Goal: Ask a question: Seek information or help from site administrators or community

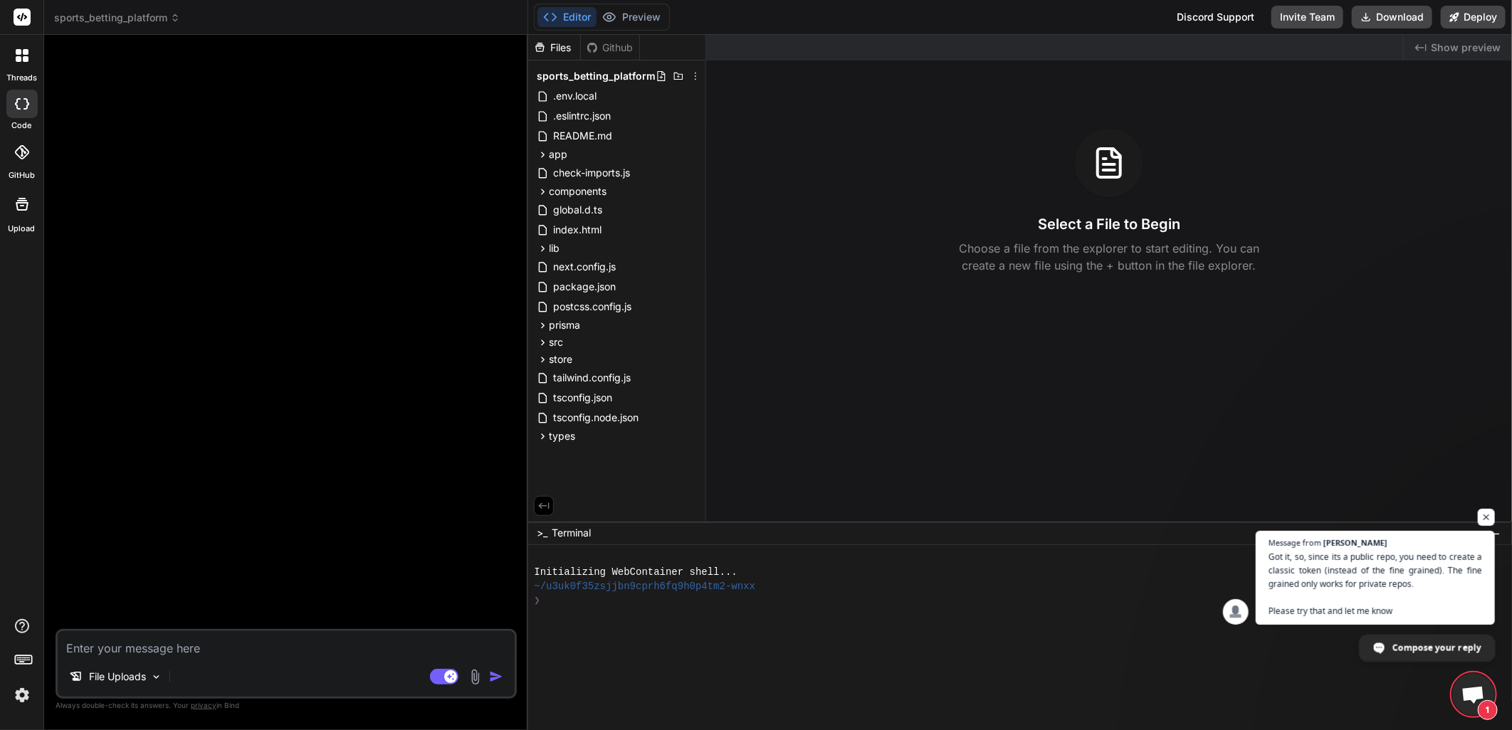
scroll to position [695, 0]
type textarea "x"
click at [1469, 691] on span "Open chat" at bounding box center [1473, 696] width 23 height 20
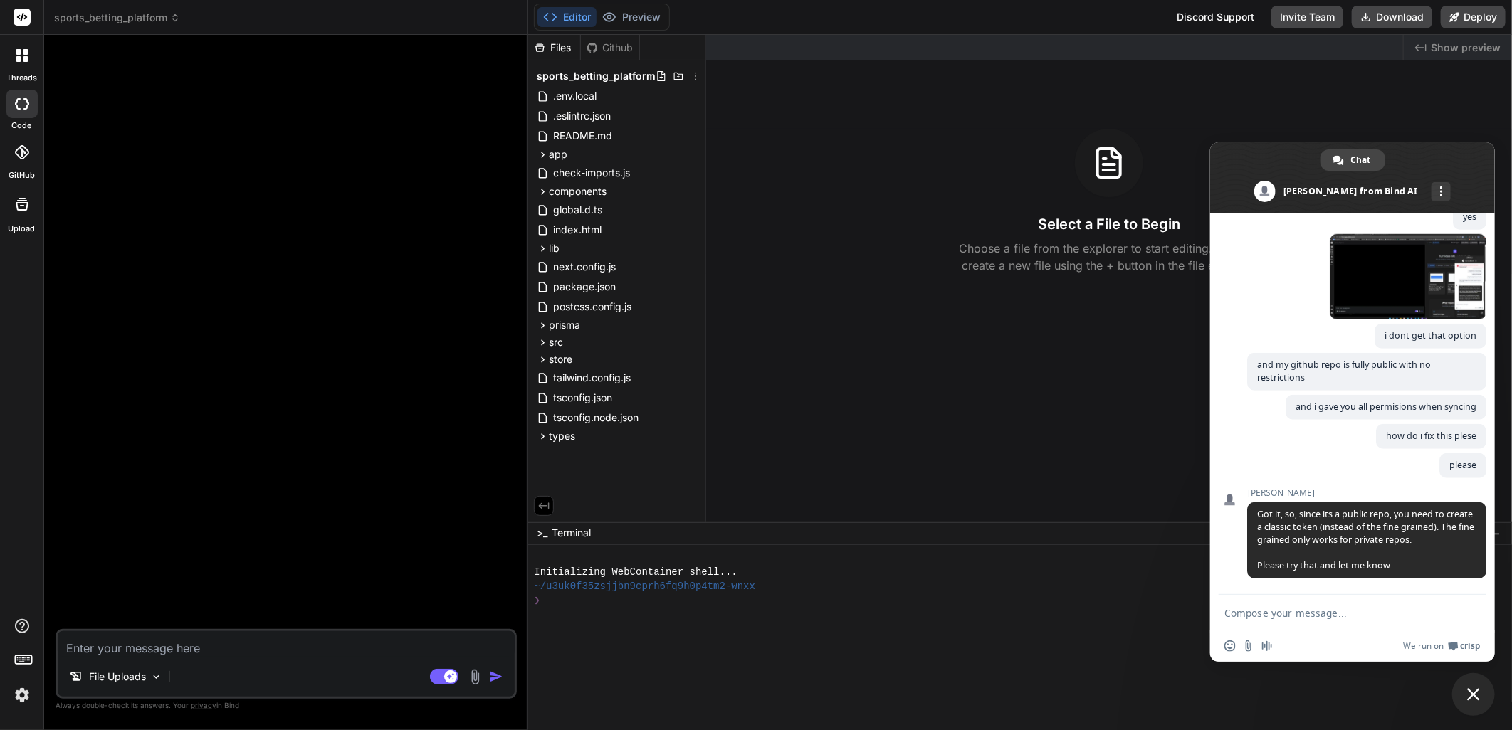
click at [402, 236] on div at bounding box center [287, 337] width 459 height 583
click at [16, 154] on icon at bounding box center [22, 152] width 14 height 14
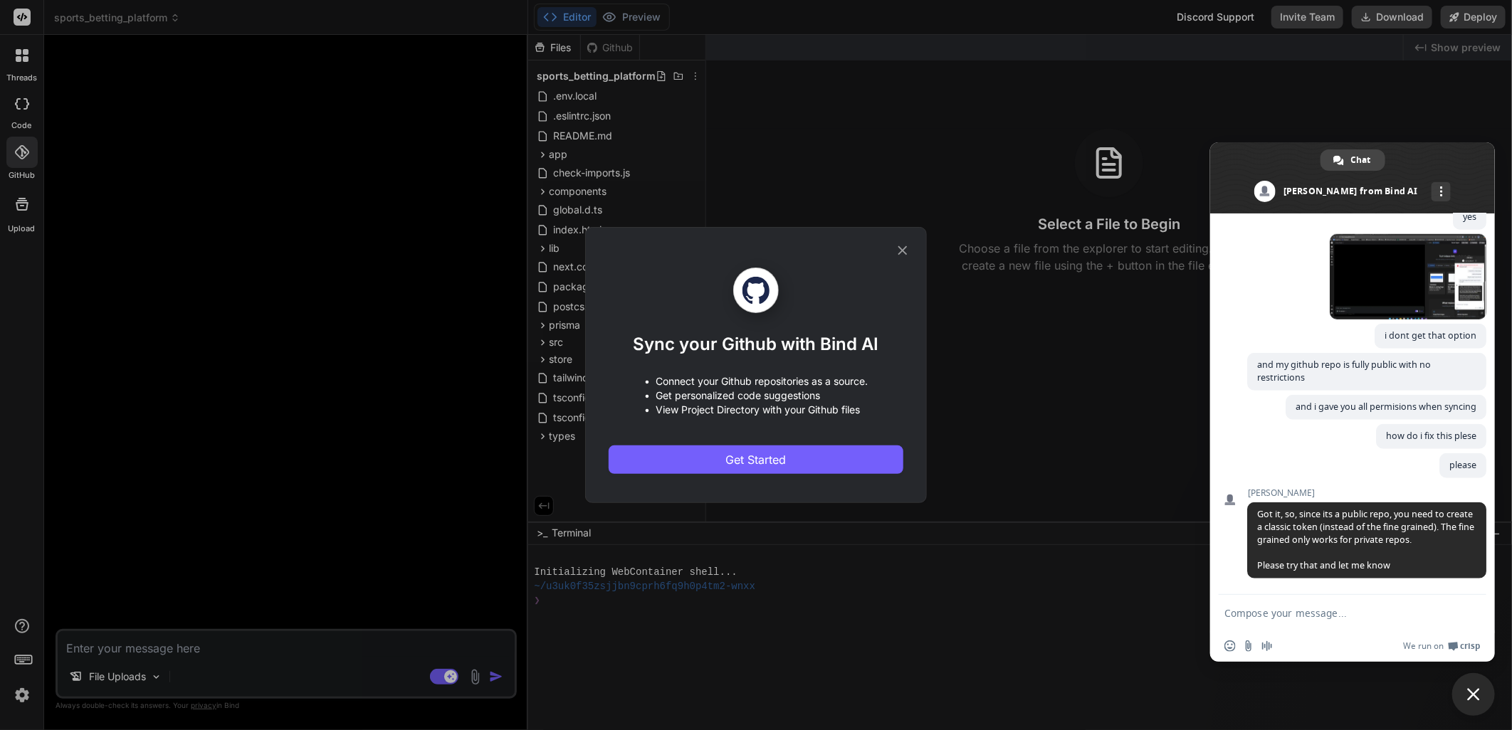
click at [311, 166] on div "Sync your Github with Bind AI • Connect your Github repositories as a source. •…" at bounding box center [756, 365] width 1512 height 730
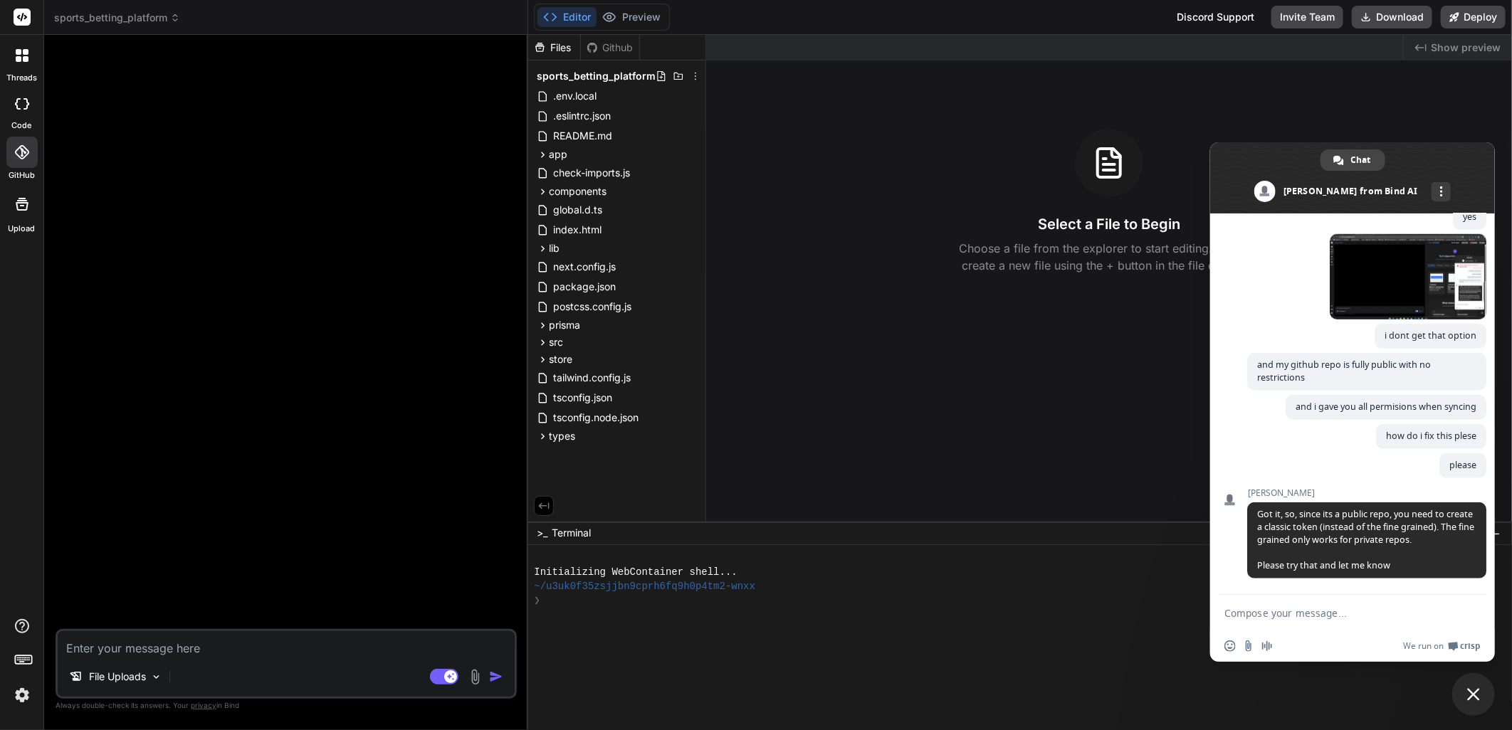
click at [328, 300] on div at bounding box center [287, 337] width 459 height 583
click at [23, 146] on icon at bounding box center [21, 152] width 14 height 14
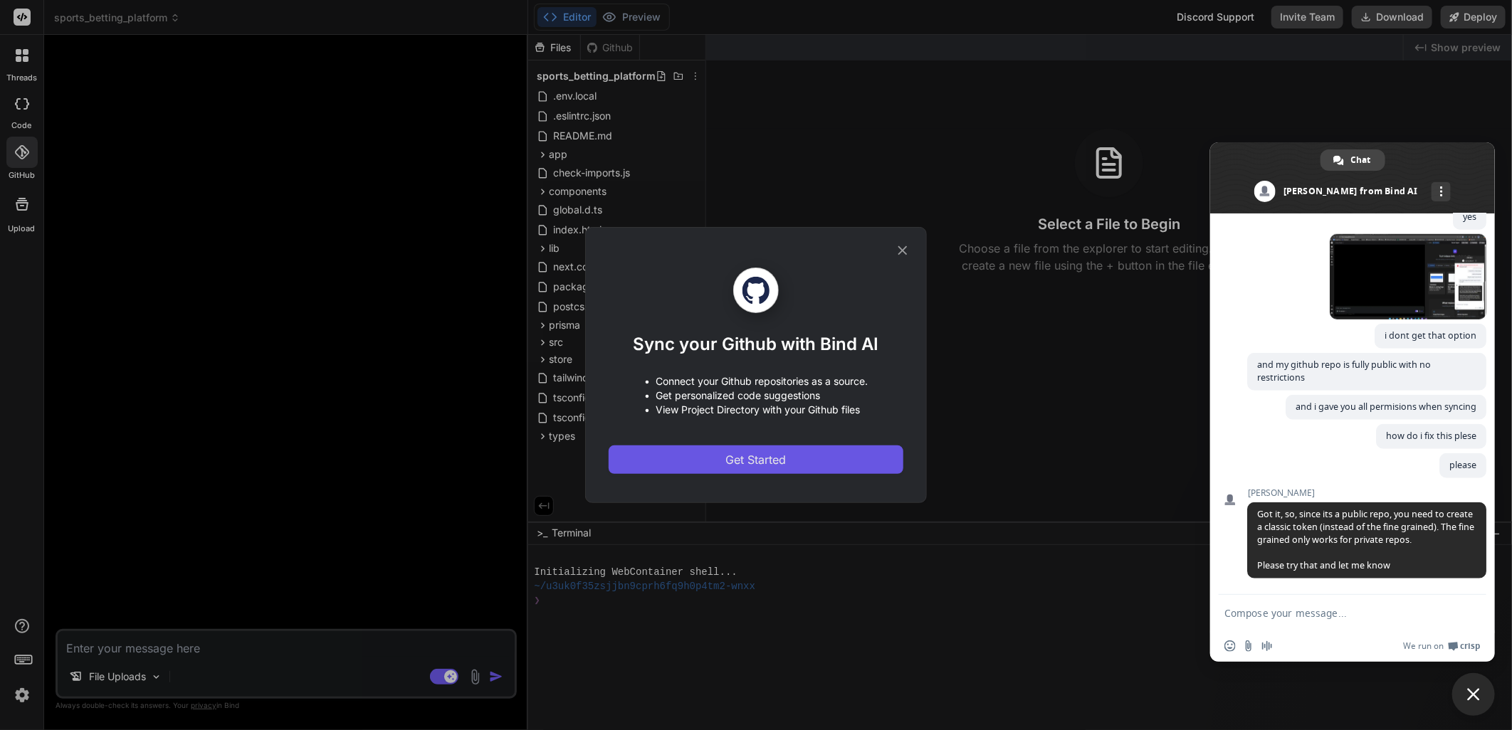
click at [765, 466] on span "Get Started" at bounding box center [756, 459] width 61 height 17
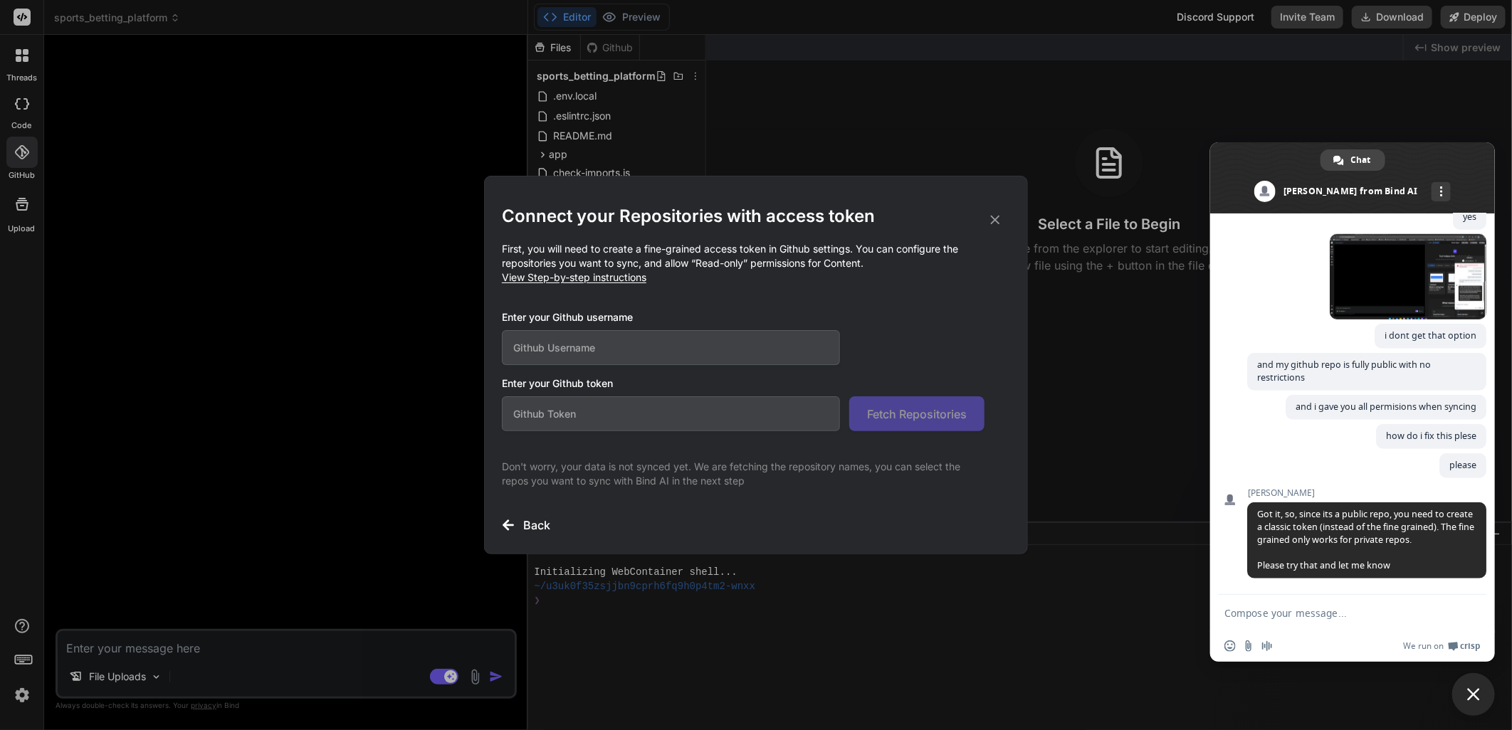
click at [631, 340] on input "text" at bounding box center [671, 347] width 338 height 35
type input "elliotttmiller"
click at [587, 416] on input "text" at bounding box center [671, 414] width 338 height 35
paste input "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"
type input "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"
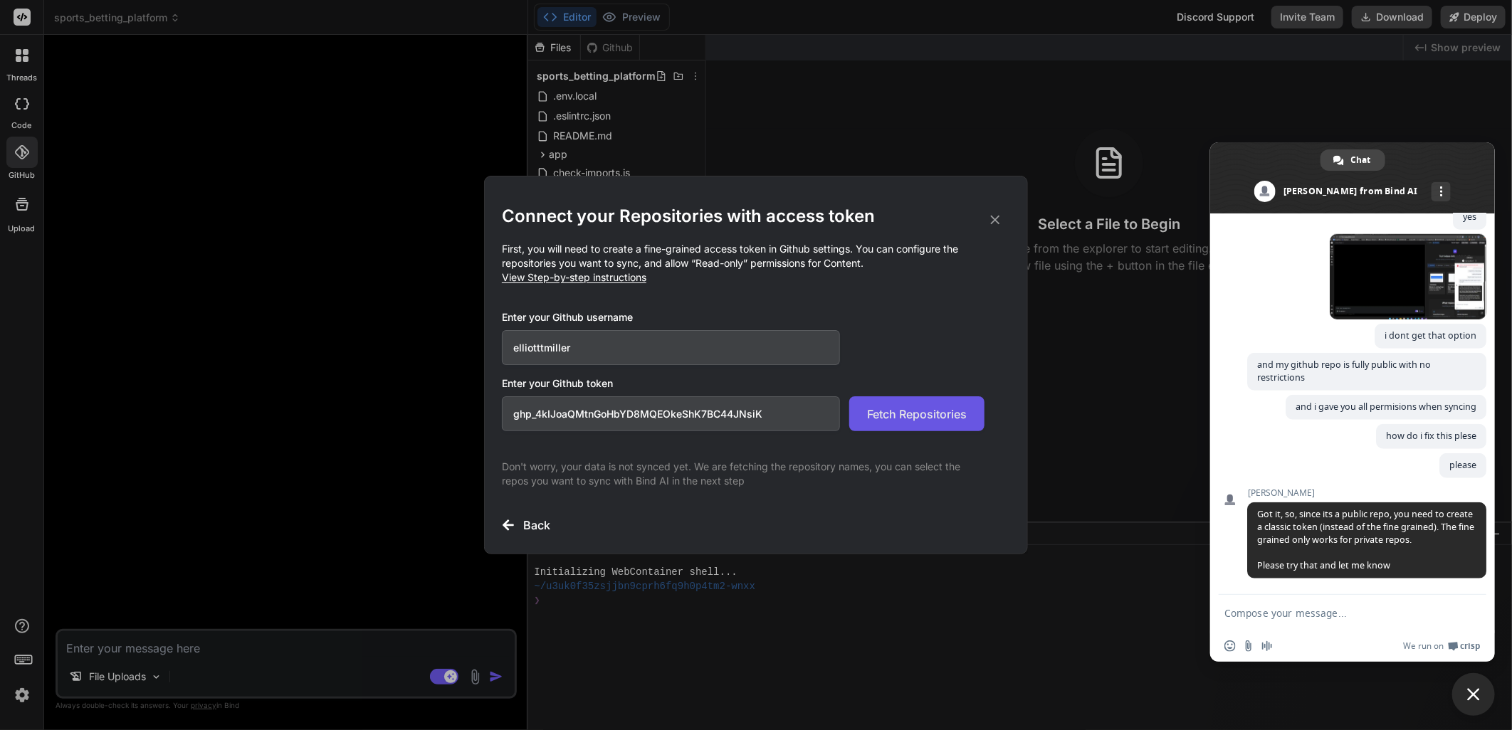
click at [894, 421] on span "Fetch Repositories" at bounding box center [917, 414] width 100 height 17
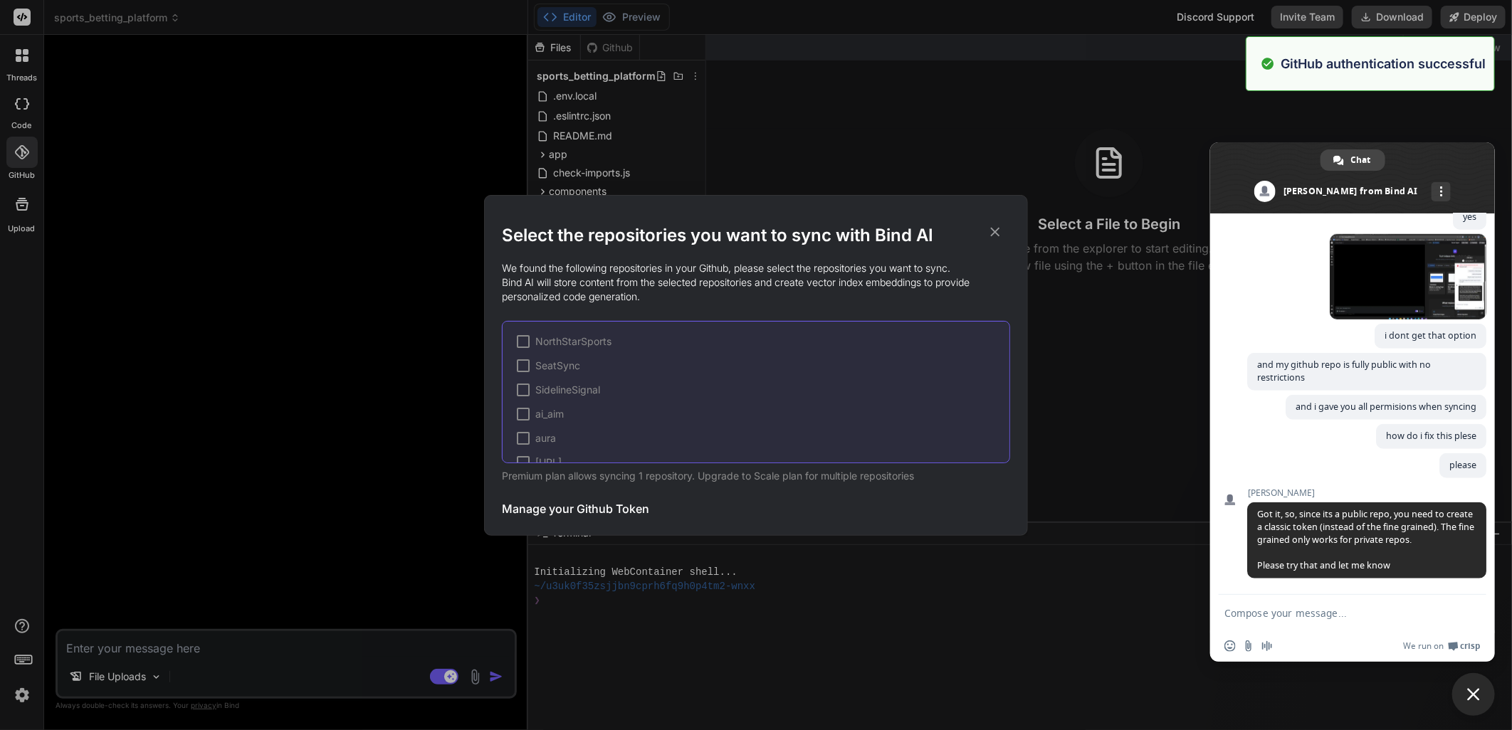
scroll to position [166, 0]
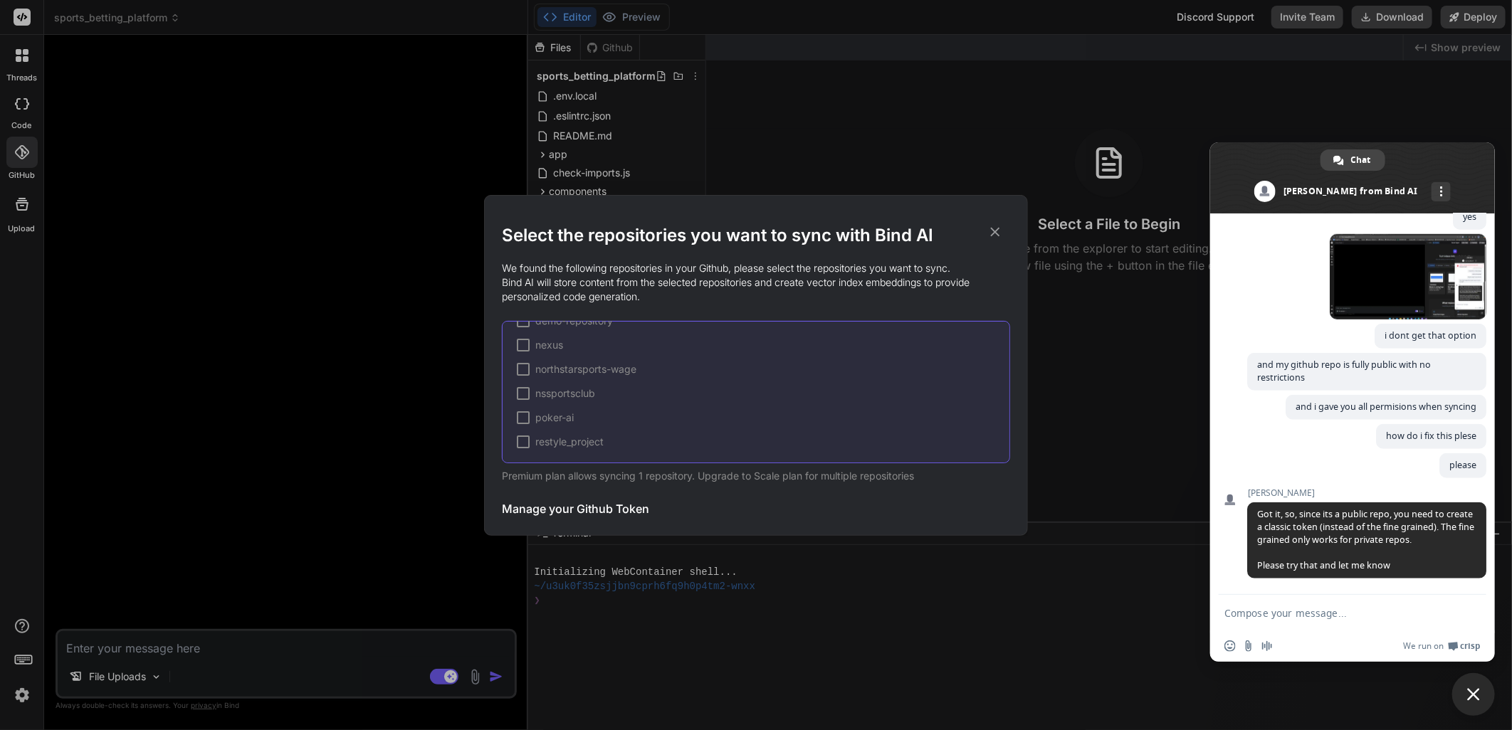
click at [577, 394] on span "nssportsclub" at bounding box center [565, 394] width 60 height 14
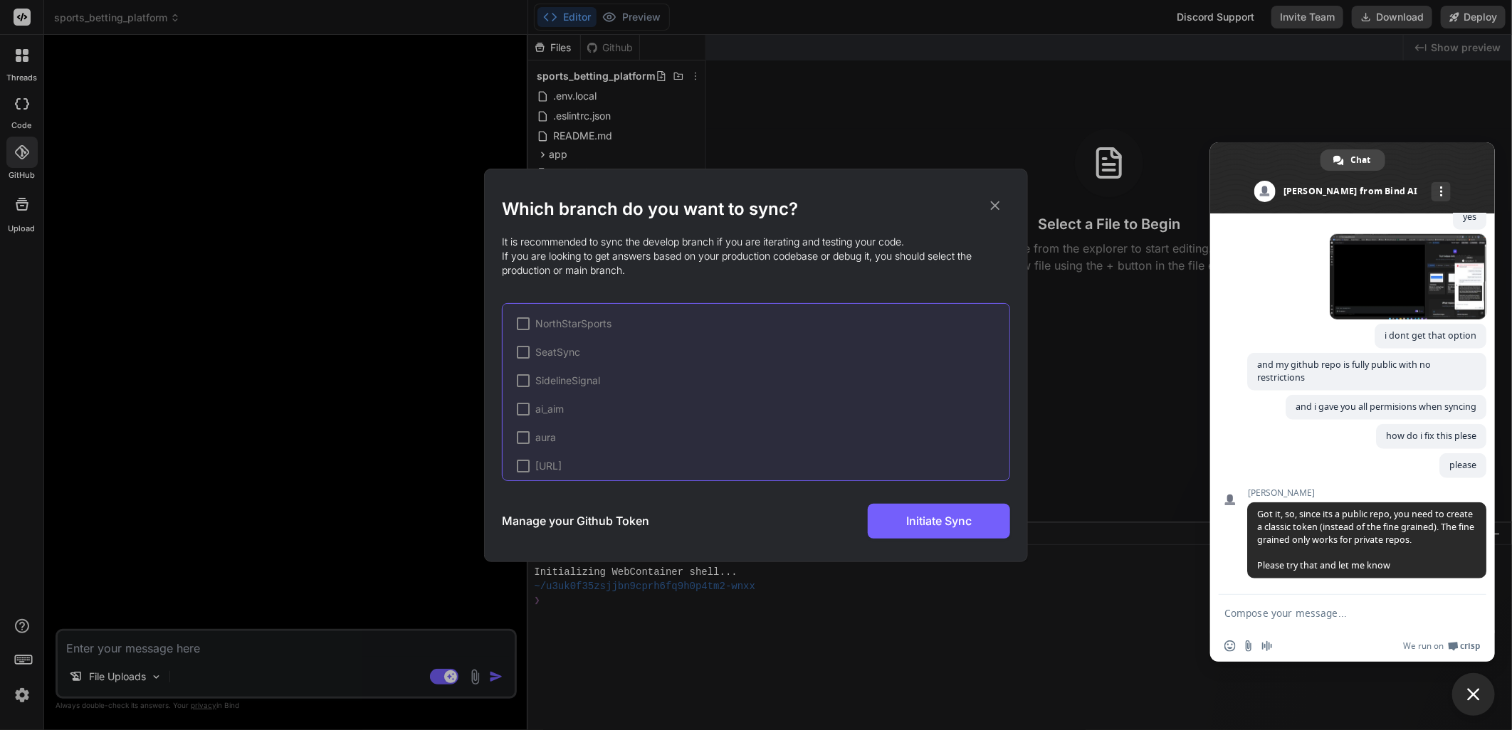
scroll to position [246, 0]
click at [523, 330] on div at bounding box center [523, 334] width 13 height 13
click at [518, 393] on div "✔" at bounding box center [523, 398] width 13 height 13
click at [523, 397] on div at bounding box center [523, 398] width 13 height 13
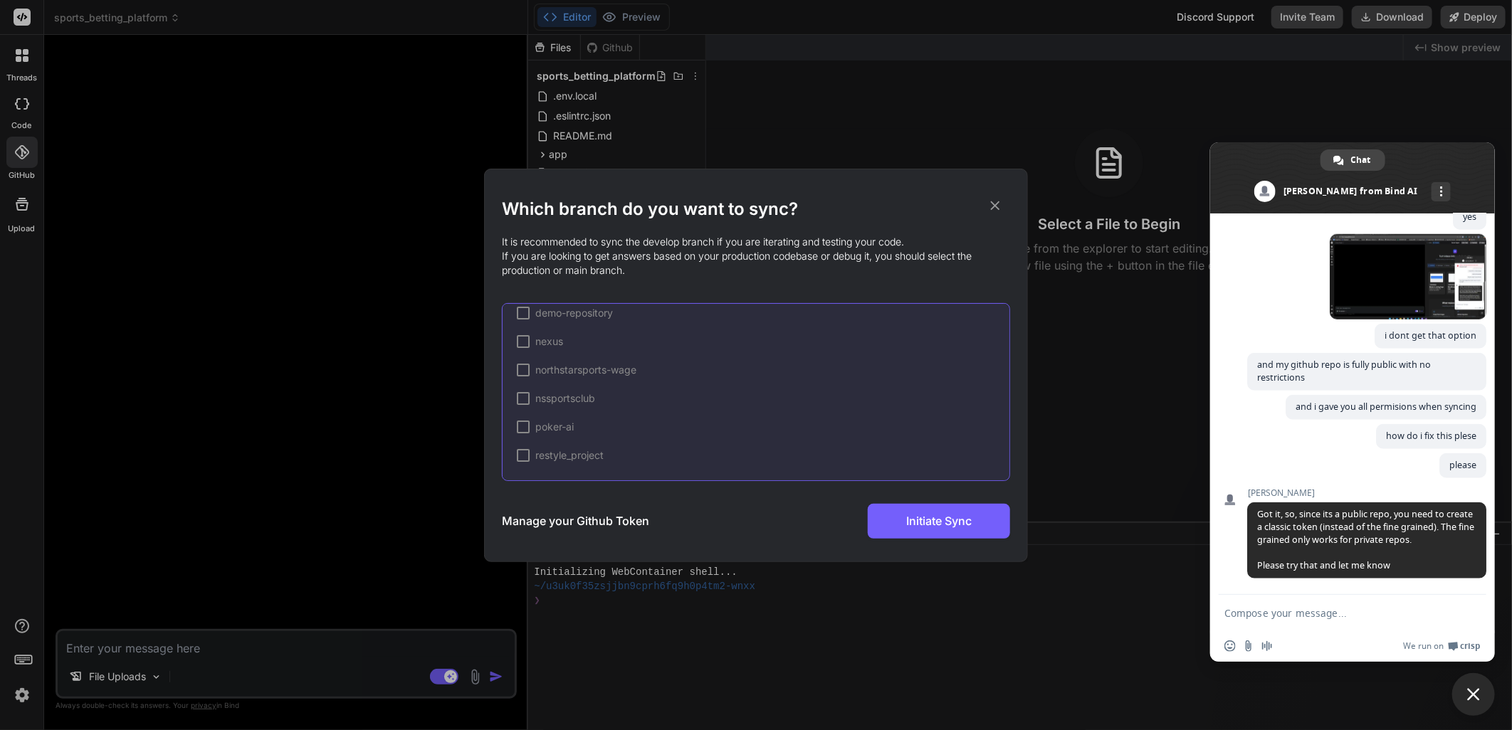
scroll to position [246, 0]
click at [542, 399] on div at bounding box center [543, 398] width 13 height 13
click at [916, 521] on span "Initiate Sync" at bounding box center [939, 521] width 66 height 17
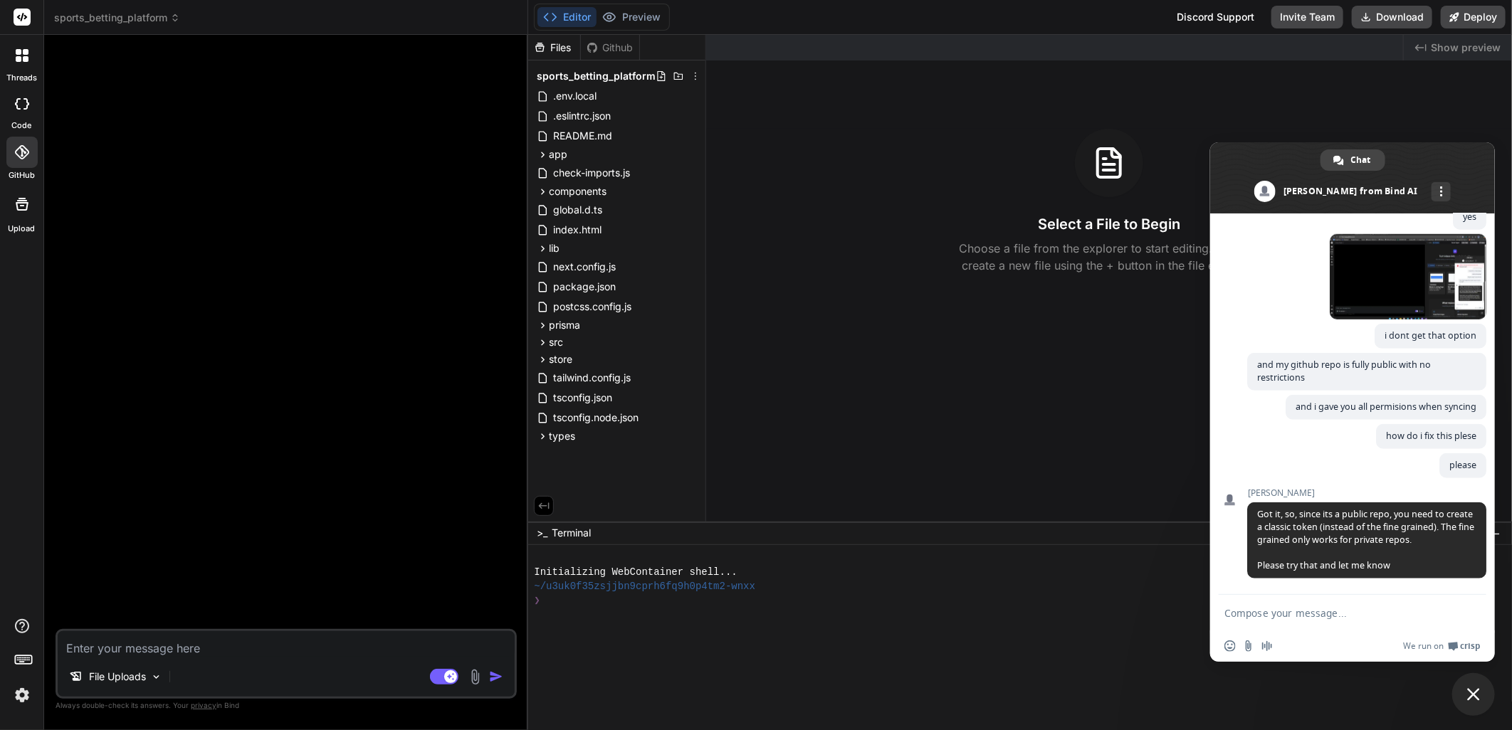
click at [28, 150] on icon at bounding box center [22, 152] width 14 height 14
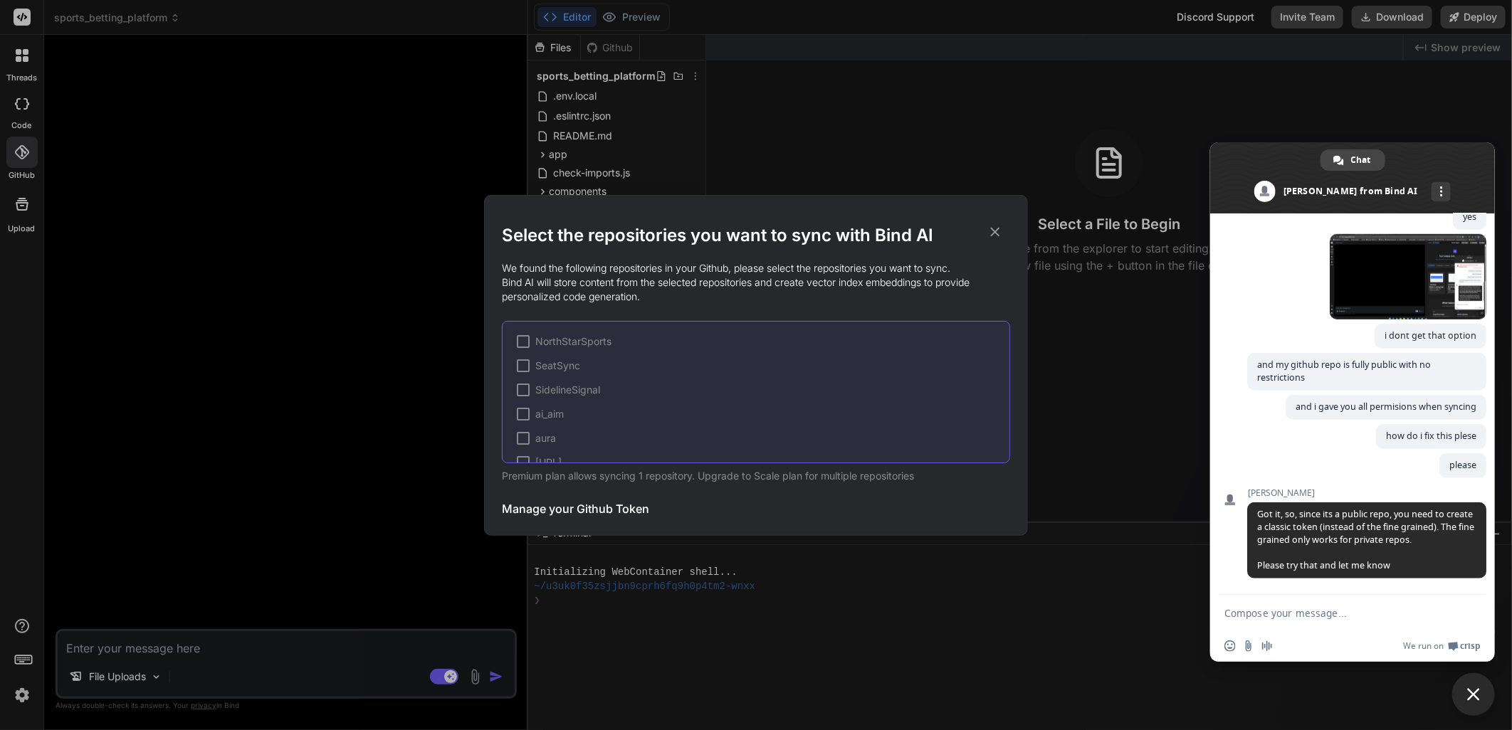
scroll to position [166, 0]
click at [364, 305] on div "Select the repositories you want to sync with Bind AI We found the following re…" at bounding box center [756, 365] width 1512 height 730
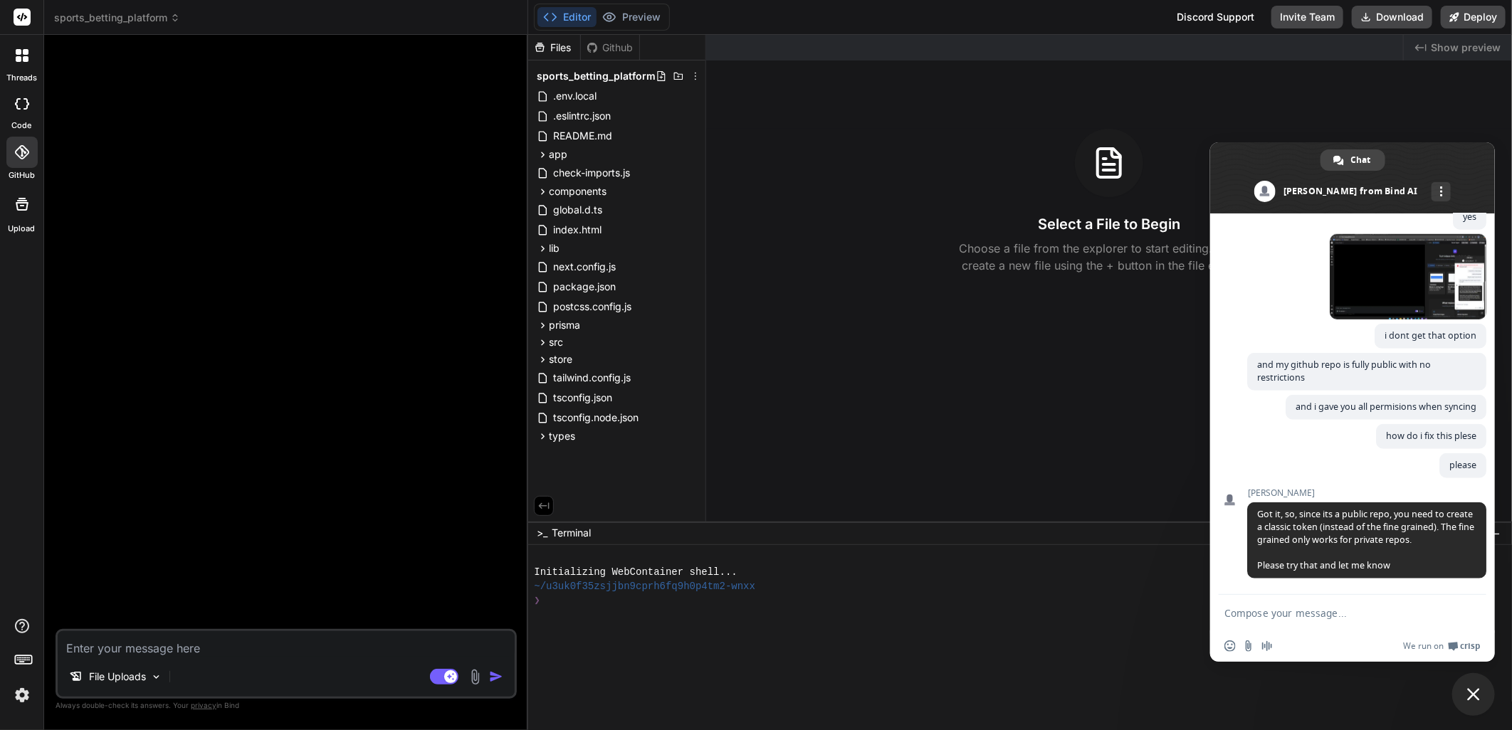
click at [19, 56] on icon at bounding box center [22, 55] width 13 height 13
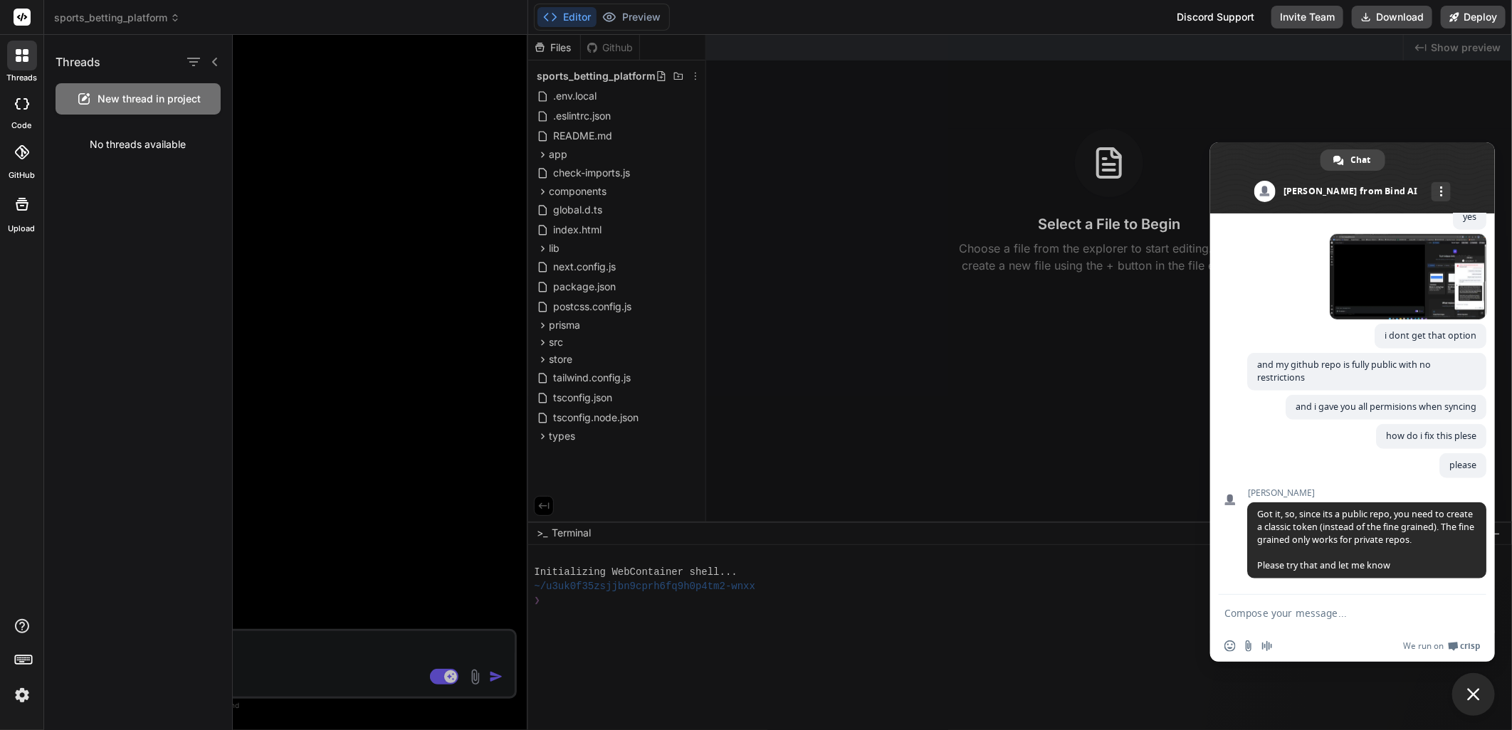
click at [131, 100] on span "New thread in project" at bounding box center [149, 99] width 103 height 14
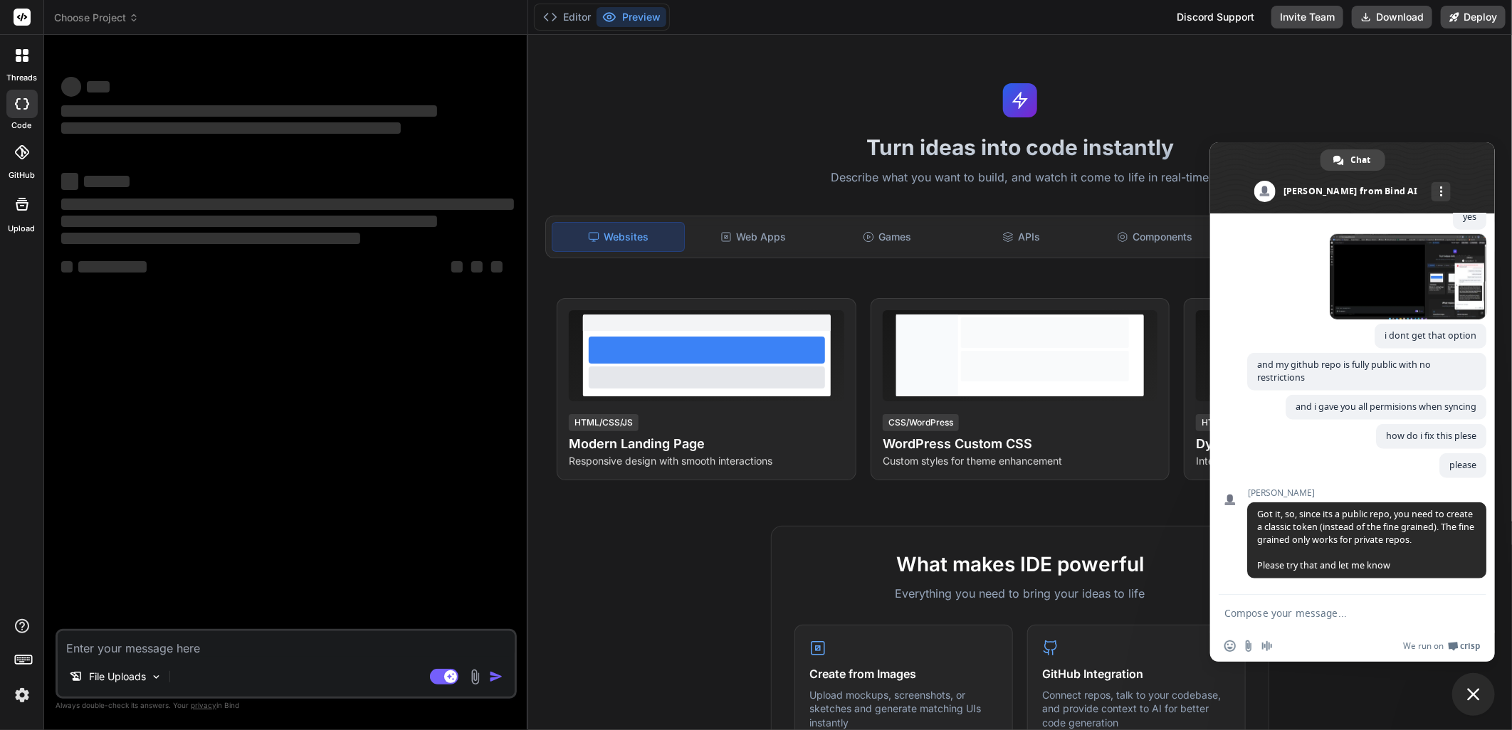
type textarea "x"
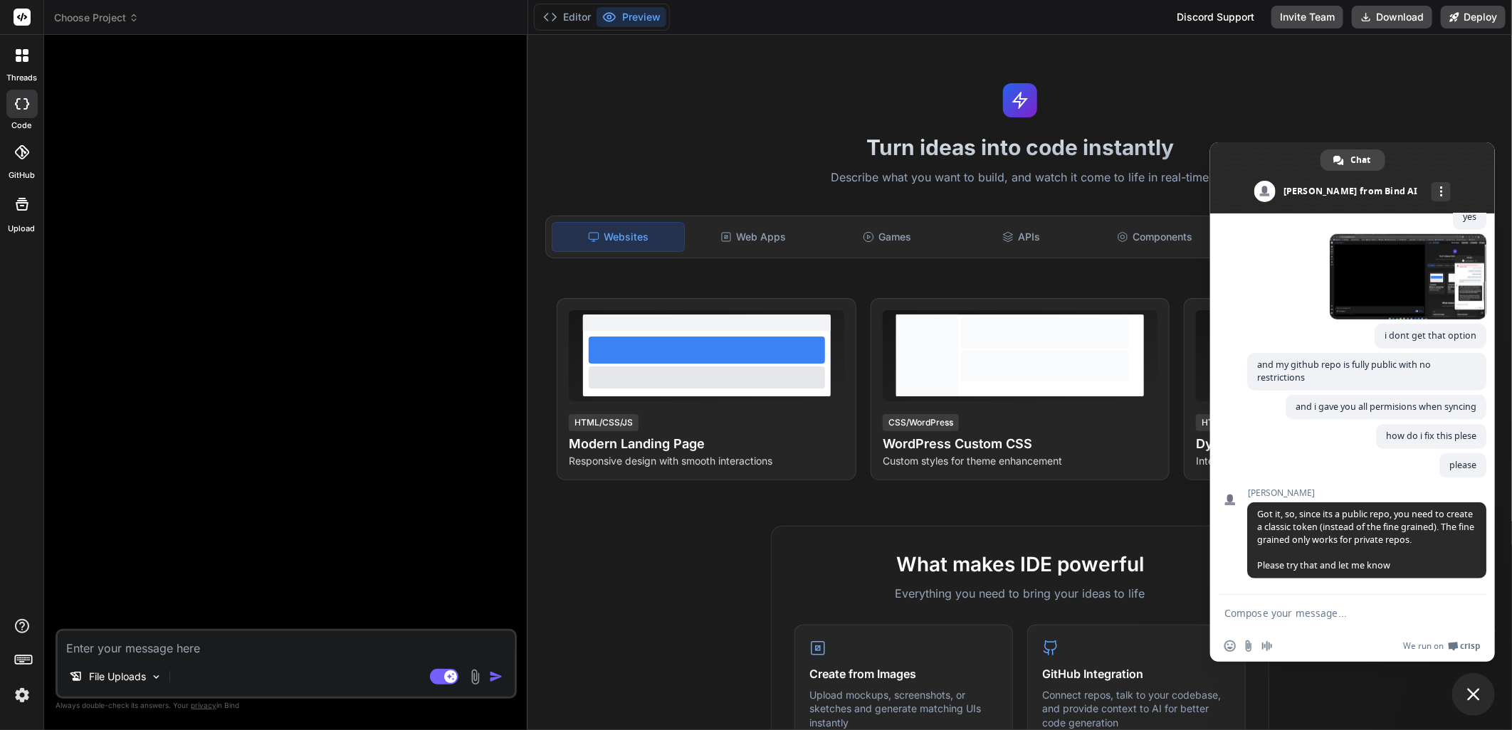
click at [20, 699] on img at bounding box center [22, 695] width 24 height 24
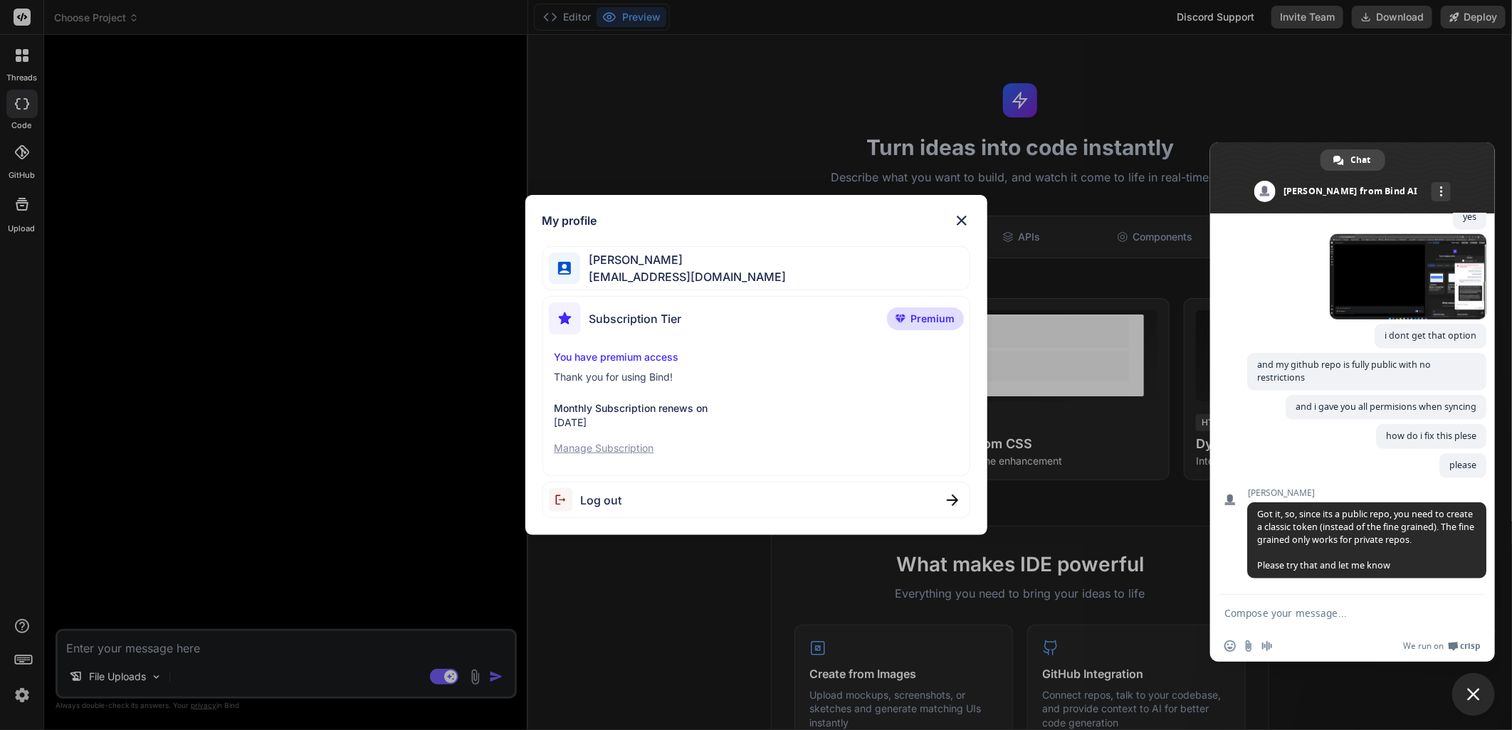
click at [404, 323] on div "My profile Elliott Miller elliotttmiller@hotmail.com Subscription Tier Premium …" at bounding box center [756, 365] width 1512 height 730
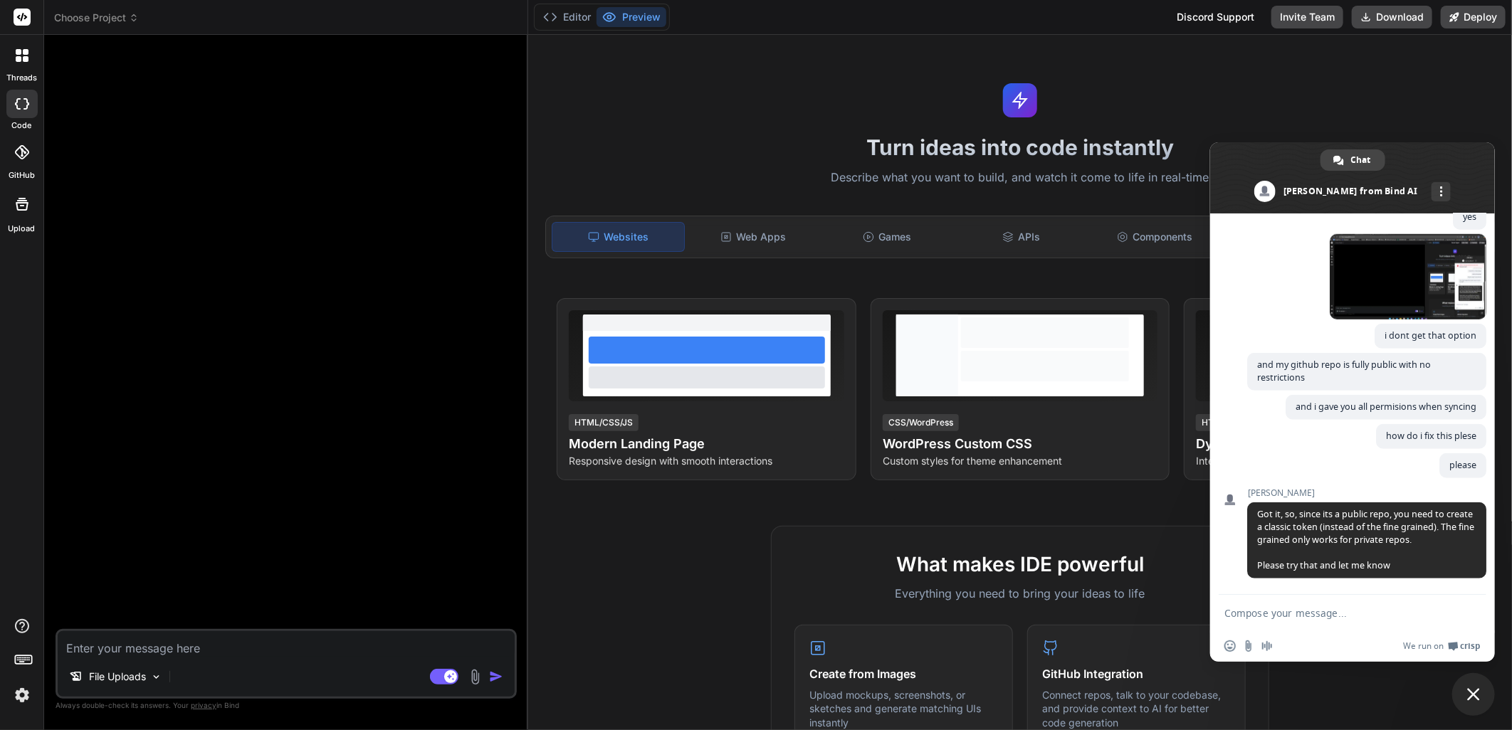
click at [16, 155] on icon at bounding box center [22, 152] width 14 height 14
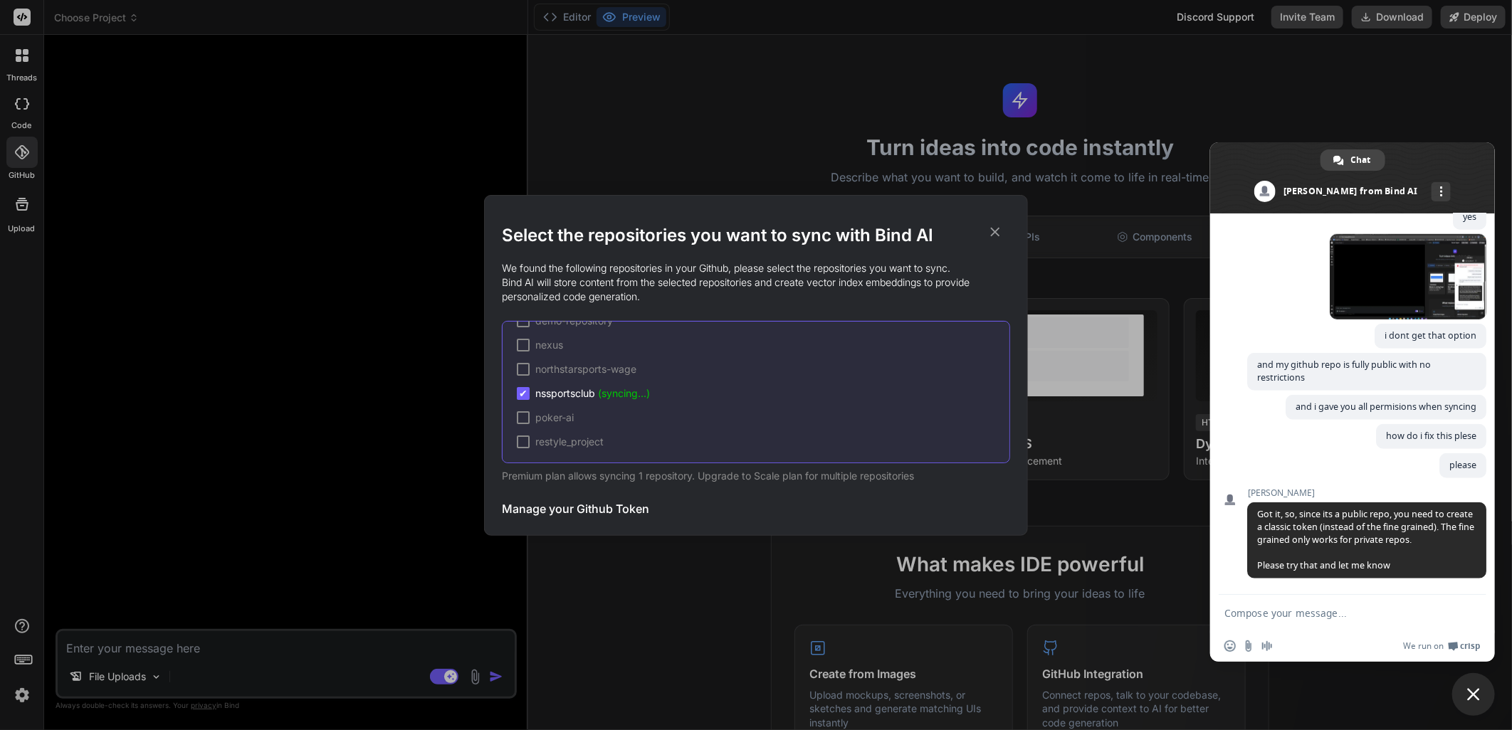
click at [566, 393] on span "nssportsclub (syncing...)" at bounding box center [592, 394] width 115 height 14
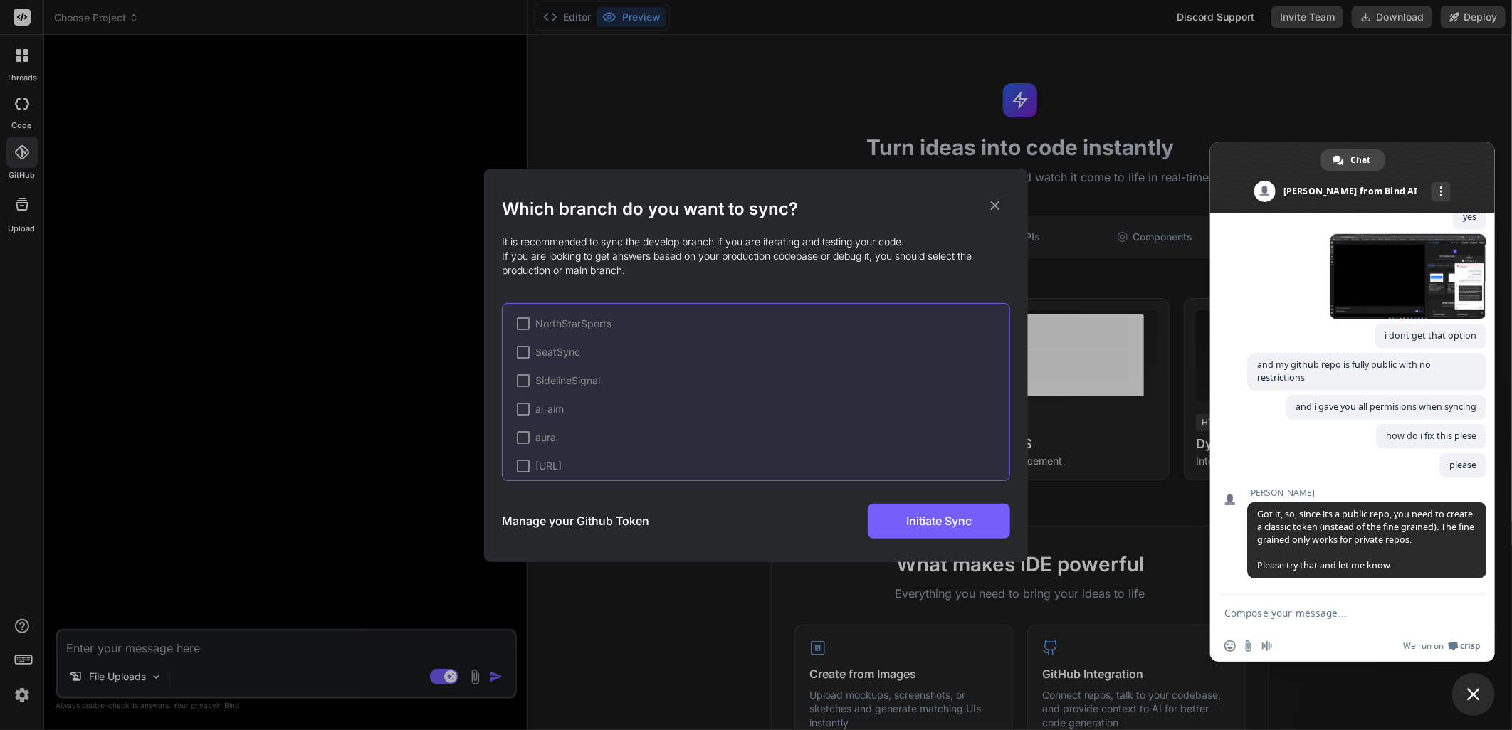
scroll to position [246, 0]
click at [1297, 610] on textarea "Compose your message..." at bounding box center [1337, 613] width 225 height 13
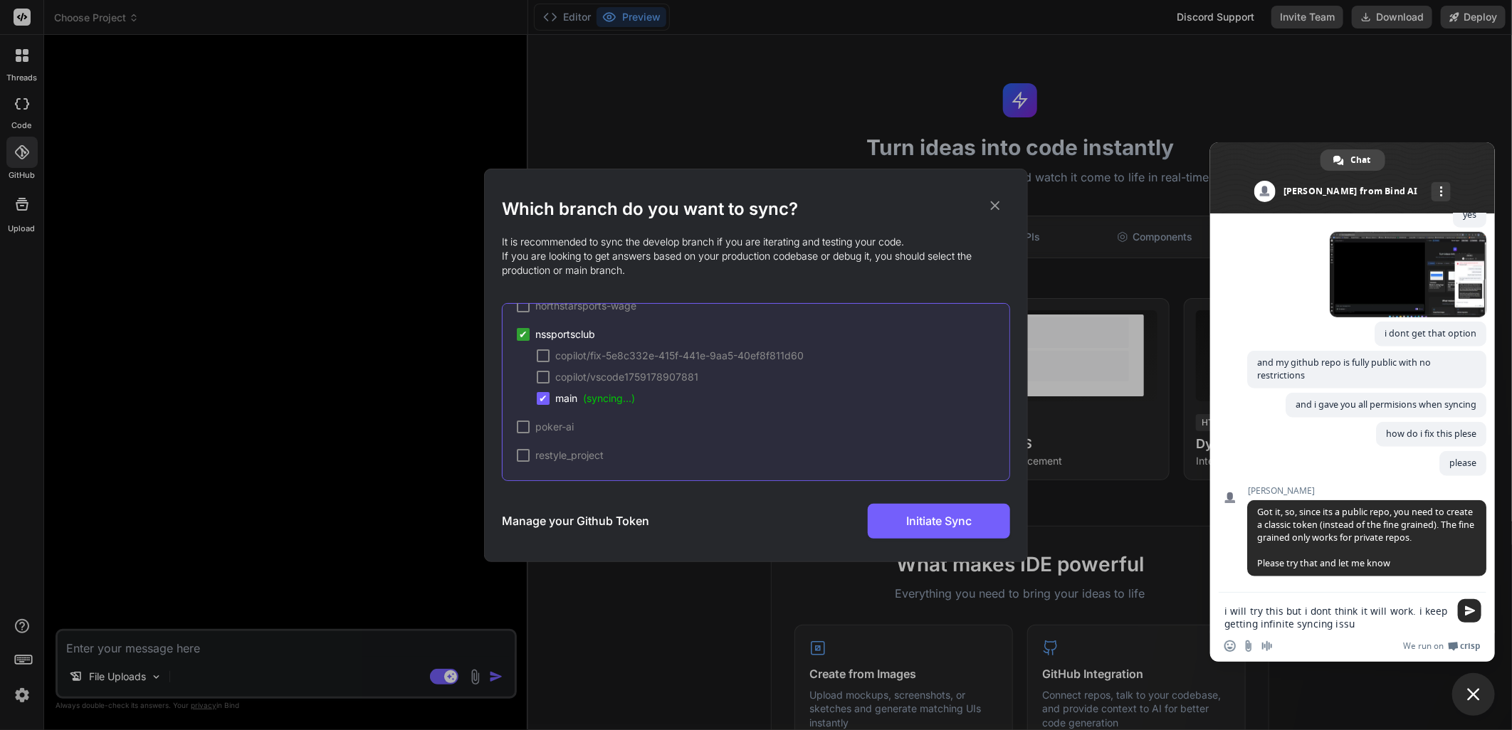
type textarea "i will try this but i dont think it will work. i keep getting infinite syncing …"
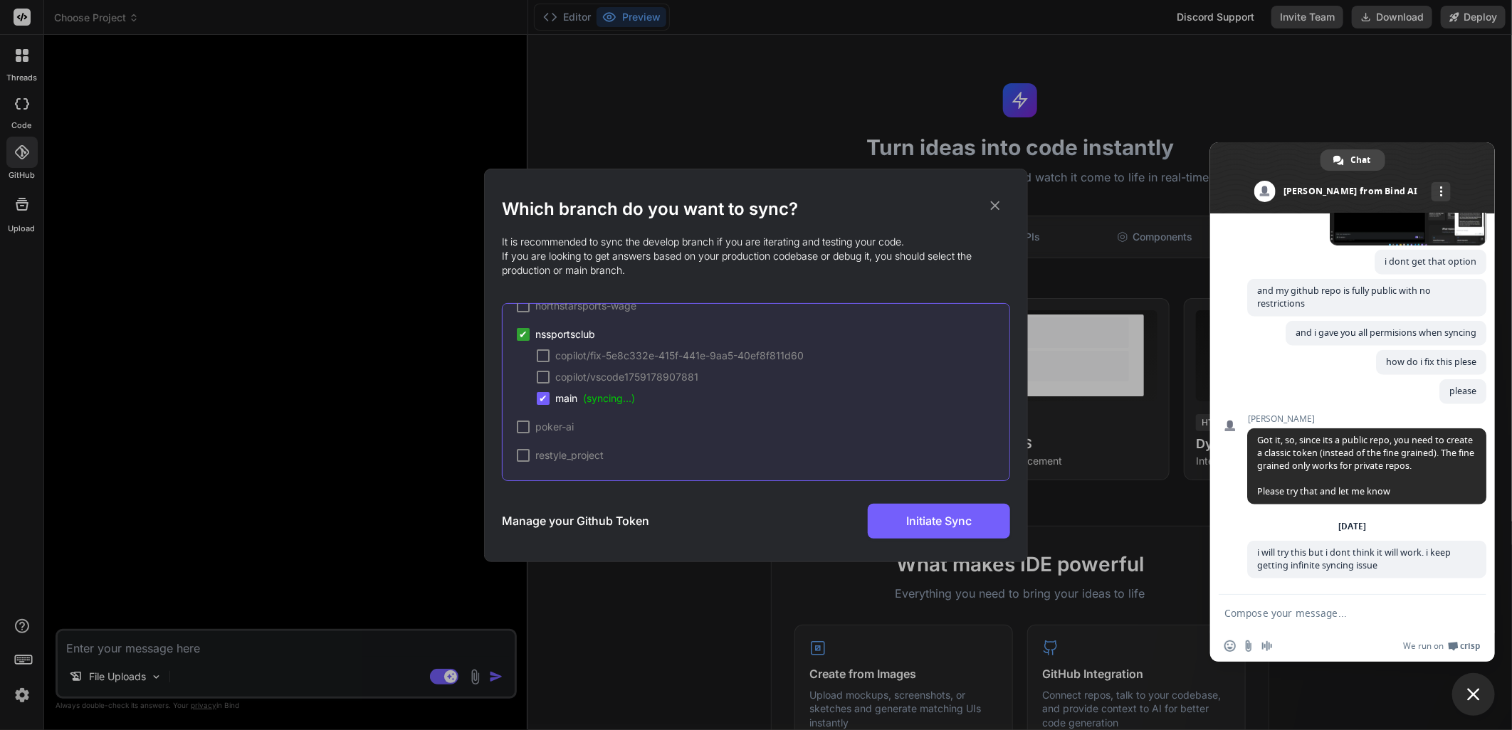
scroll to position [771, 0]
click at [347, 205] on div "Which branch do you want to sync? It is recommended to sync the develop branch …" at bounding box center [756, 365] width 1512 height 730
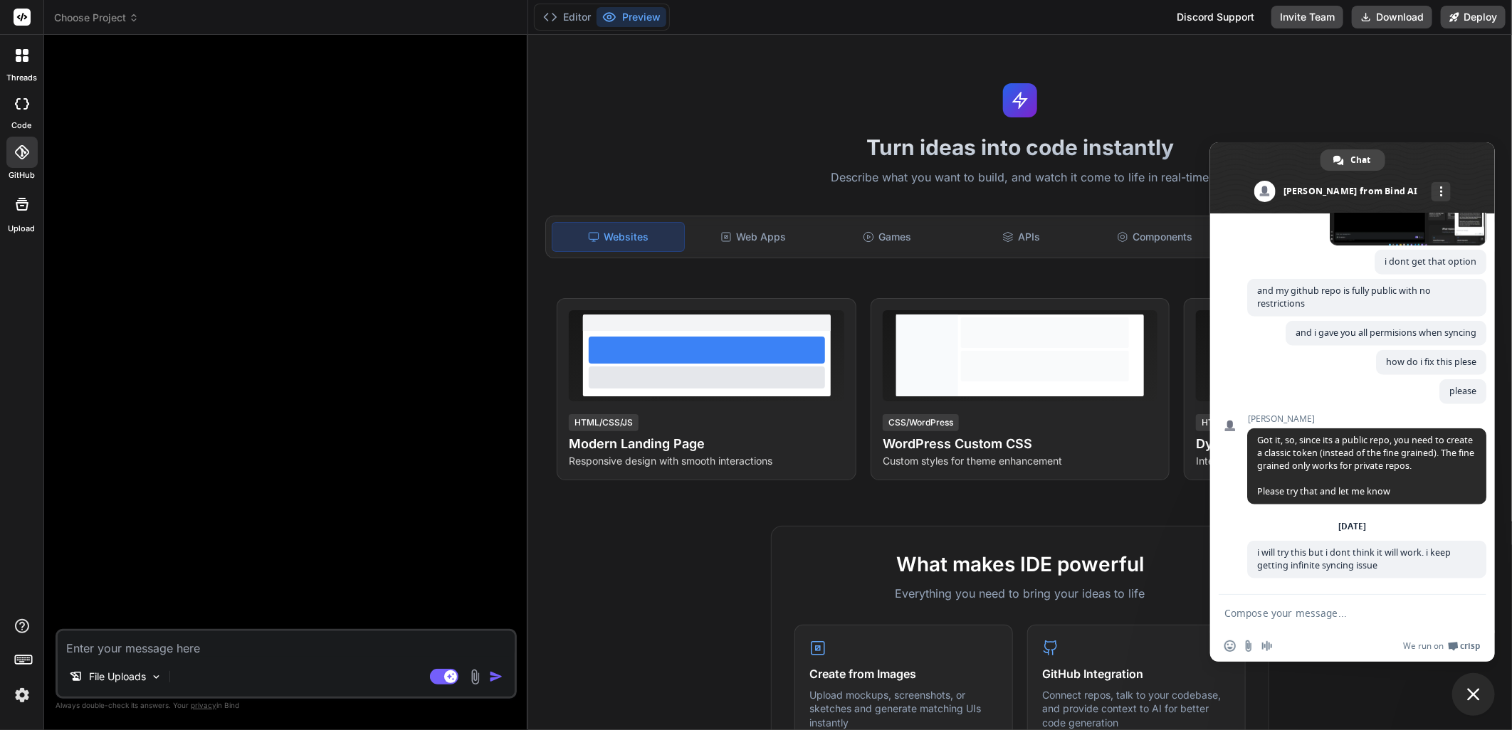
click at [29, 147] on div at bounding box center [21, 152] width 31 height 31
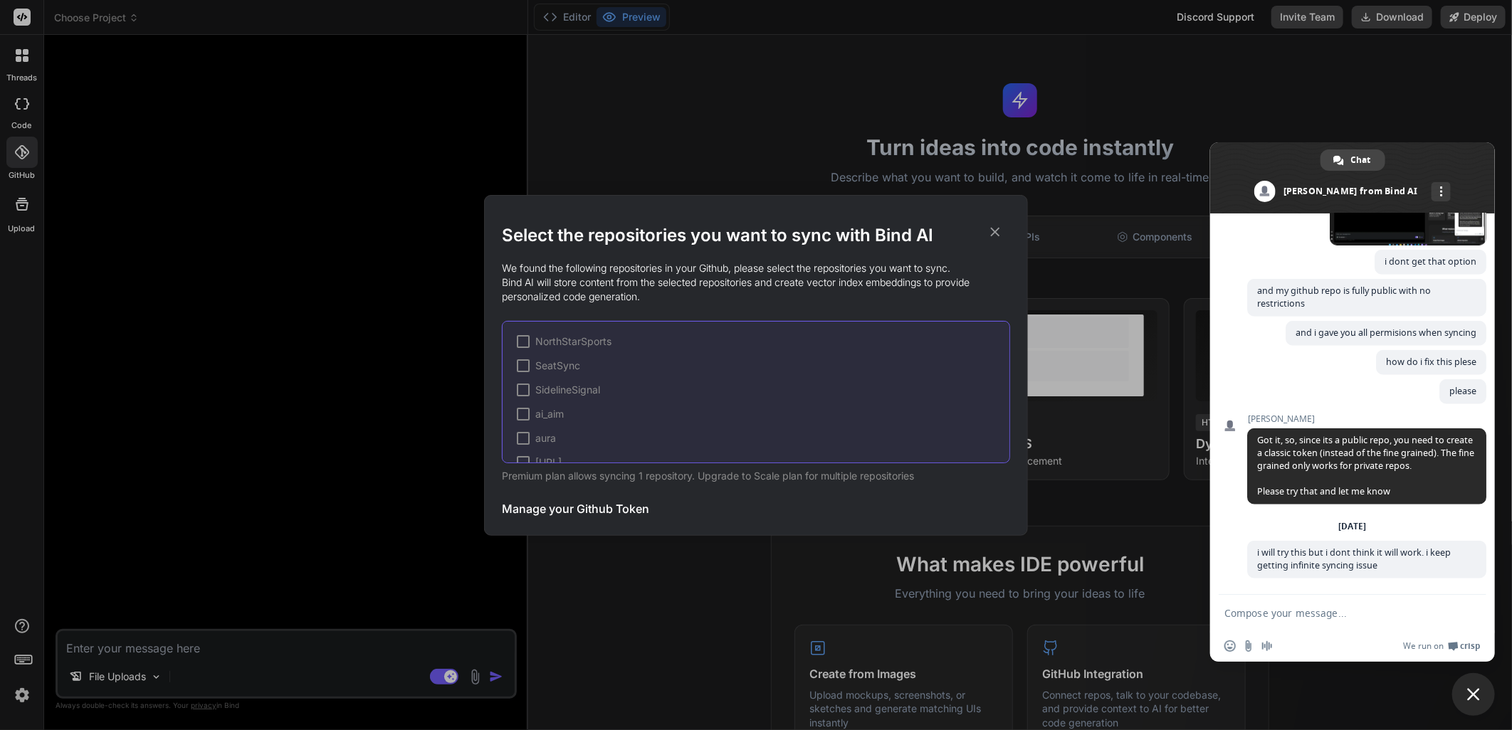
scroll to position [166, 0]
click at [407, 266] on div "Select the repositories you want to sync with Bind AI We found the following re…" at bounding box center [756, 365] width 1512 height 730
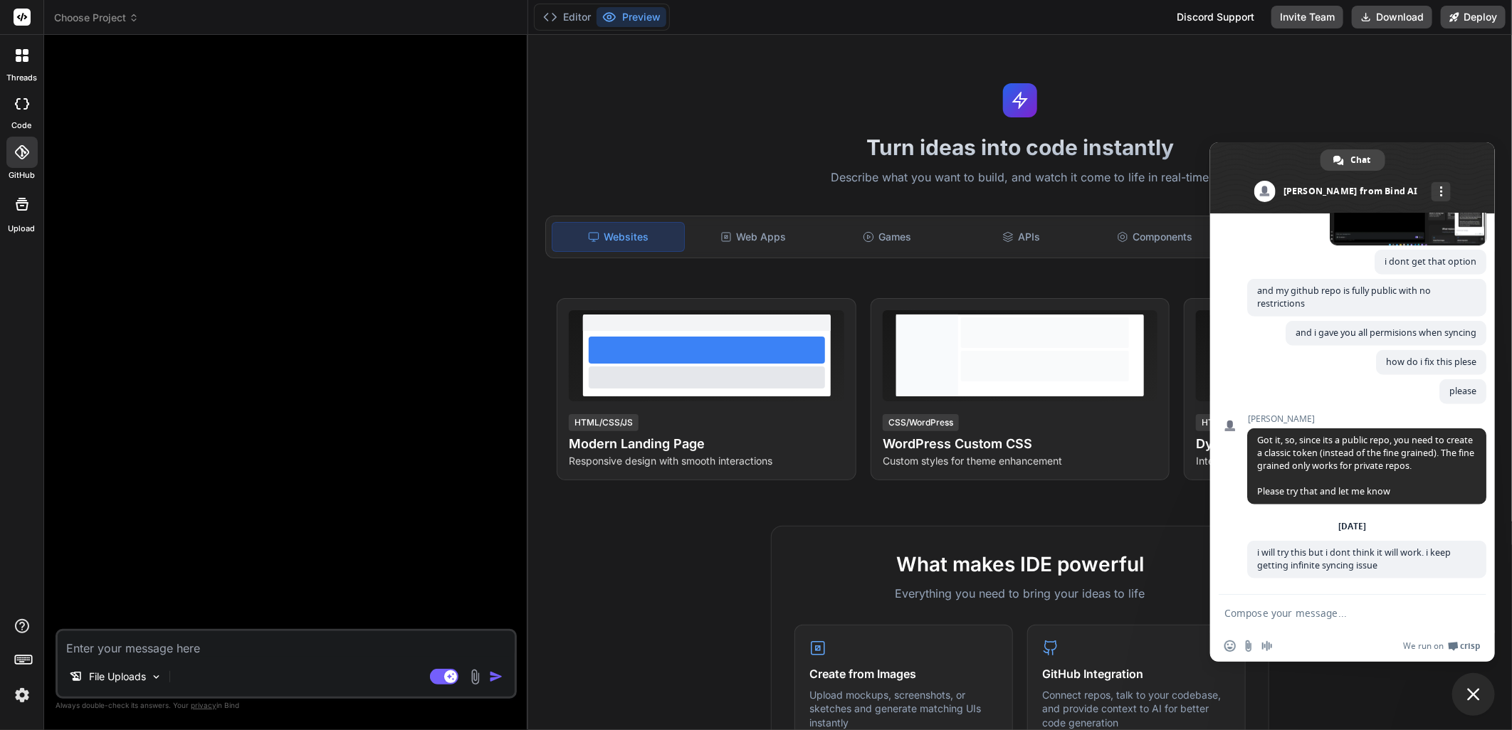
click at [1269, 615] on textarea "Compose your message..." at bounding box center [1337, 613] width 225 height 13
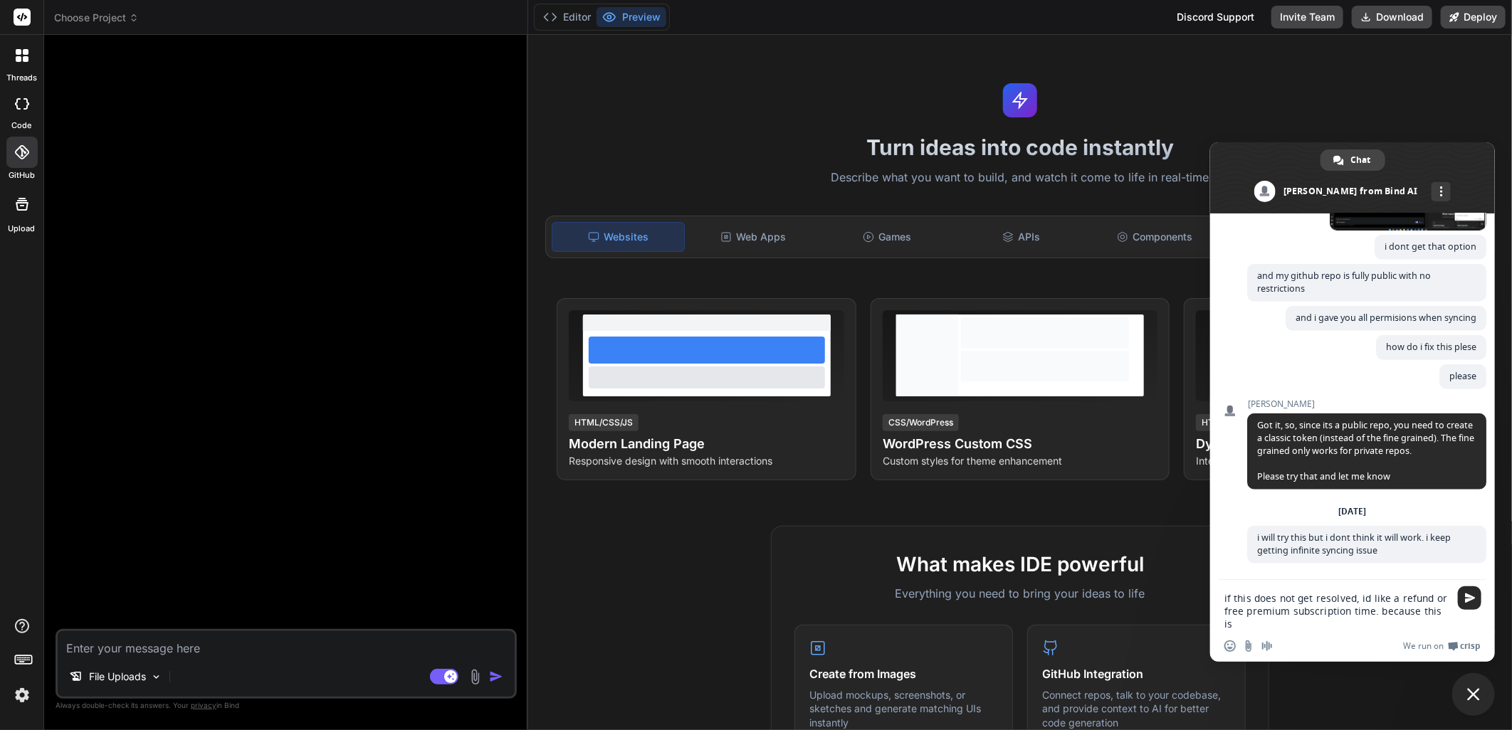
scroll to position [785, 0]
type textarea "if this does not get resolved, id like a refund or free premium subscription ti…"
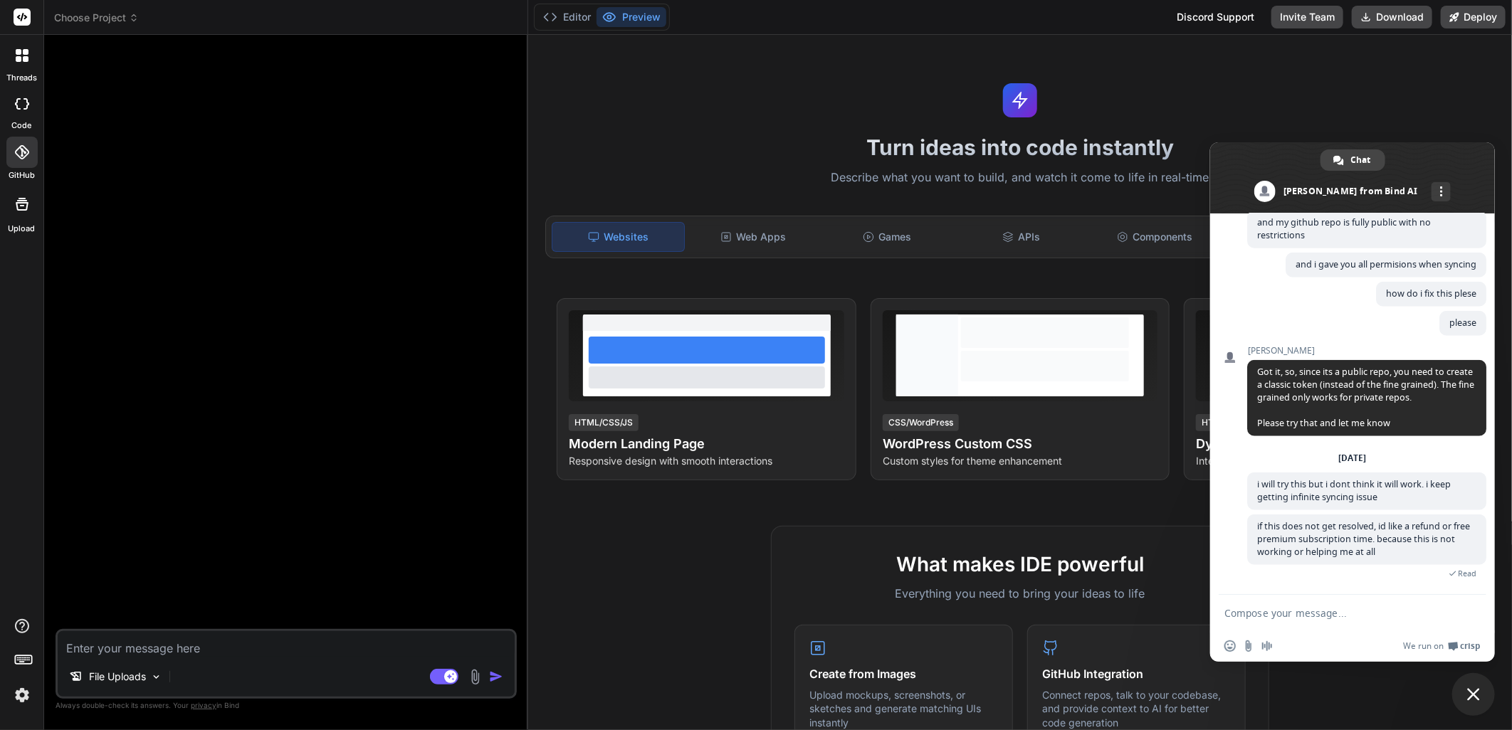
scroll to position [842, 0]
click at [23, 154] on icon at bounding box center [22, 152] width 14 height 14
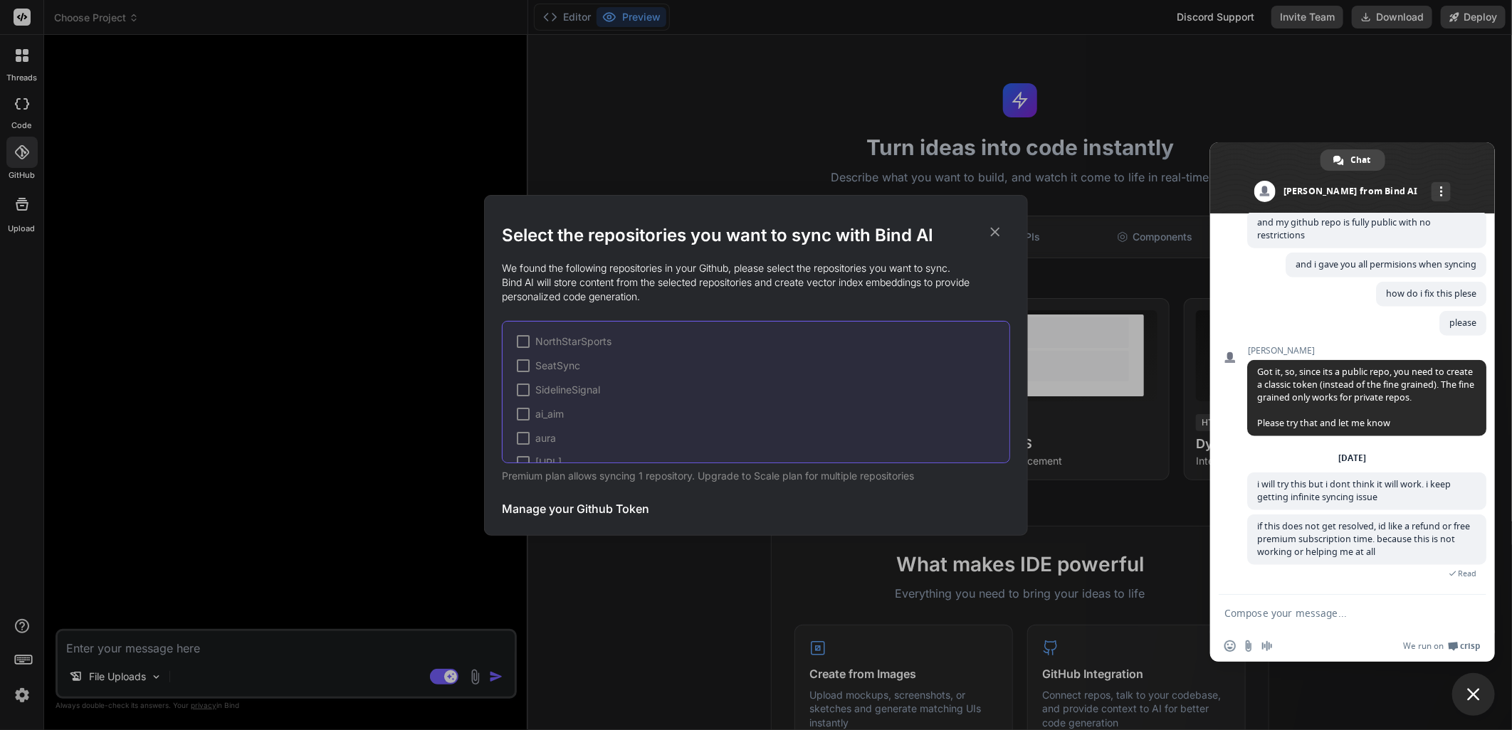
scroll to position [166, 0]
click at [572, 385] on div "NorthStarSports SeatSync SidelineSignal ai_aim aura bet.ai demo-repository nexu…" at bounding box center [756, 392] width 508 height 142
click at [572, 399] on span "nssportsclub (syncing...)" at bounding box center [592, 394] width 115 height 14
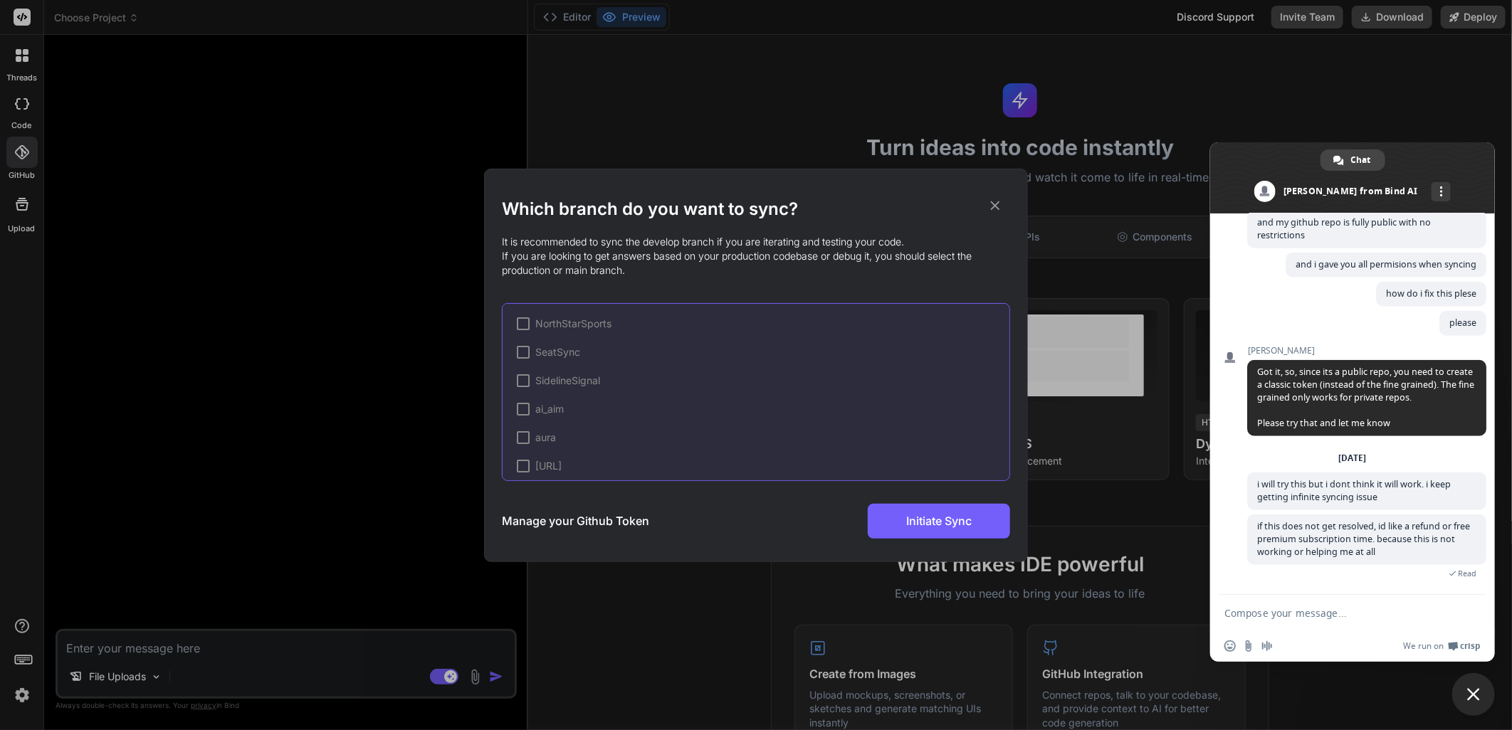
scroll to position [246, 0]
click at [564, 397] on span "main (syncing...)" at bounding box center [595, 399] width 80 height 14
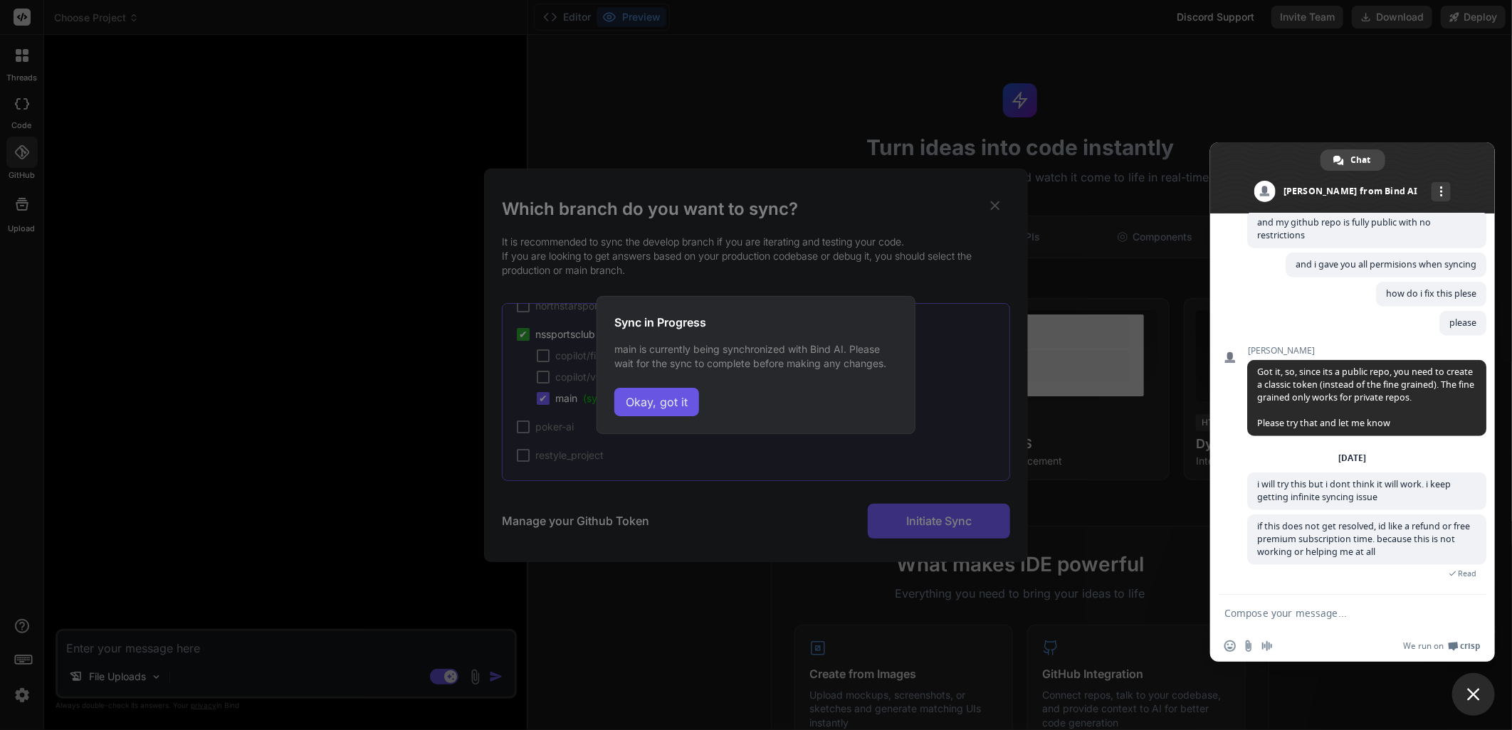
click at [664, 403] on button "Okay, got it" at bounding box center [656, 402] width 85 height 28
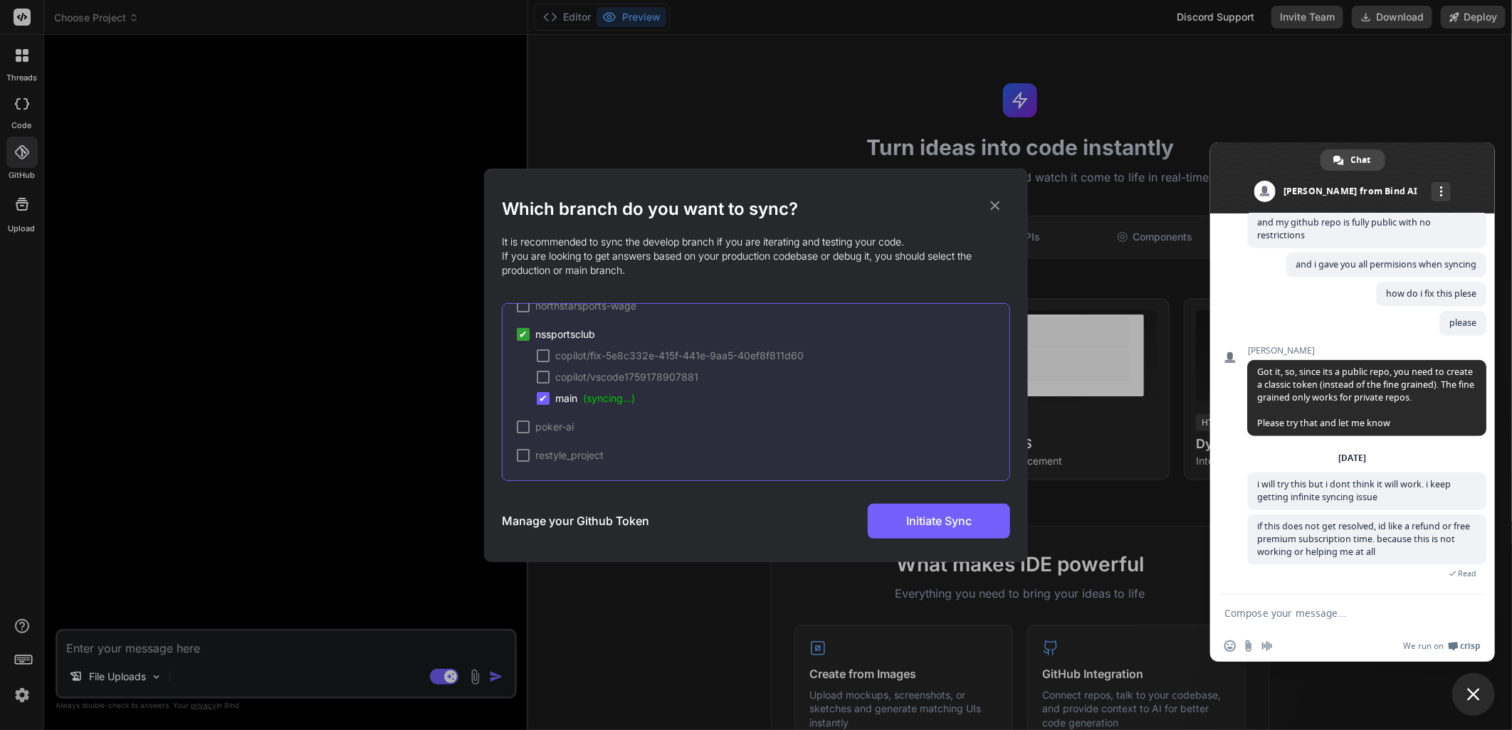
click at [998, 203] on icon at bounding box center [995, 205] width 9 height 9
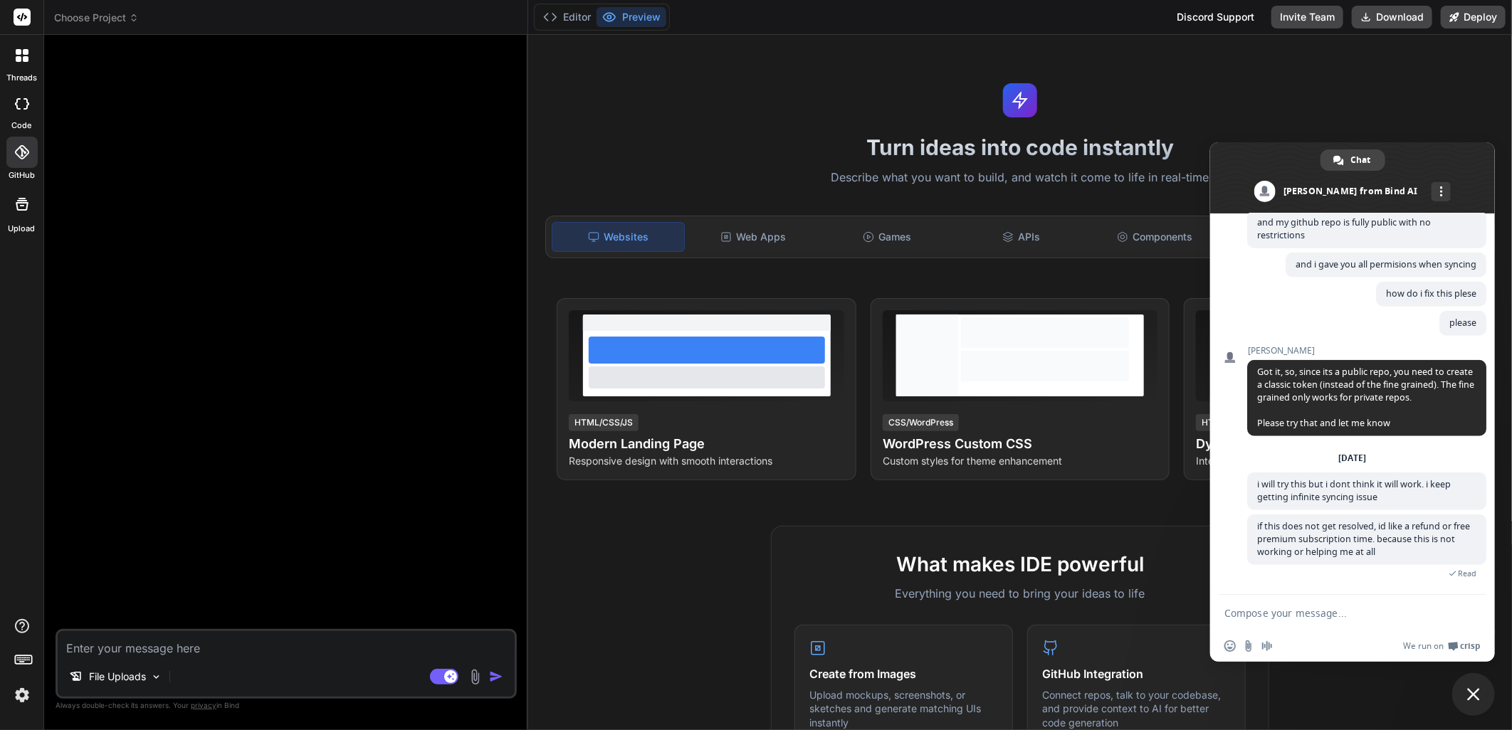
click at [1301, 614] on textarea "Compose your message..." at bounding box center [1337, 613] width 225 height 13
type textarea "it still is not syncing"
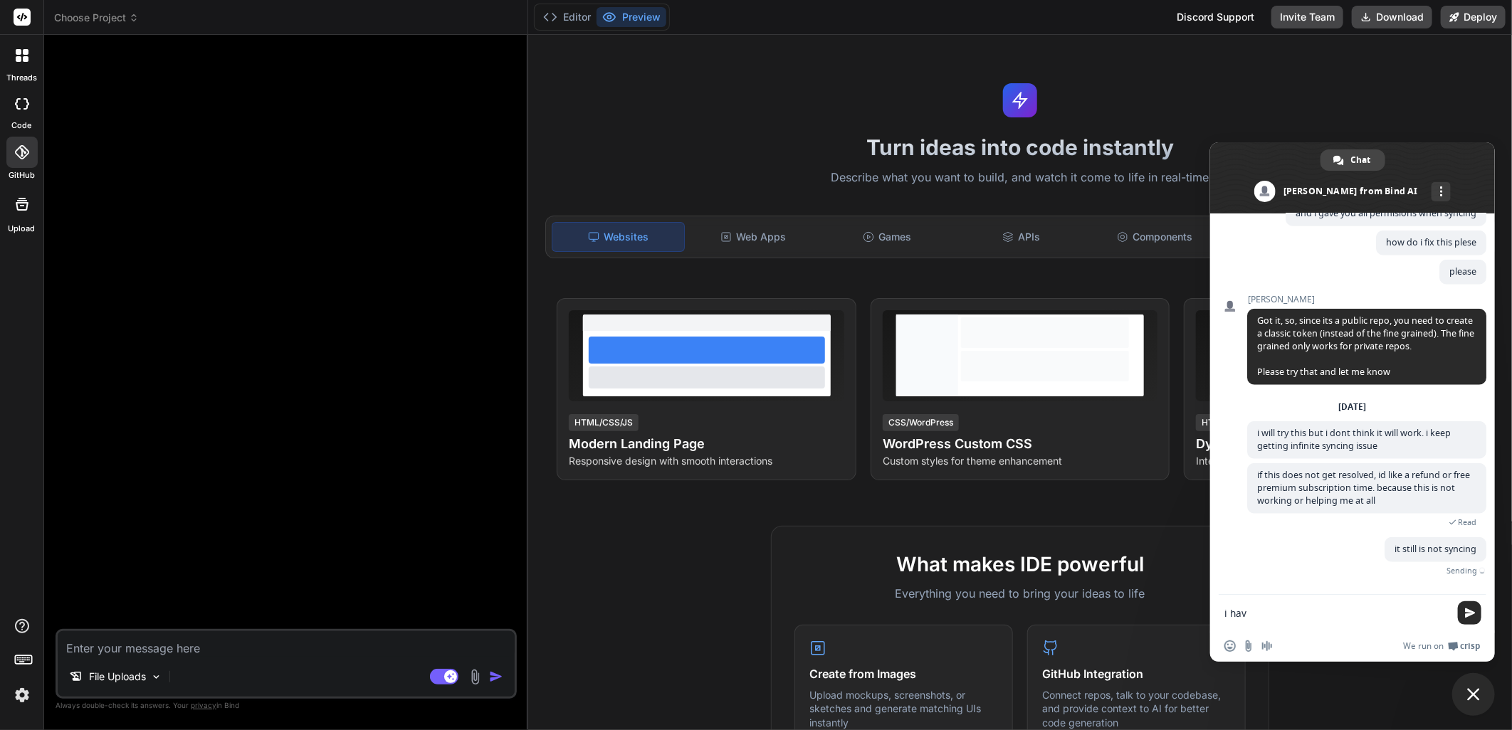
scroll to position [858, 0]
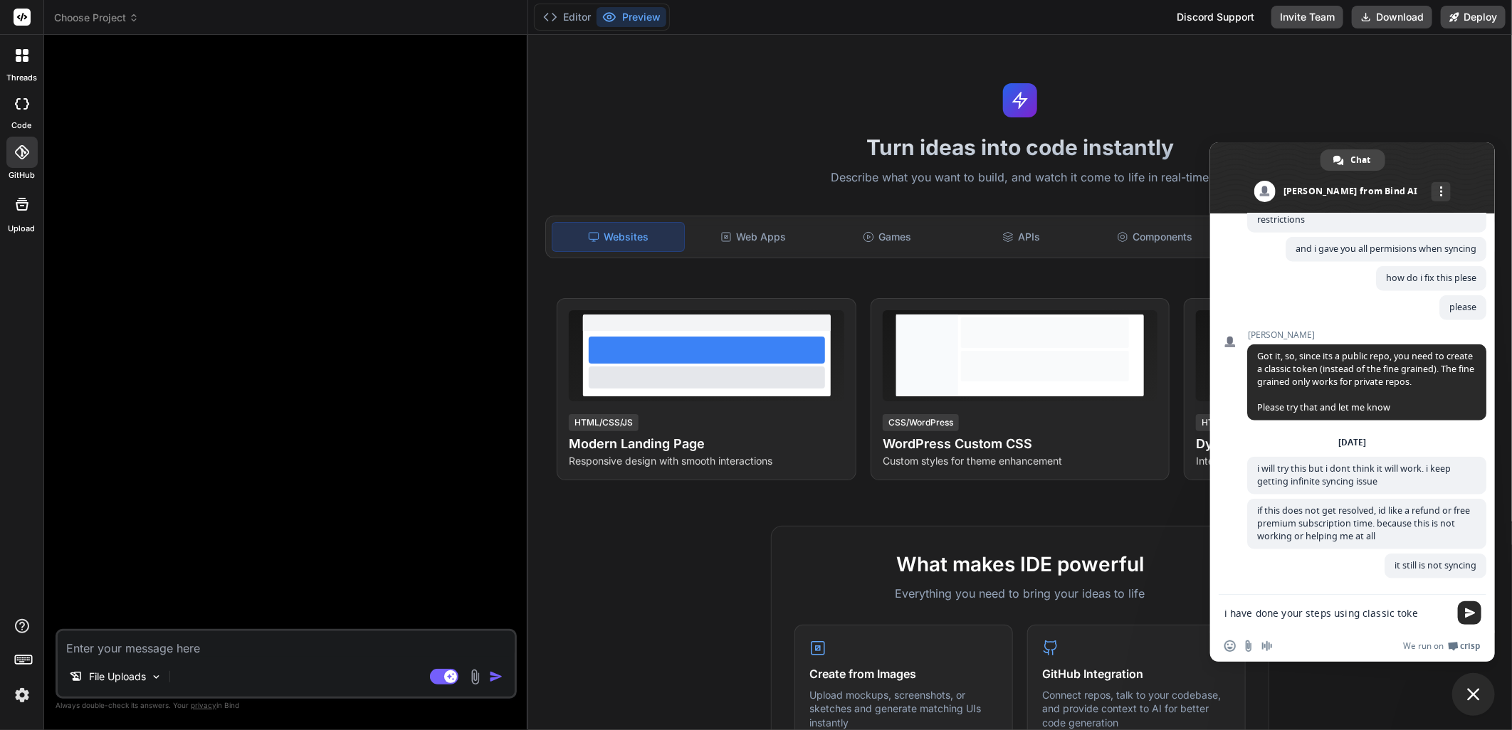
type textarea "i have done your steps using classic token"
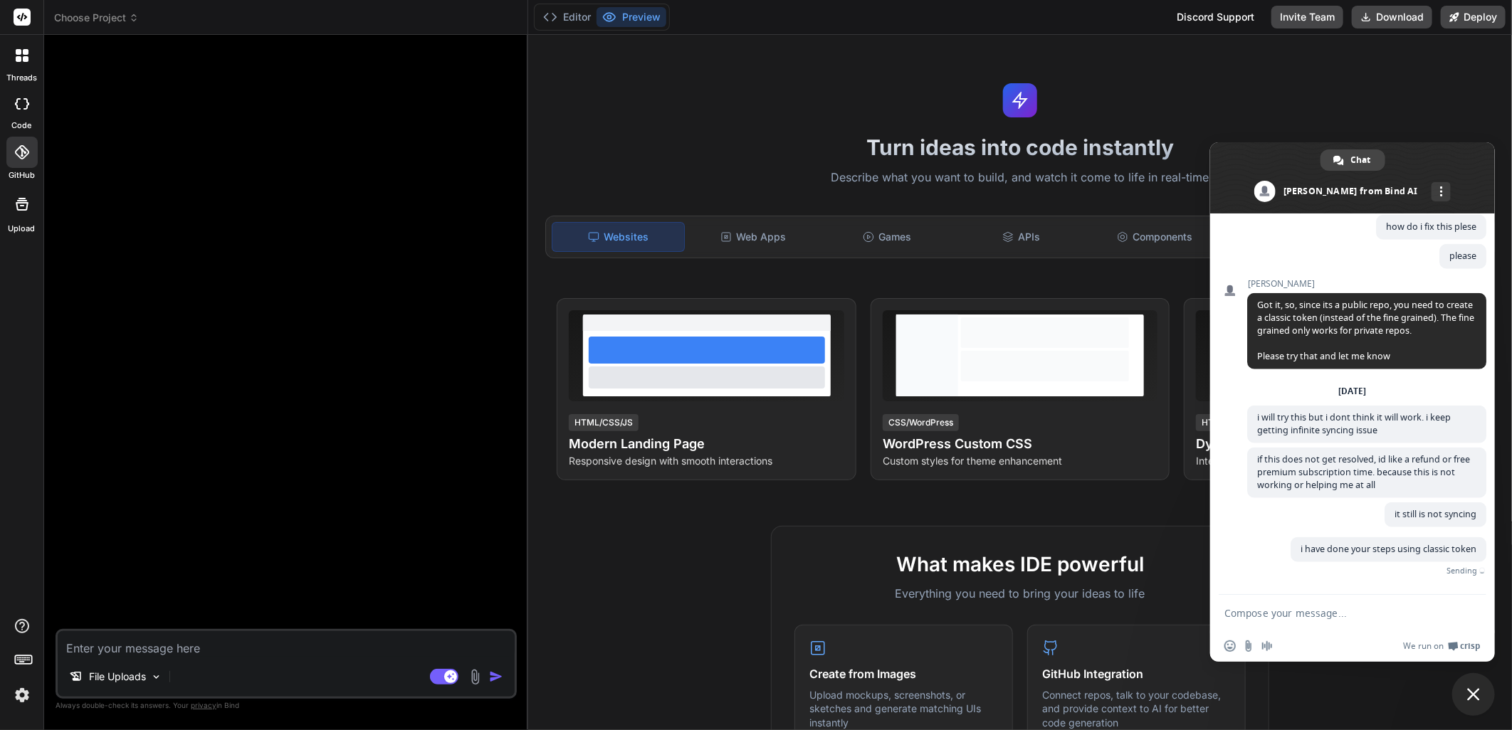
scroll to position [888, 0]
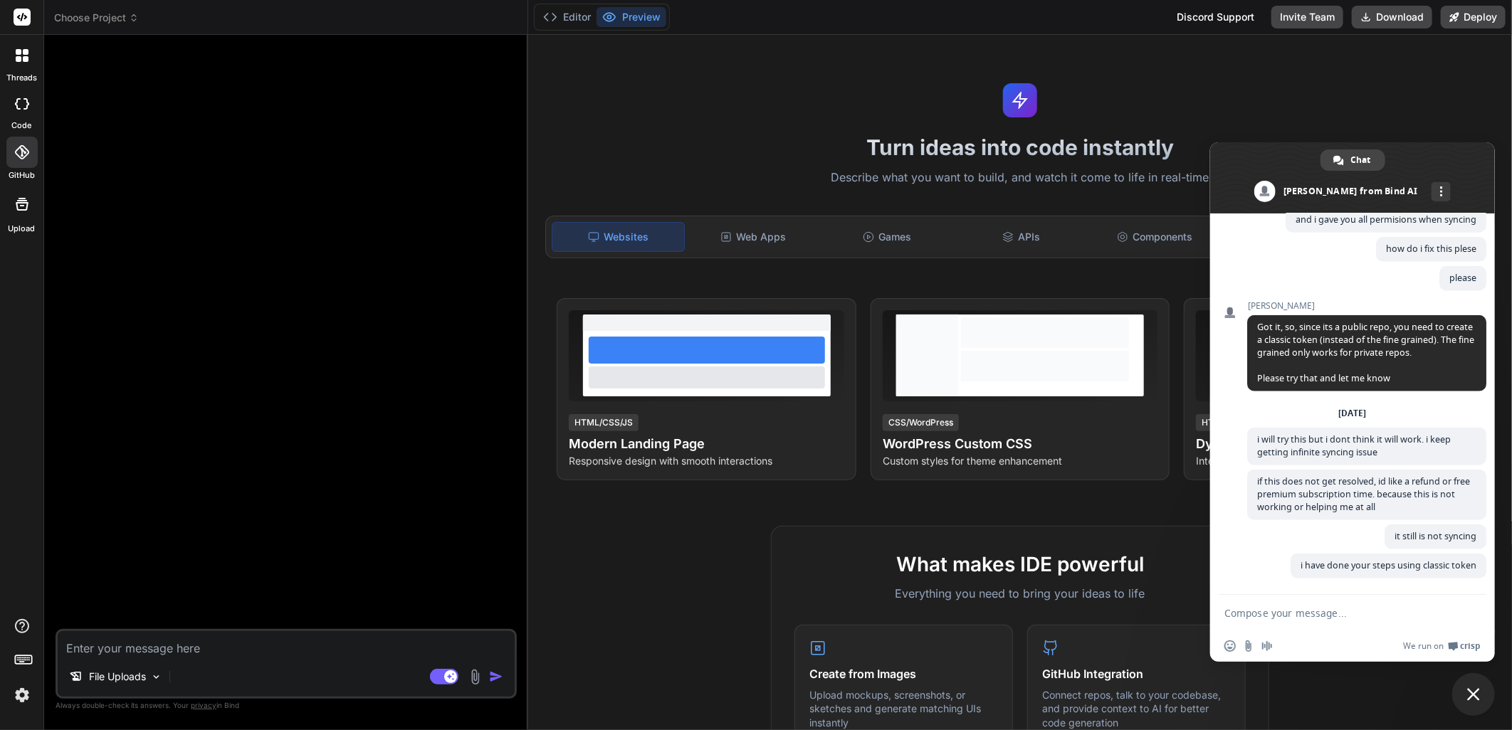
drag, startPoint x: 456, startPoint y: 155, endPoint x: 501, endPoint y: 159, distance: 45.0
click at [456, 157] on div at bounding box center [287, 337] width 459 height 583
click at [732, 237] on div "Web Apps" at bounding box center [753, 237] width 131 height 30
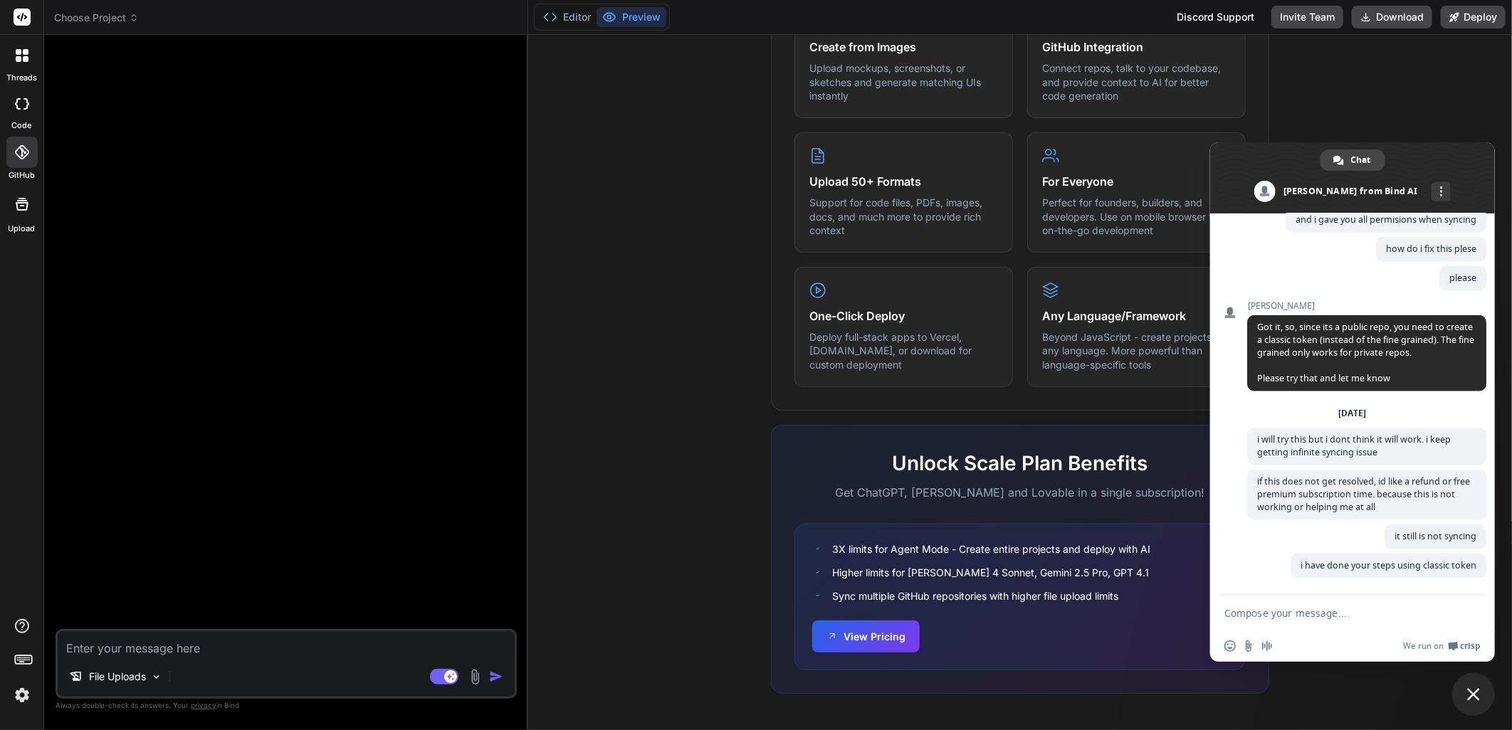
scroll to position [0, 0]
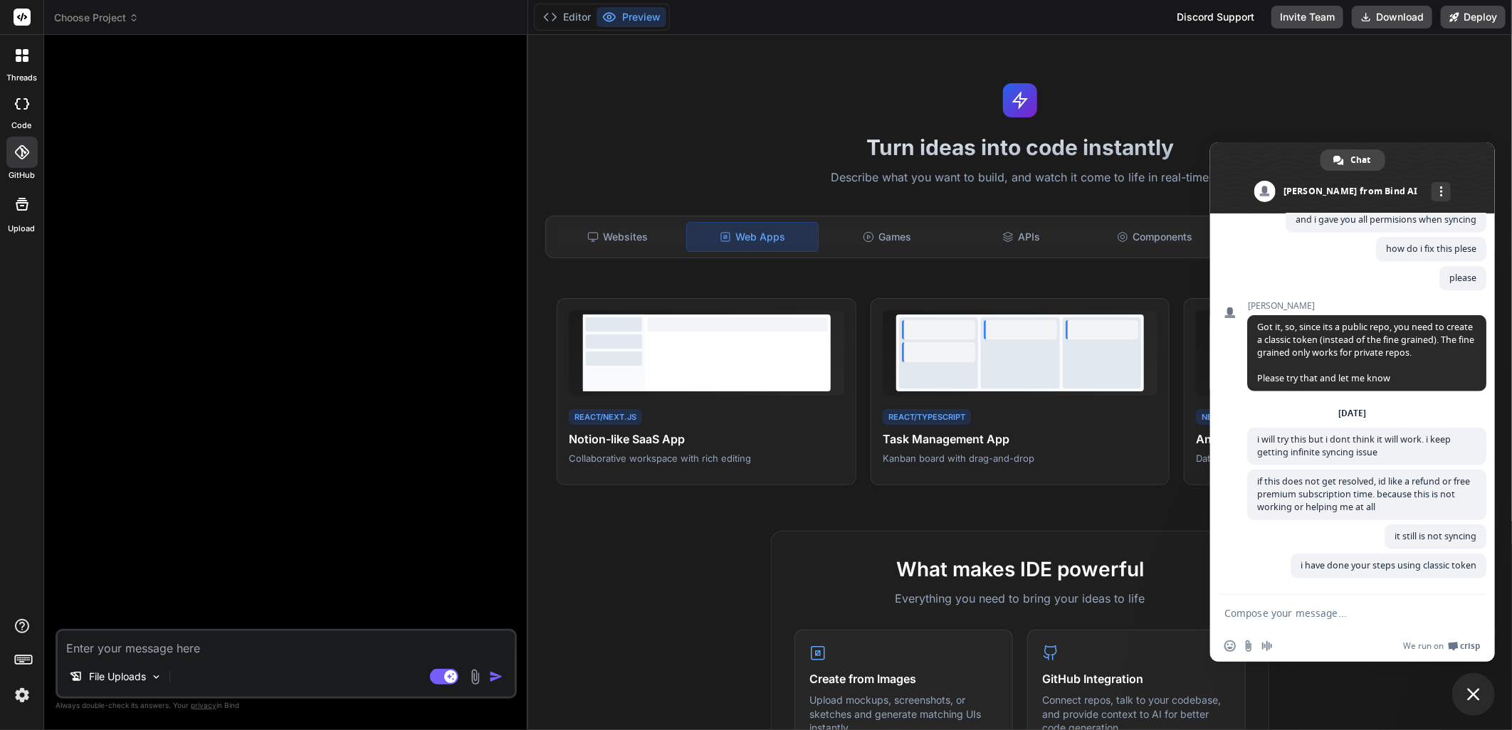
click at [104, 4] on header "Choose Project Created with Pixso." at bounding box center [286, 17] width 484 height 35
click at [105, 12] on span "Choose Project" at bounding box center [96, 18] width 85 height 14
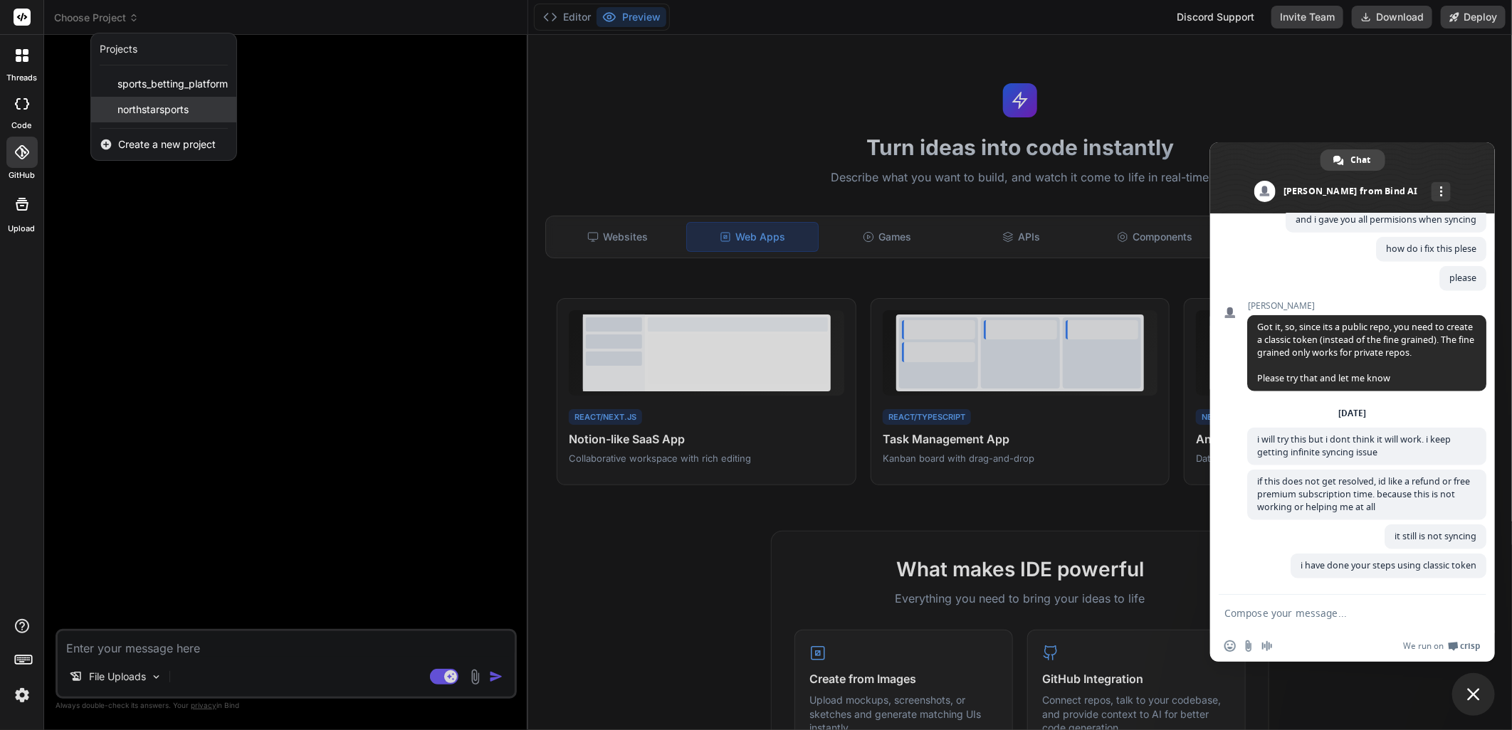
click at [159, 117] on div "northstarsports" at bounding box center [163, 110] width 145 height 26
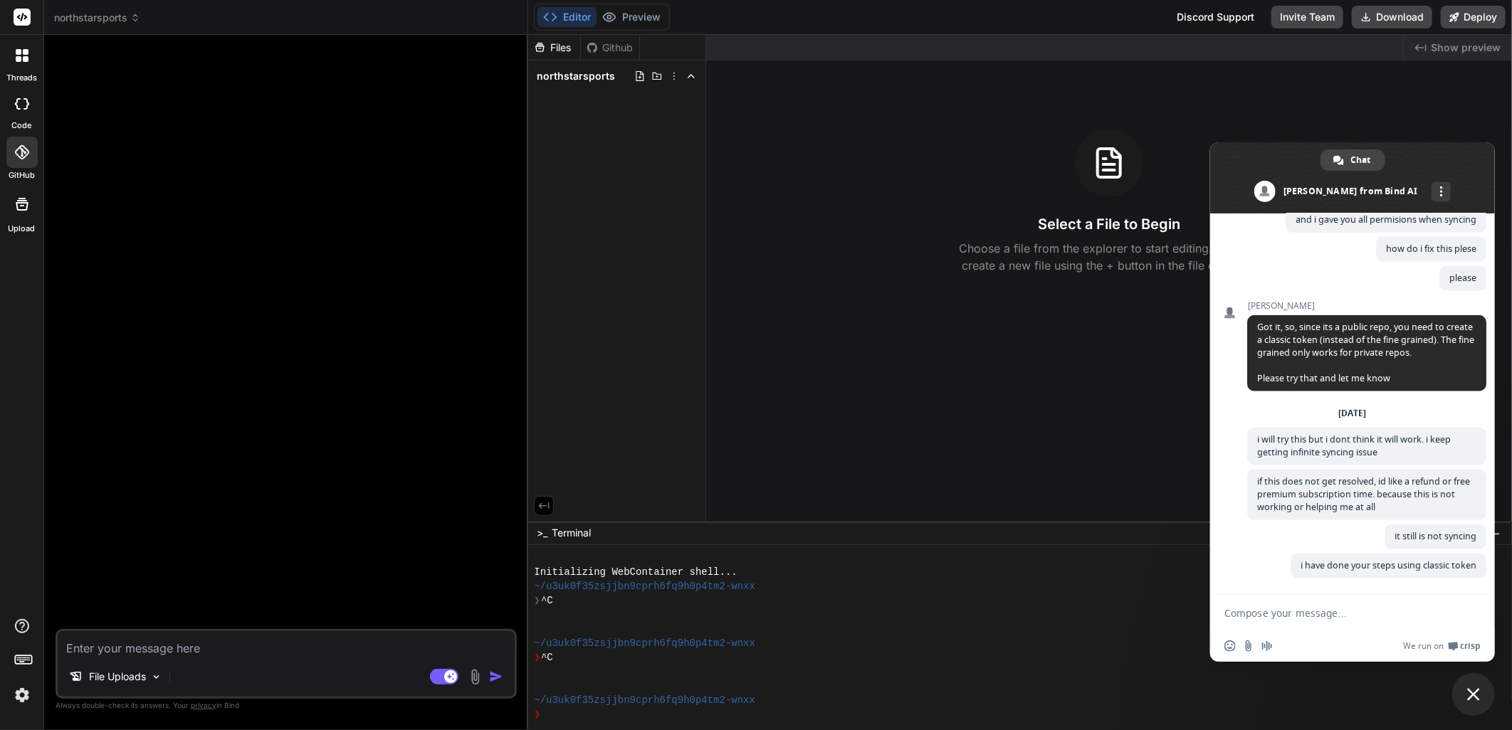
click at [616, 43] on div "Github" at bounding box center [610, 48] width 58 height 14
click at [1455, 116] on div "Created with Pixso. Show preview Select a File to Begin Choose a file from the …" at bounding box center [1109, 278] width 806 height 487
click at [1434, 153] on span at bounding box center [1352, 177] width 285 height 71
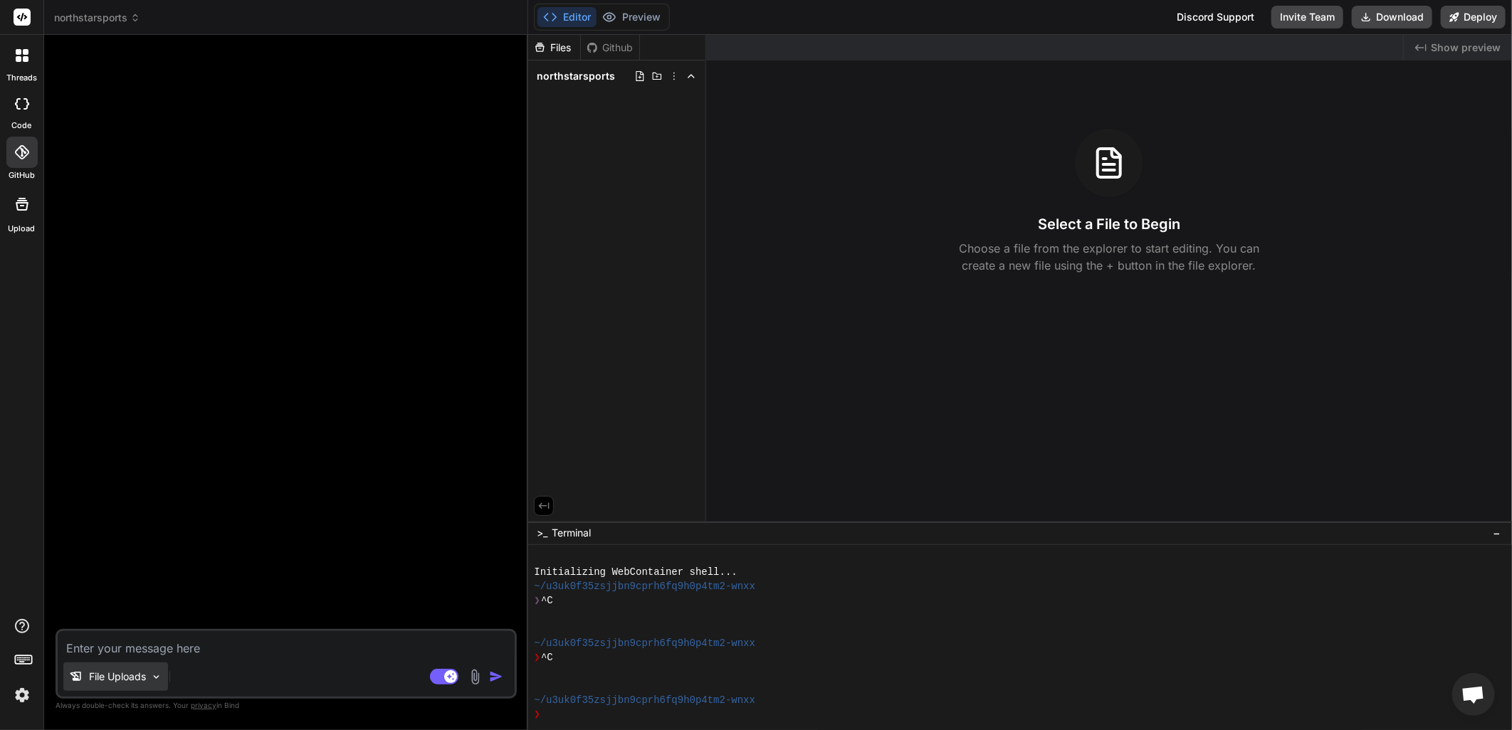
click at [134, 678] on p "File Uploads" at bounding box center [117, 677] width 57 height 14
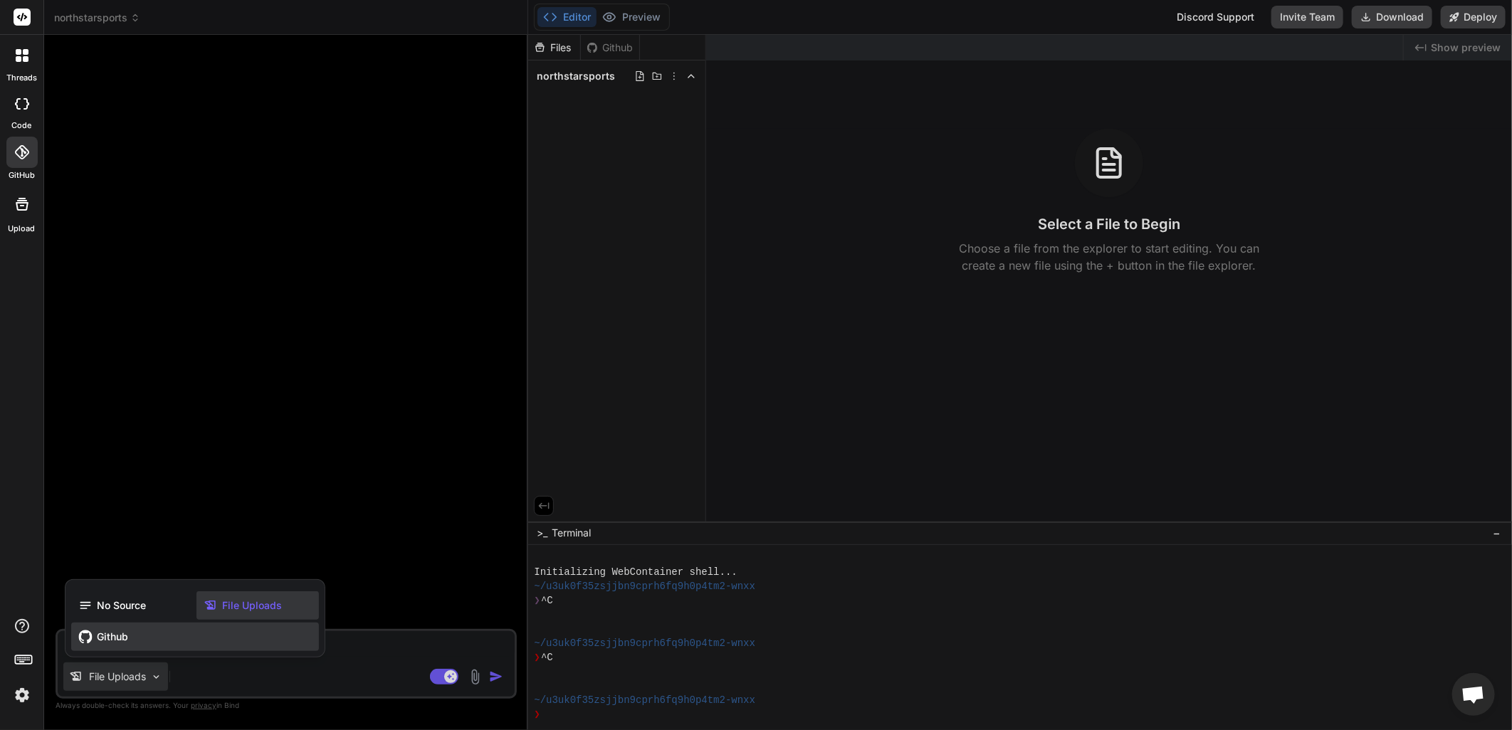
click at [120, 641] on span "Github" at bounding box center [112, 637] width 31 height 14
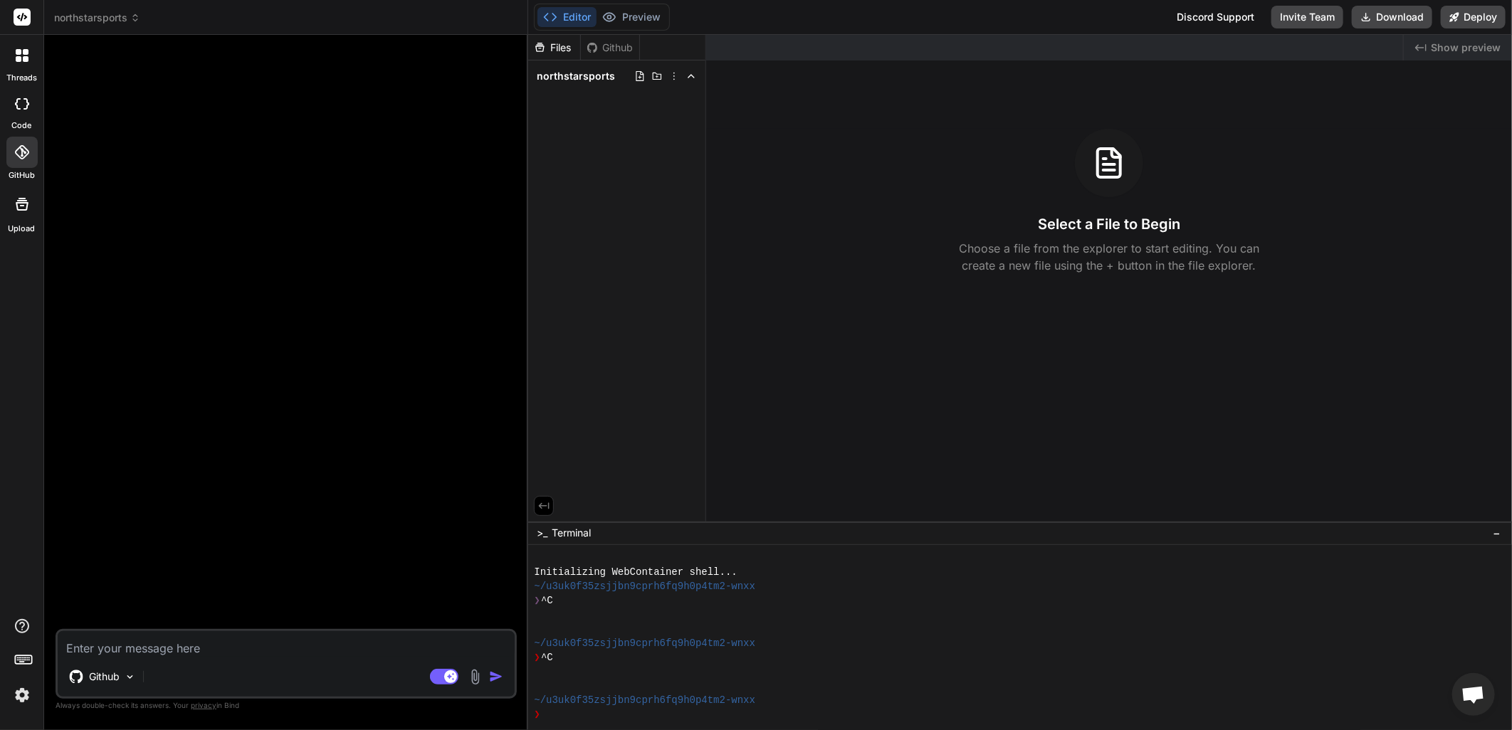
click at [26, 654] on icon at bounding box center [24, 659] width 20 height 20
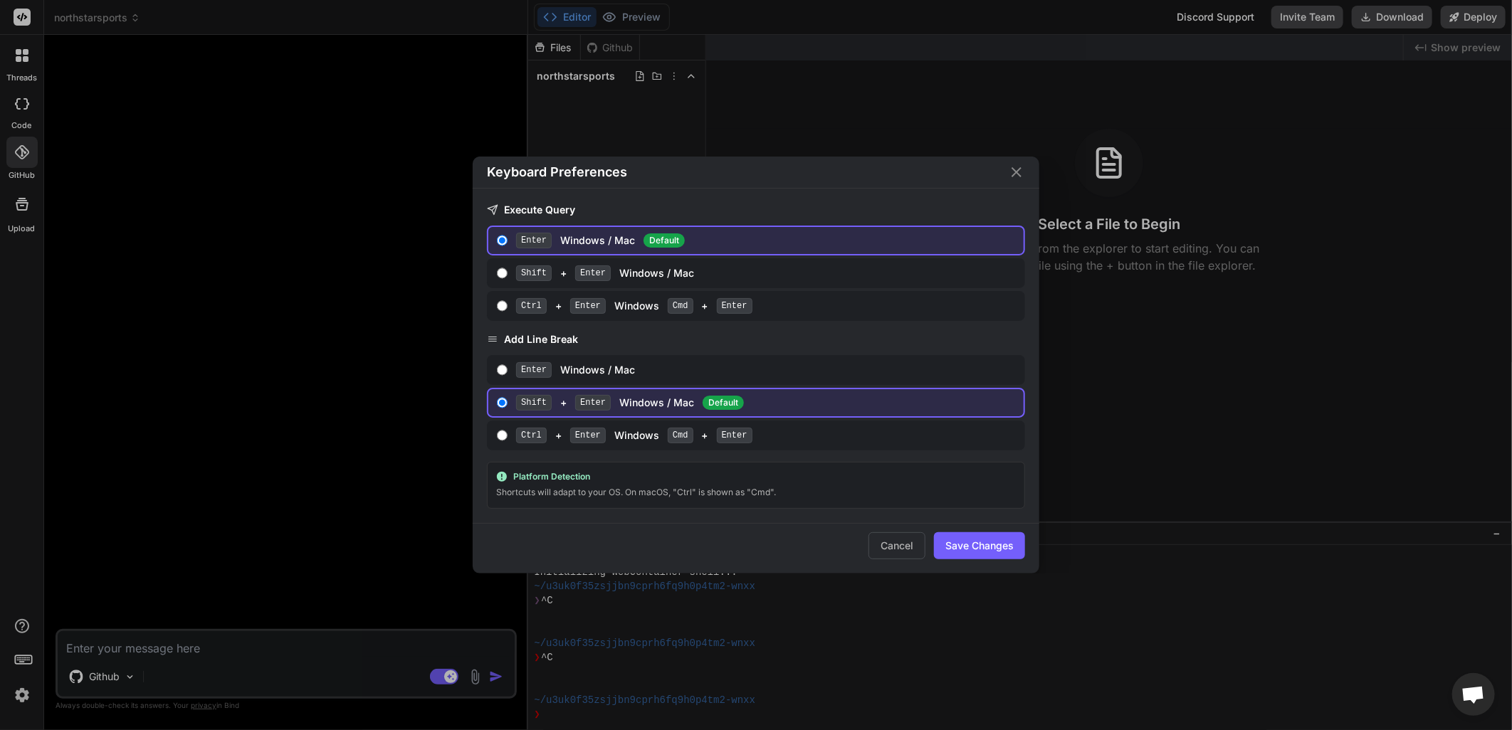
click at [367, 385] on div "Keyboard Preferences Execute Query Enter Windows / Mac Default Shift + Enter Wi…" at bounding box center [756, 365] width 1512 height 730
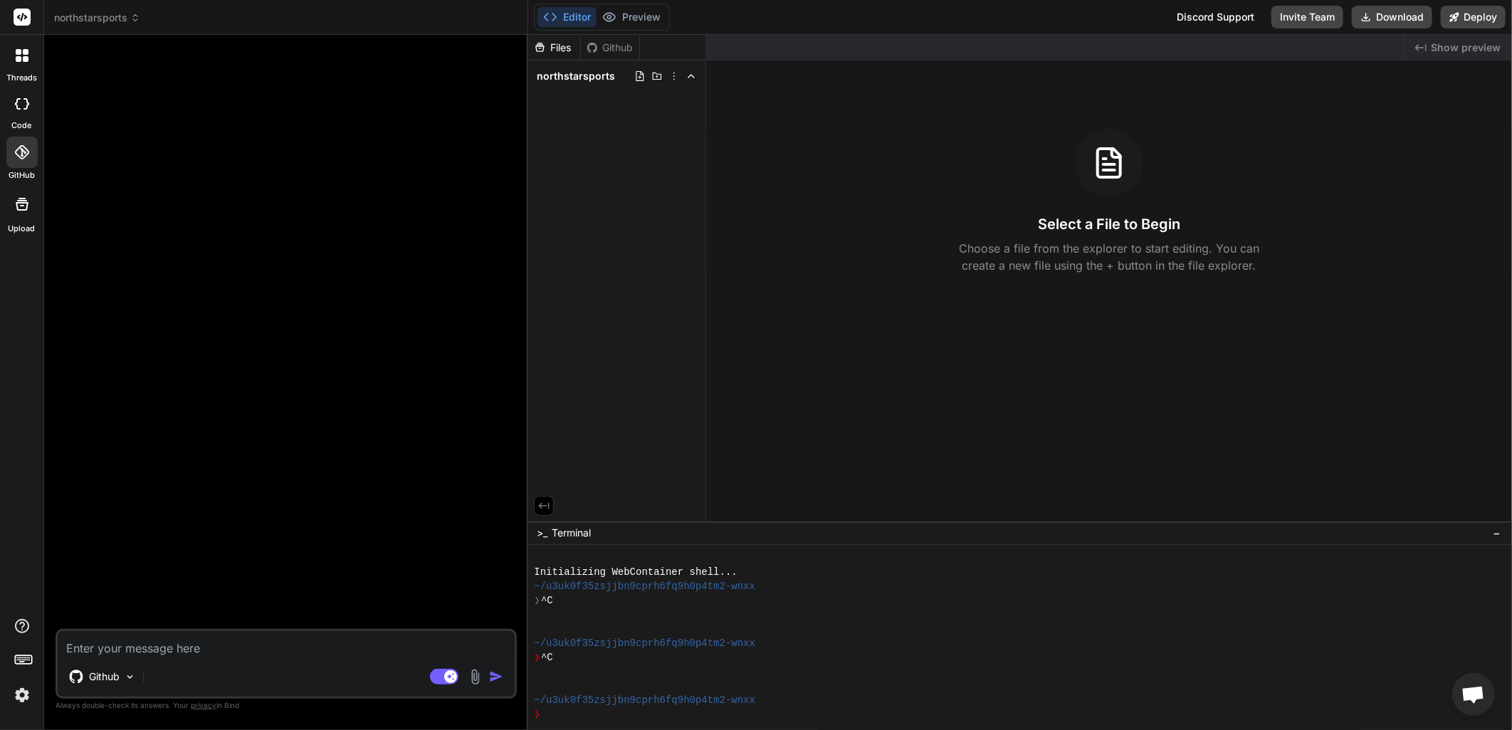
click at [18, 206] on icon at bounding box center [22, 204] width 17 height 17
type textarea "x"
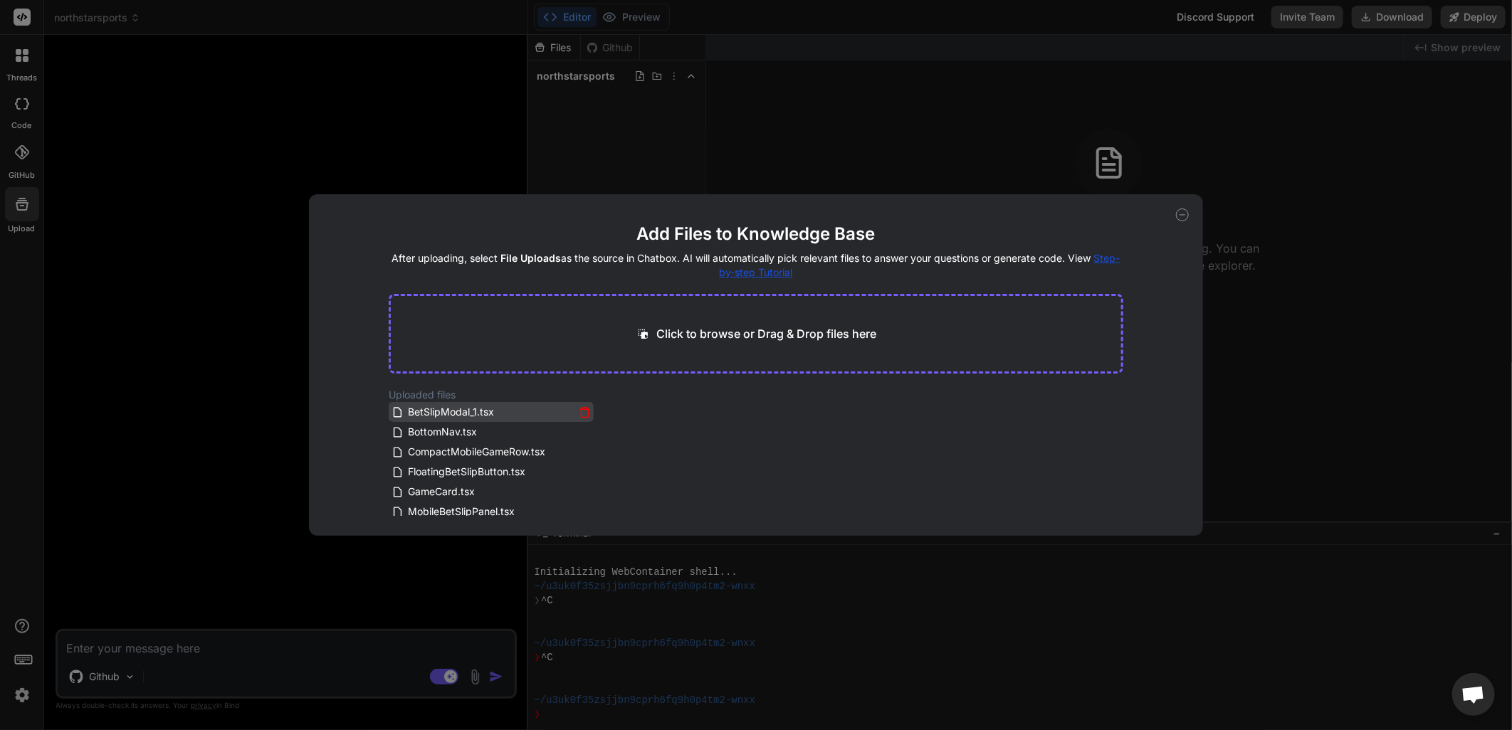
click at [580, 412] on icon at bounding box center [585, 413] width 12 height 12
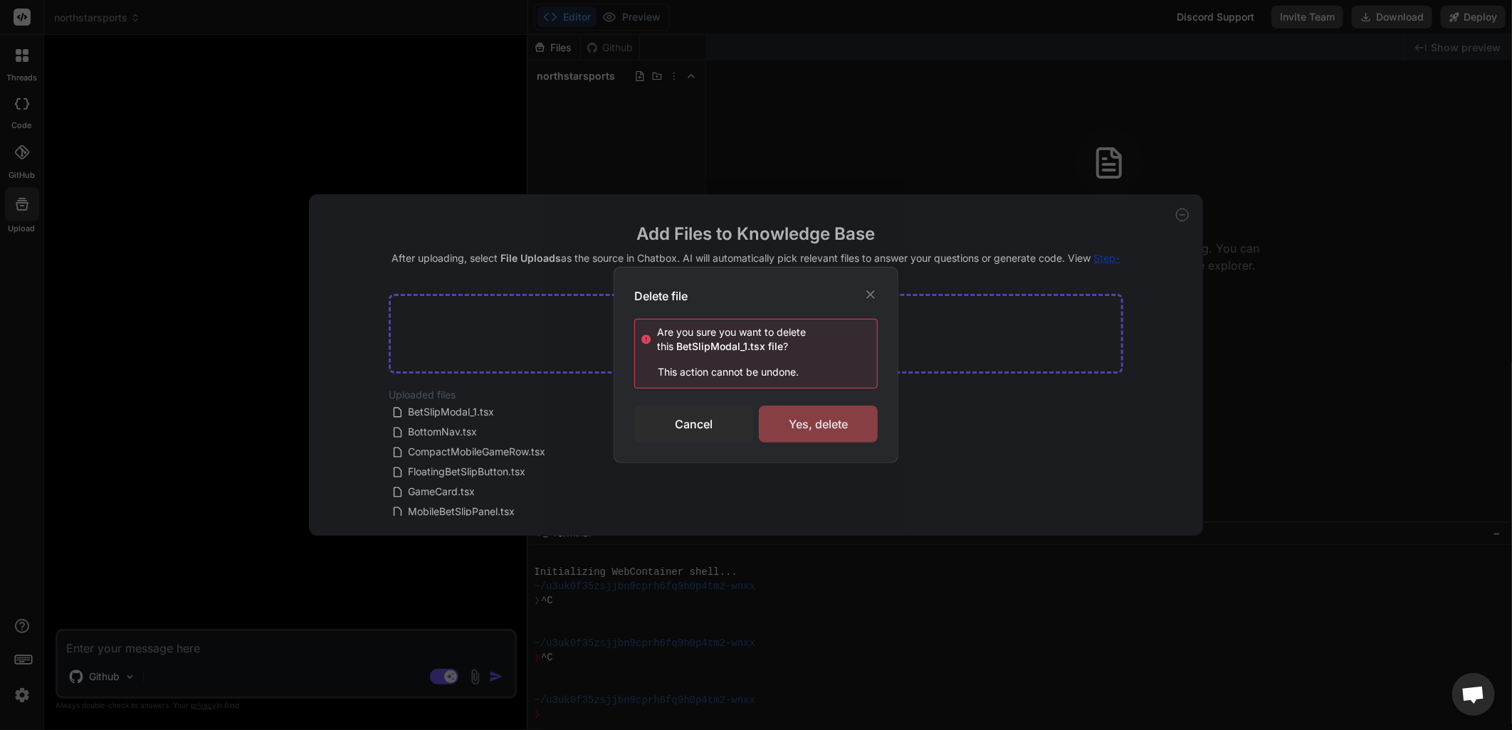
click at [820, 430] on div "Yes, delete" at bounding box center [818, 424] width 119 height 37
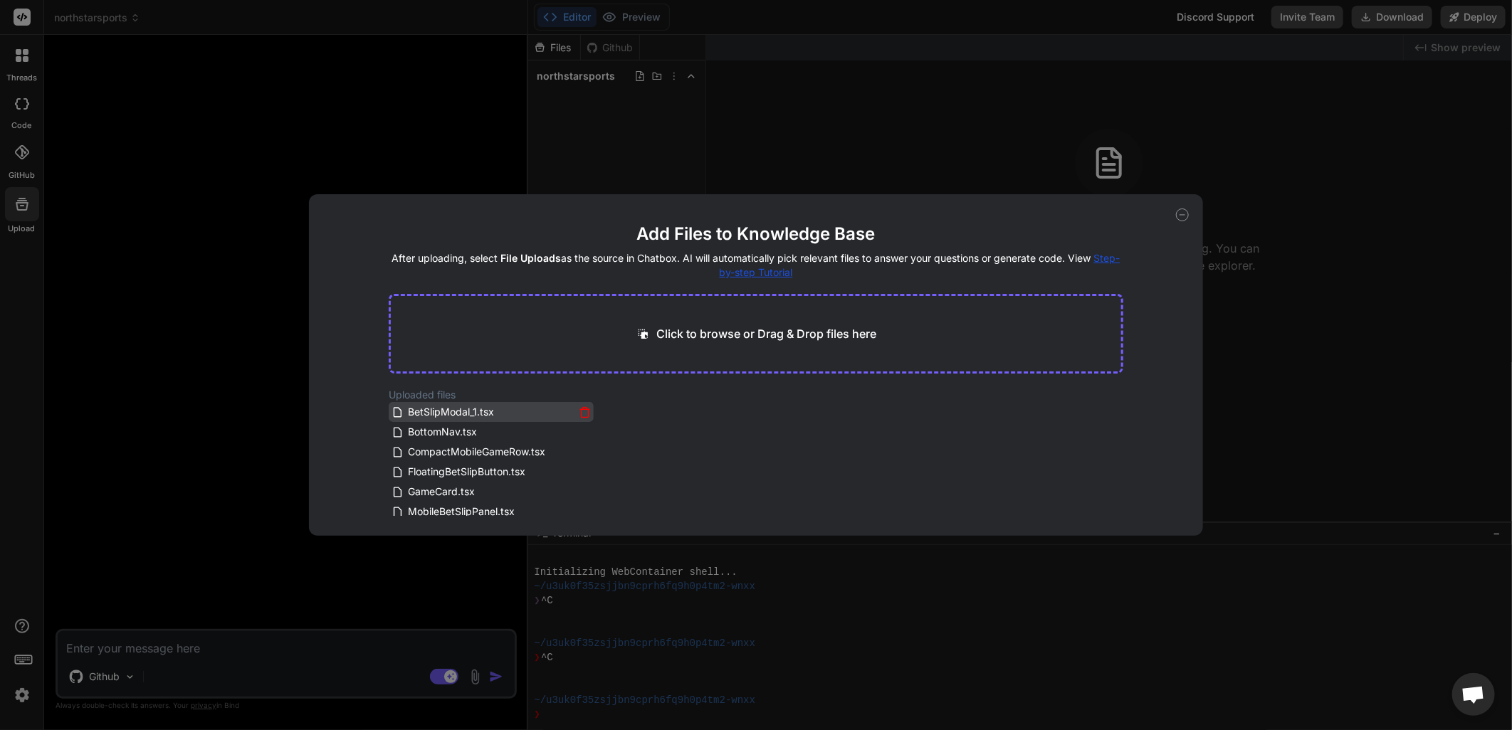
click at [582, 411] on icon at bounding box center [585, 413] width 12 height 12
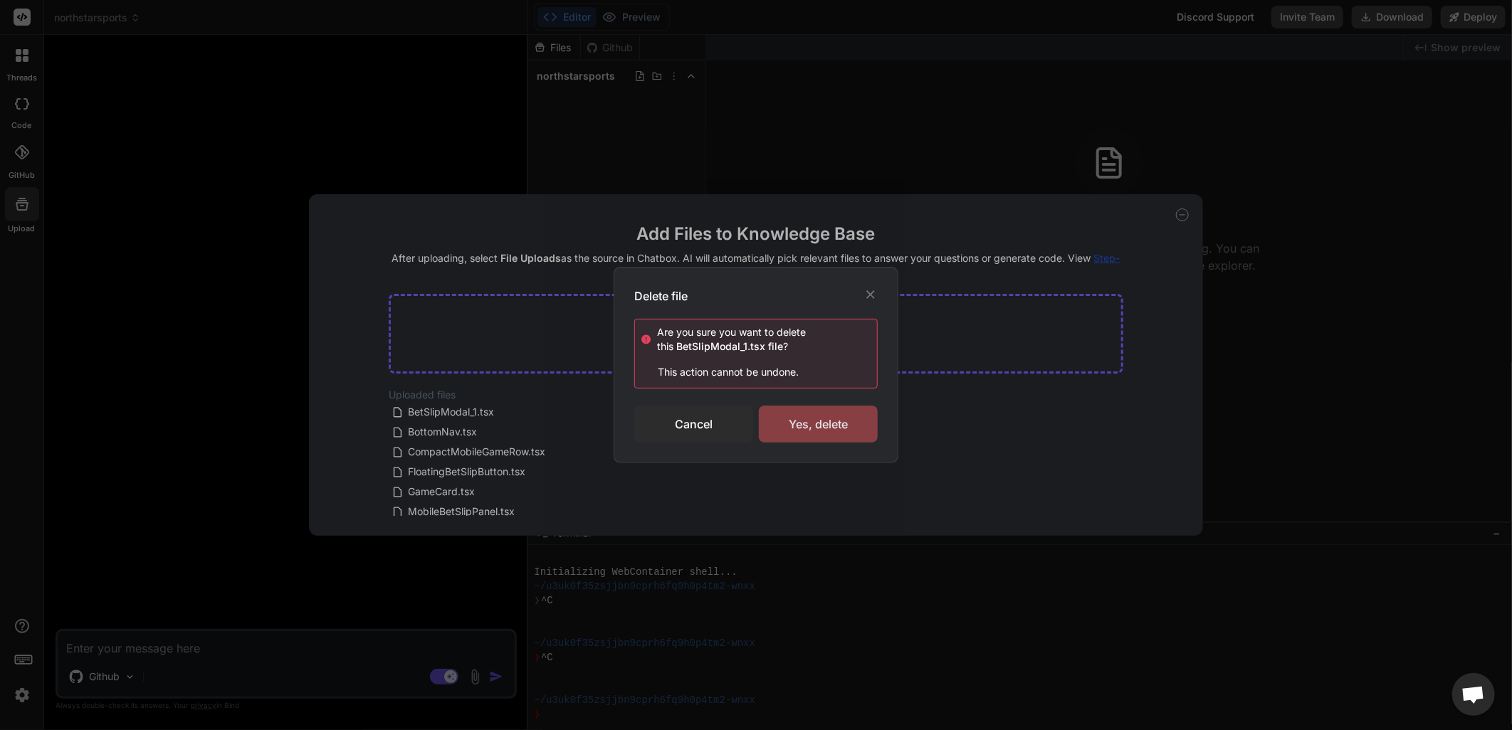
click at [806, 426] on div "Yes, delete" at bounding box center [818, 424] width 119 height 37
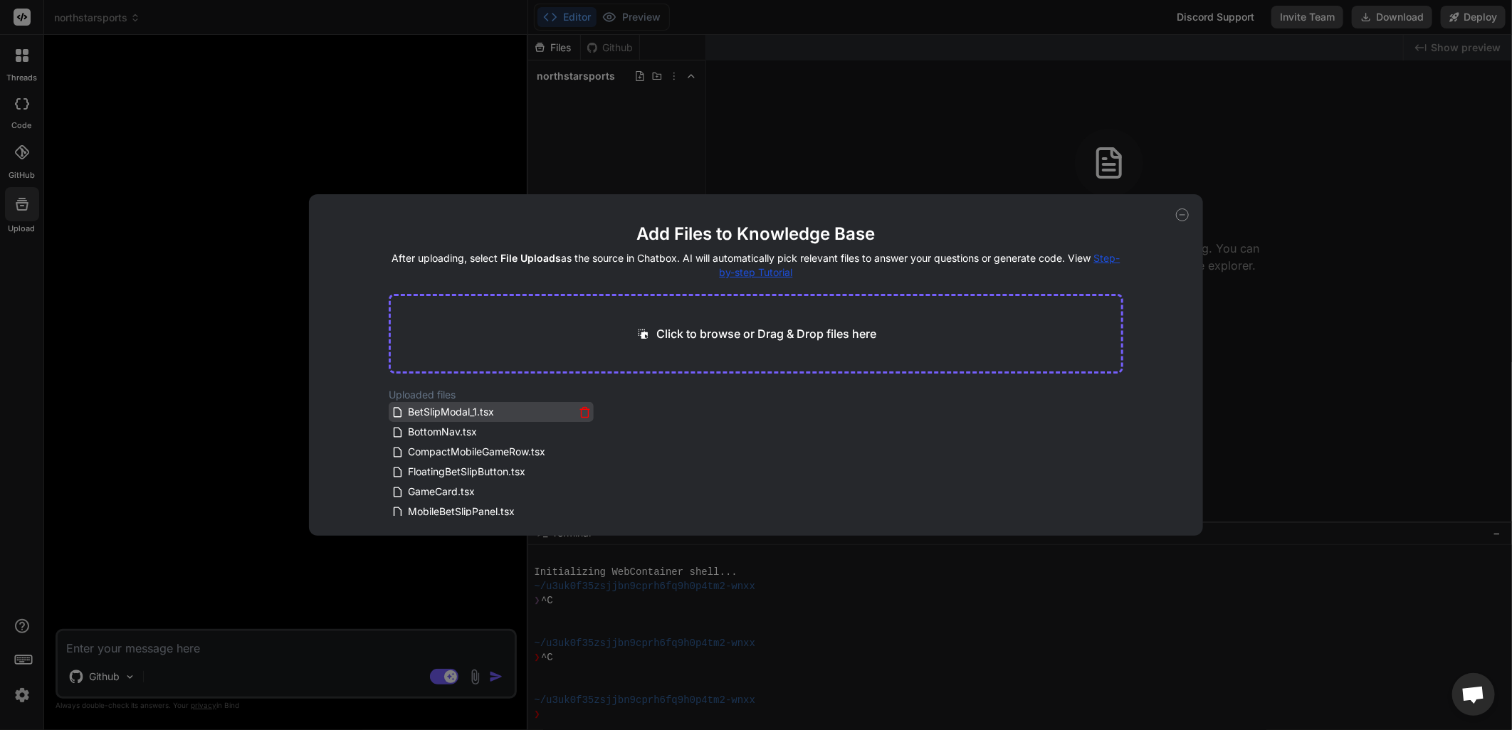
click at [582, 411] on icon at bounding box center [585, 413] width 12 height 12
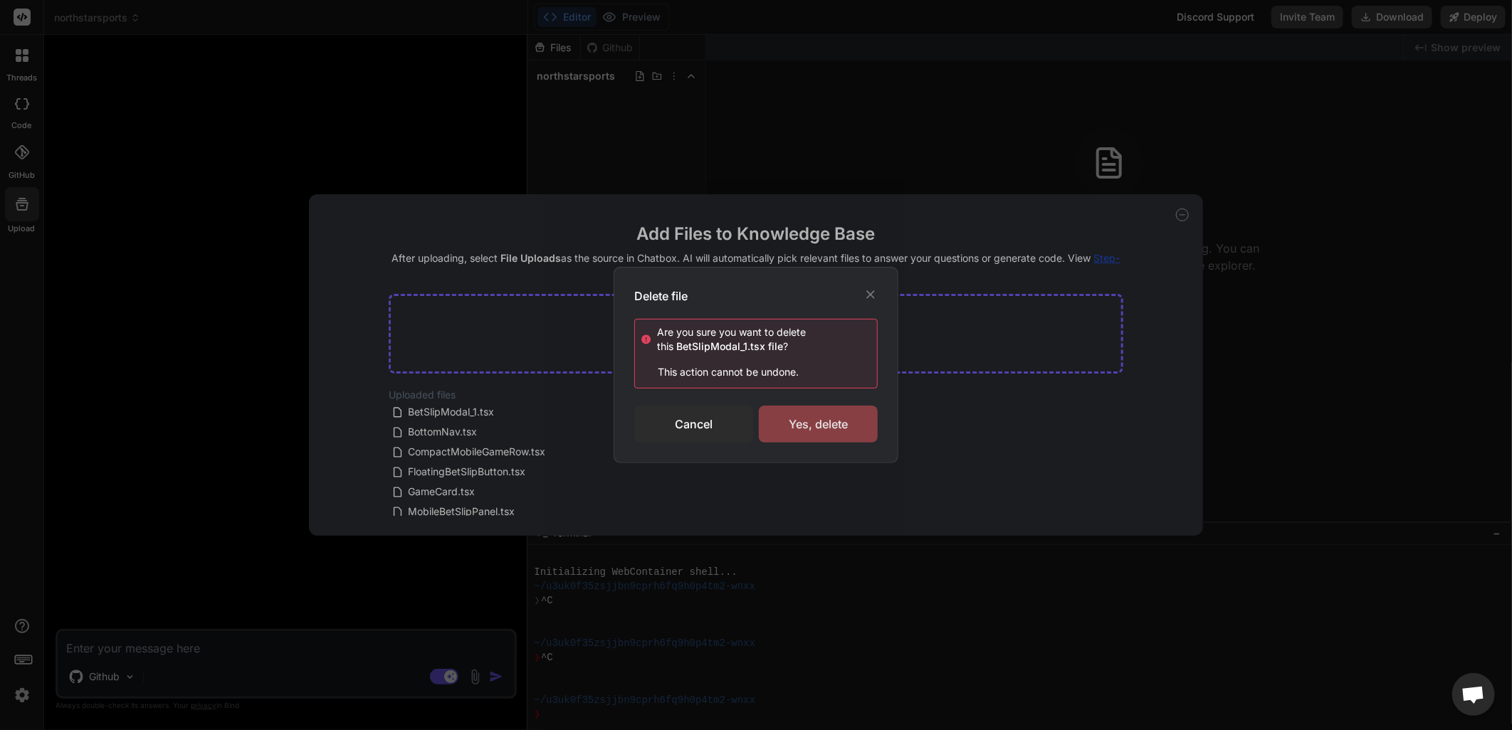
click at [827, 443] on div "Yes, delete" at bounding box center [818, 424] width 119 height 37
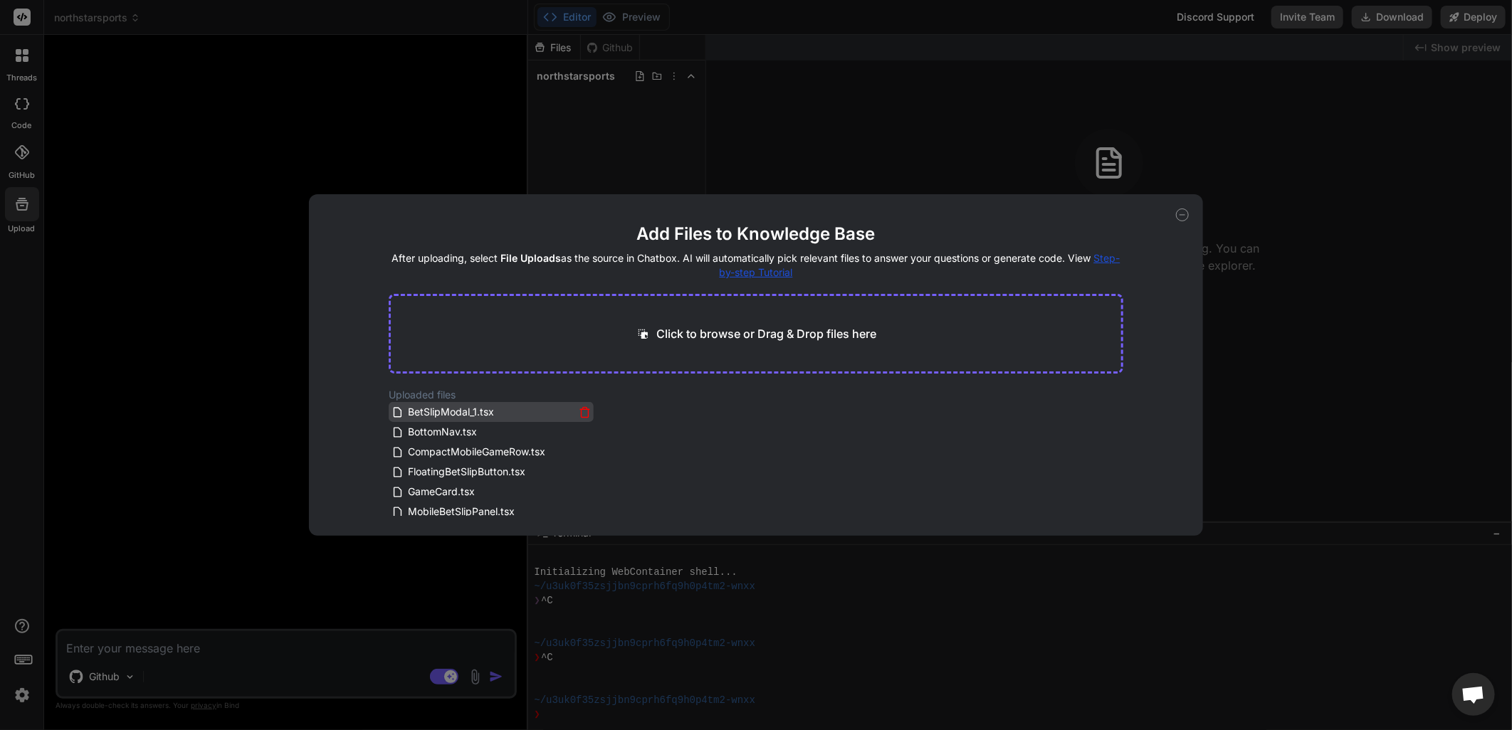
click at [581, 409] on icon at bounding box center [584, 409] width 9 height 0
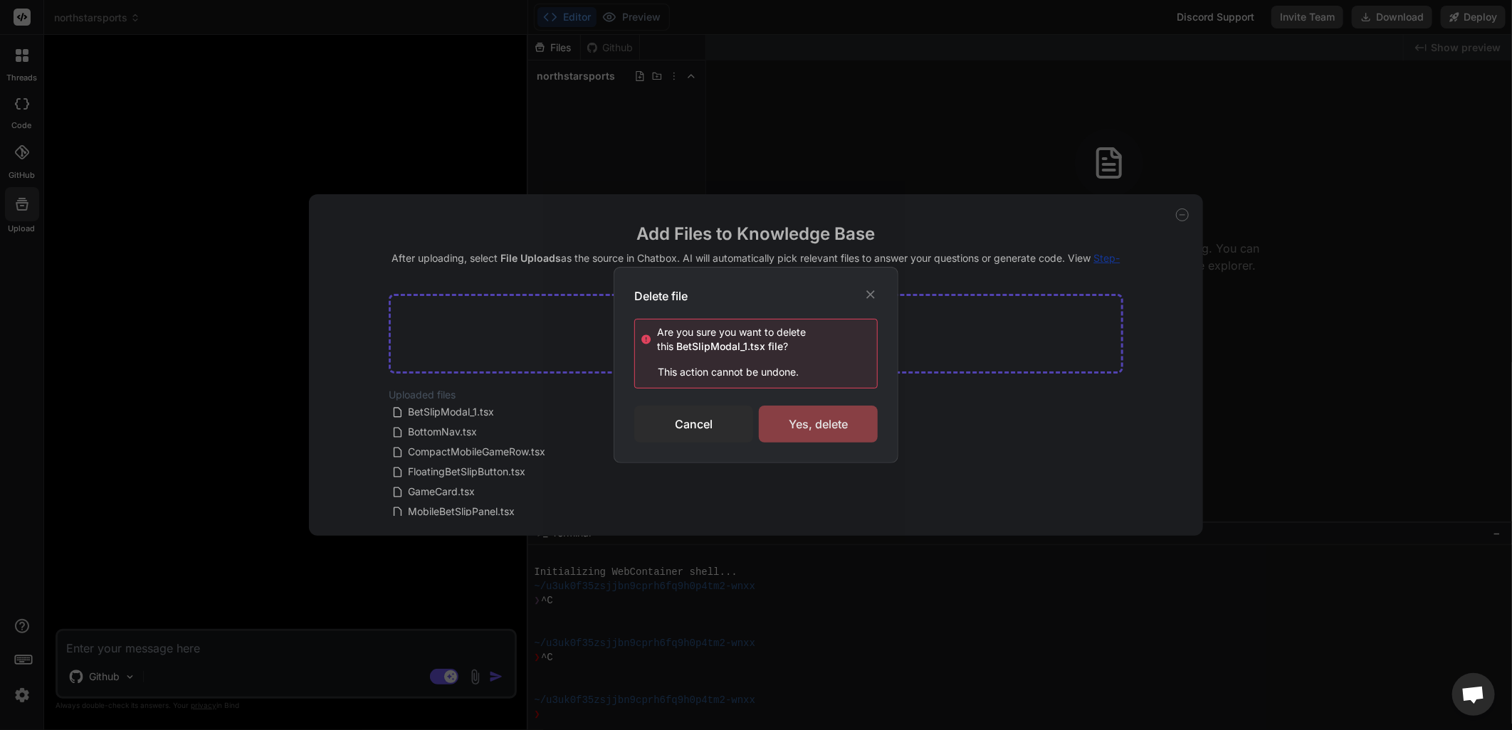
click at [792, 426] on div "Yes, delete" at bounding box center [818, 424] width 119 height 37
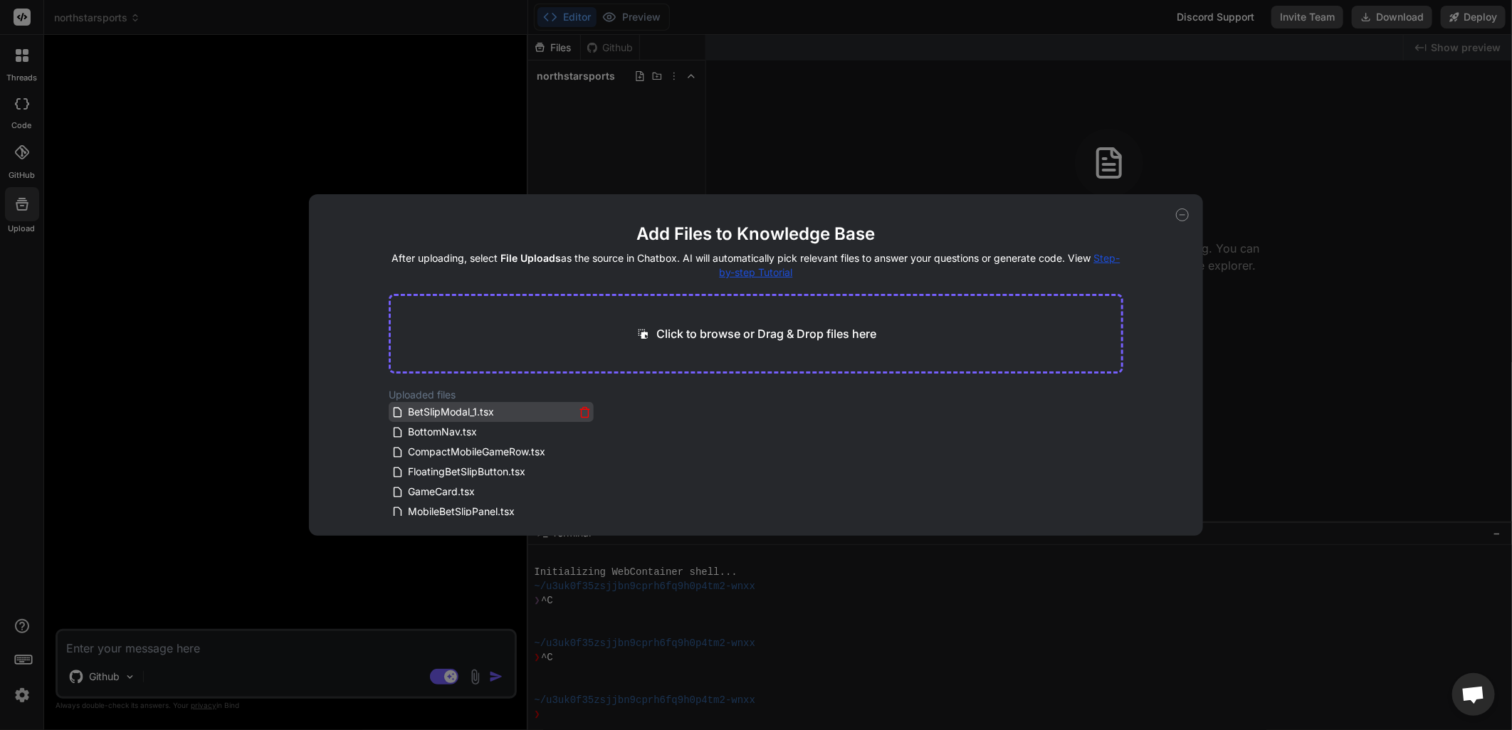
click at [527, 409] on div "BetSlipModal_1.tsx" at bounding box center [483, 412] width 183 height 17
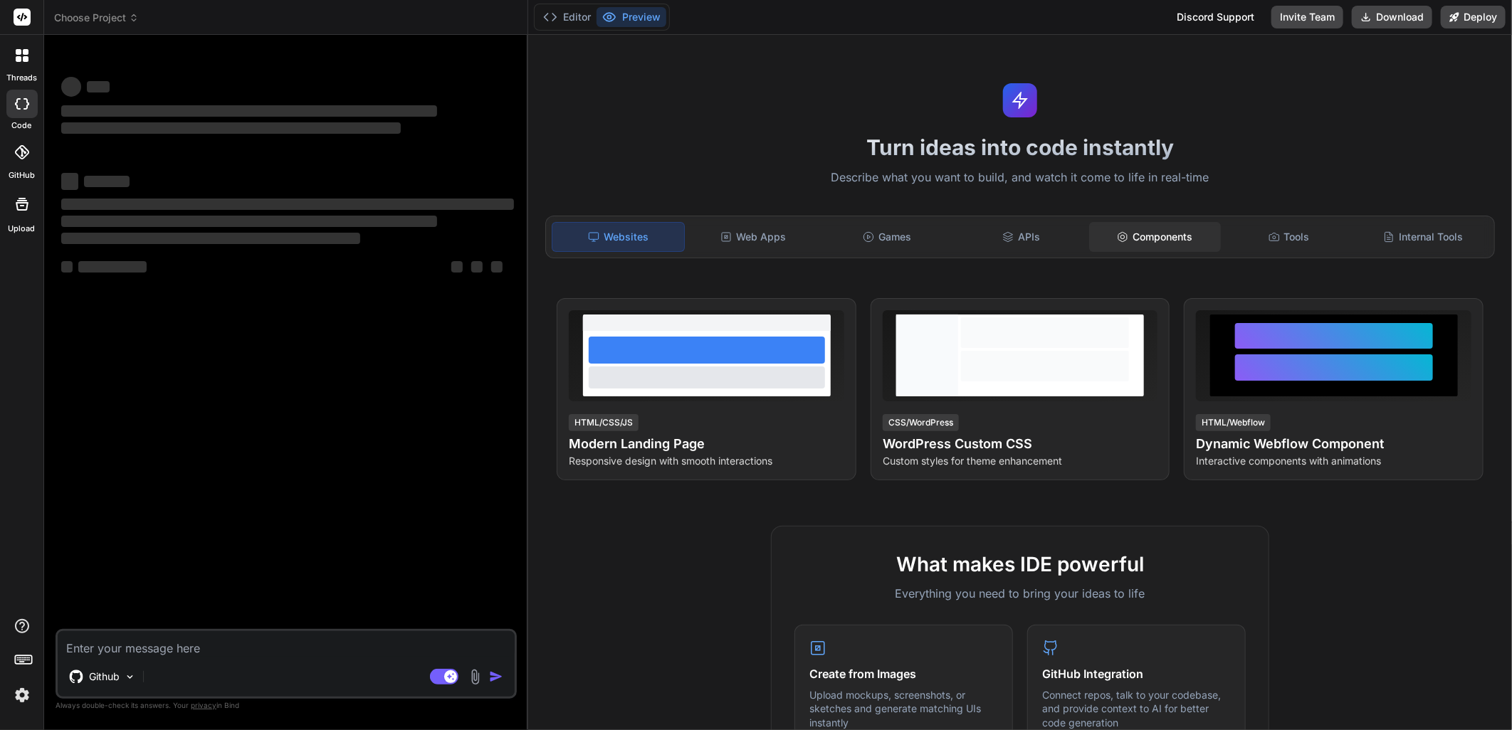
click at [1156, 245] on div "Components" at bounding box center [1154, 237] width 131 height 30
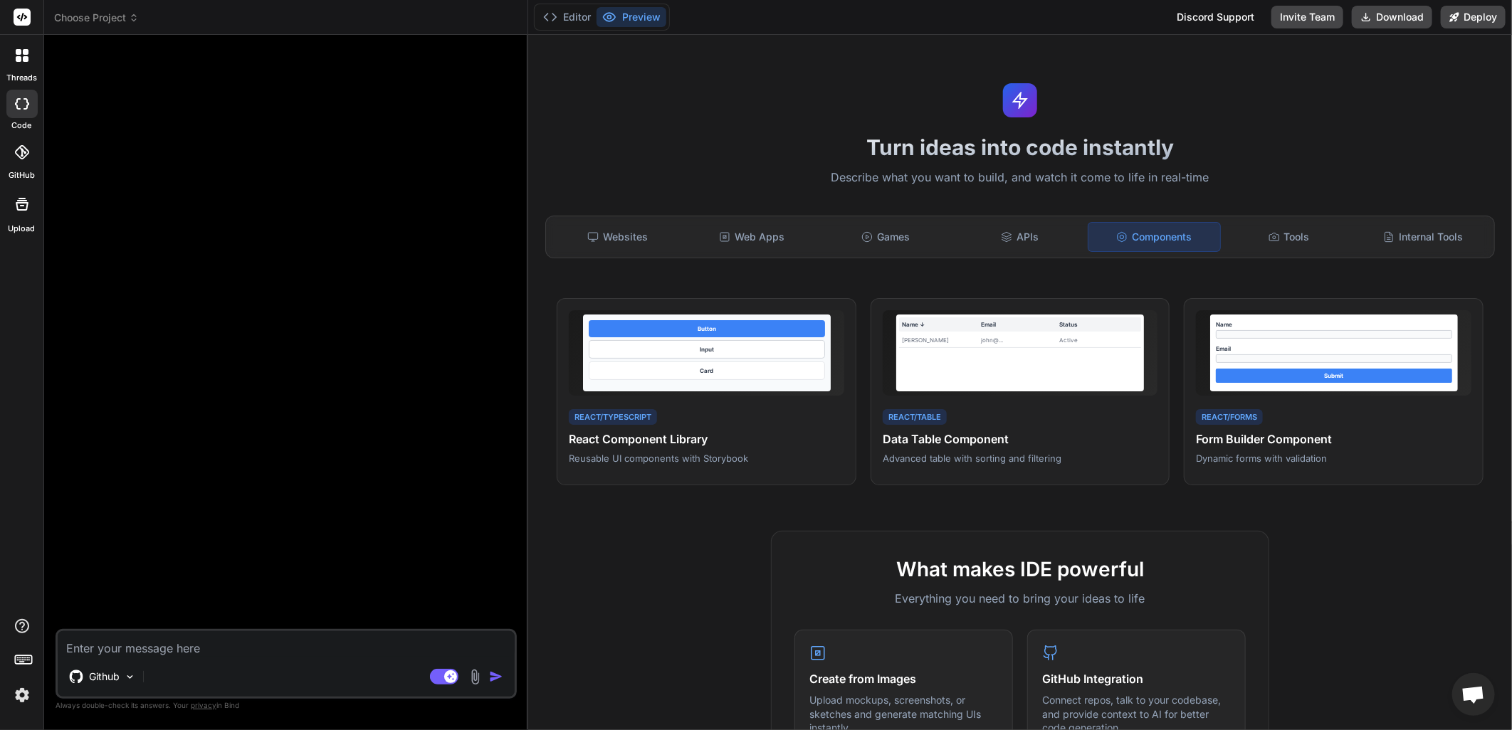
scroll to position [888, 0]
type textarea "x"
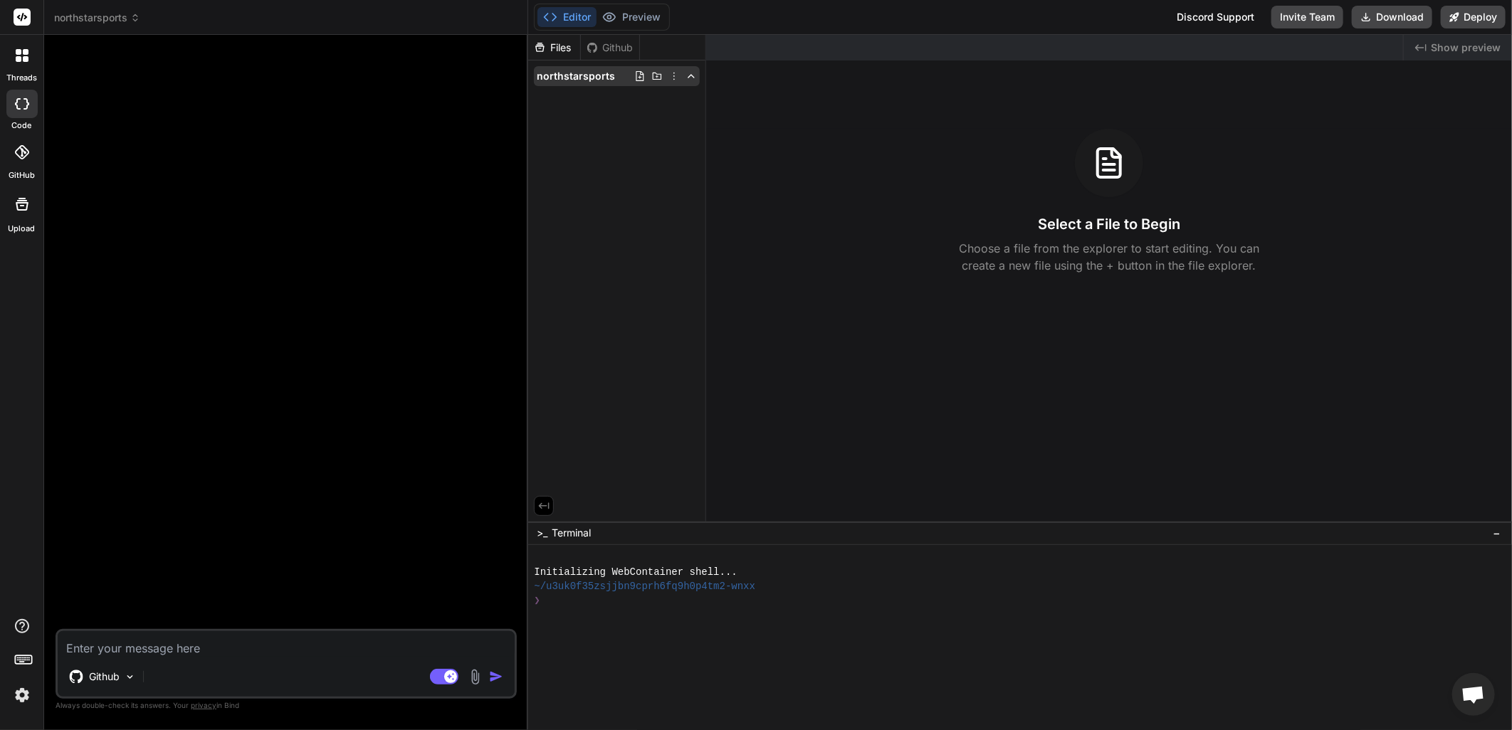
click at [687, 73] on icon at bounding box center [691, 75] width 11 height 11
click at [150, 649] on textarea at bounding box center [286, 645] width 457 height 26
type textarea "a"
type textarea "x"
type textarea "ar"
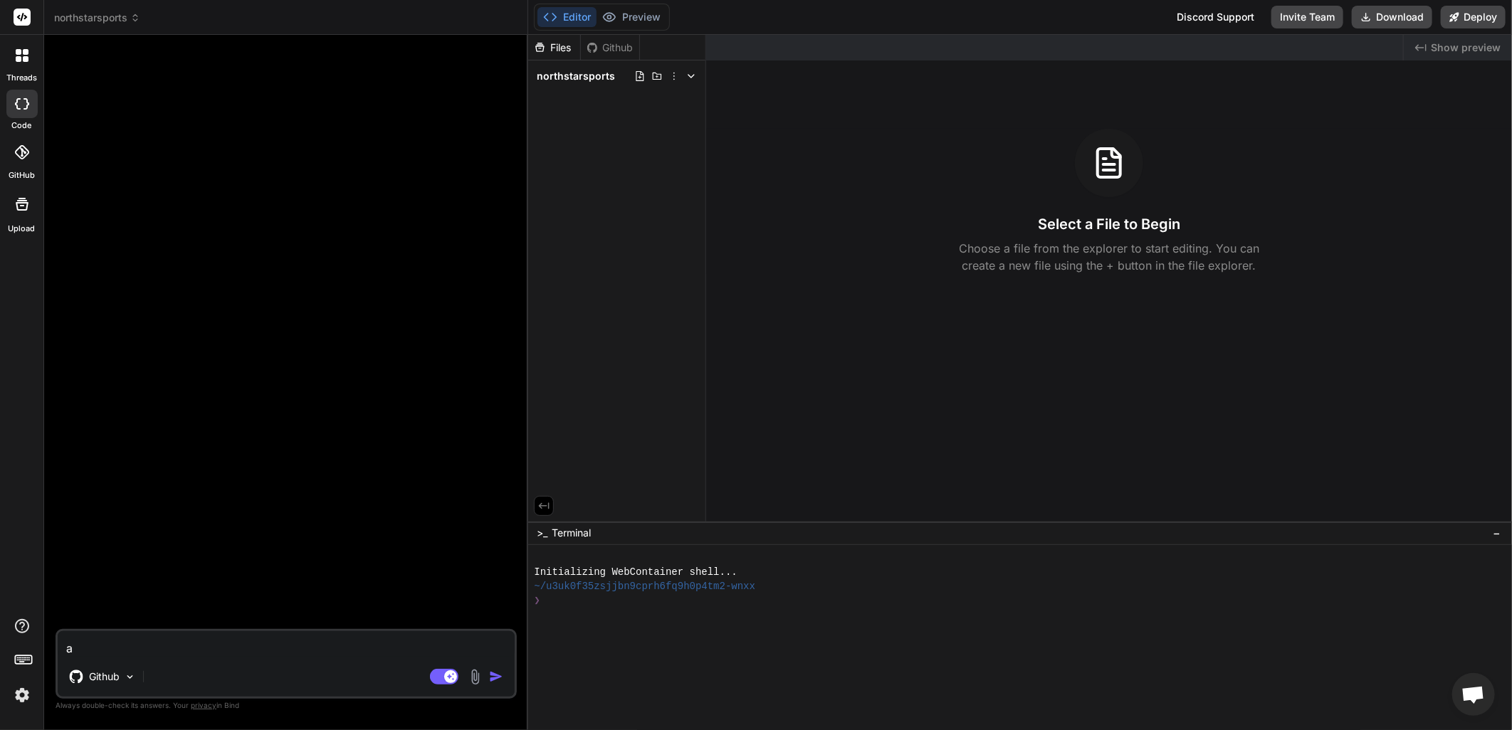
type textarea "x"
type textarea "are"
type textarea "x"
type textarea "are"
type textarea "x"
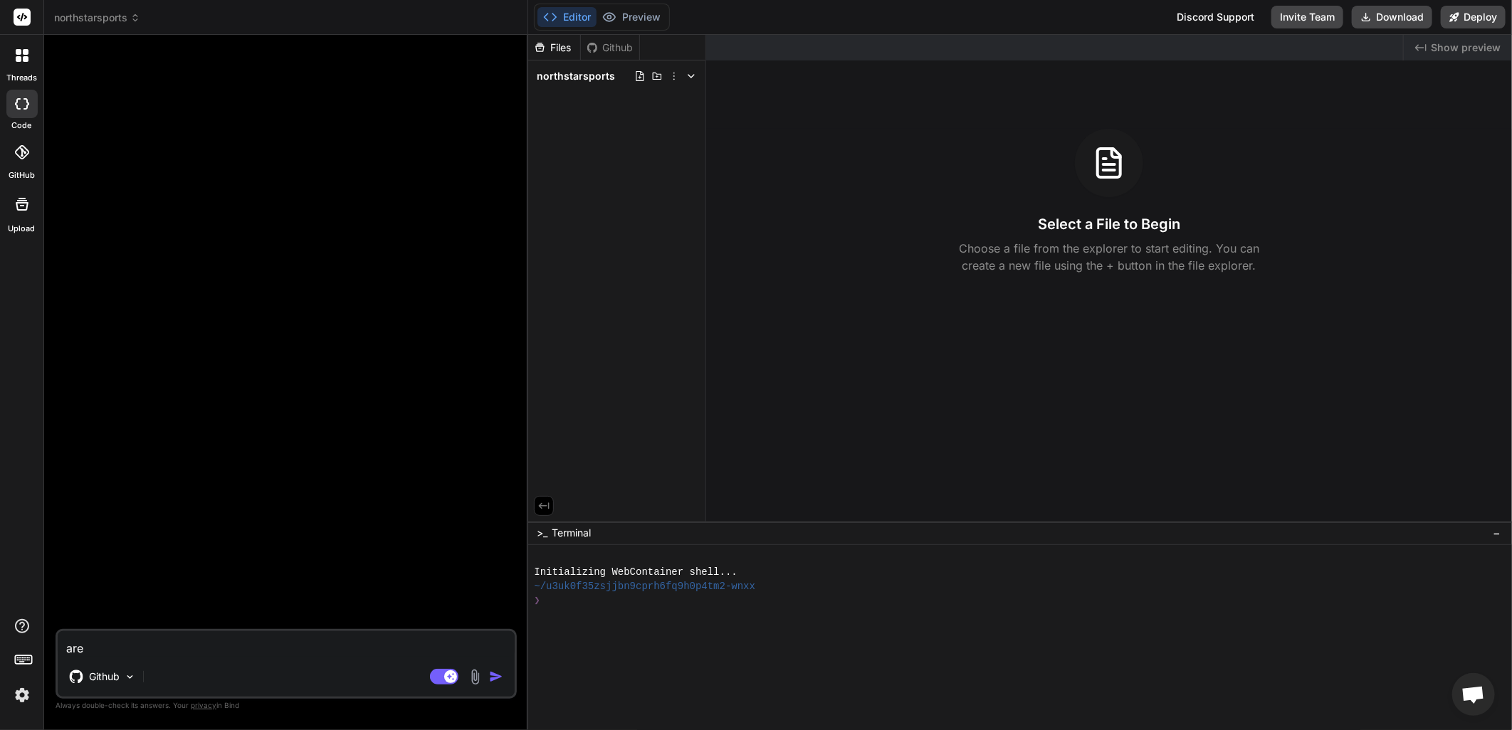
type textarea "are y"
type textarea "x"
type textarea "are yo"
type textarea "x"
type textarea "are you"
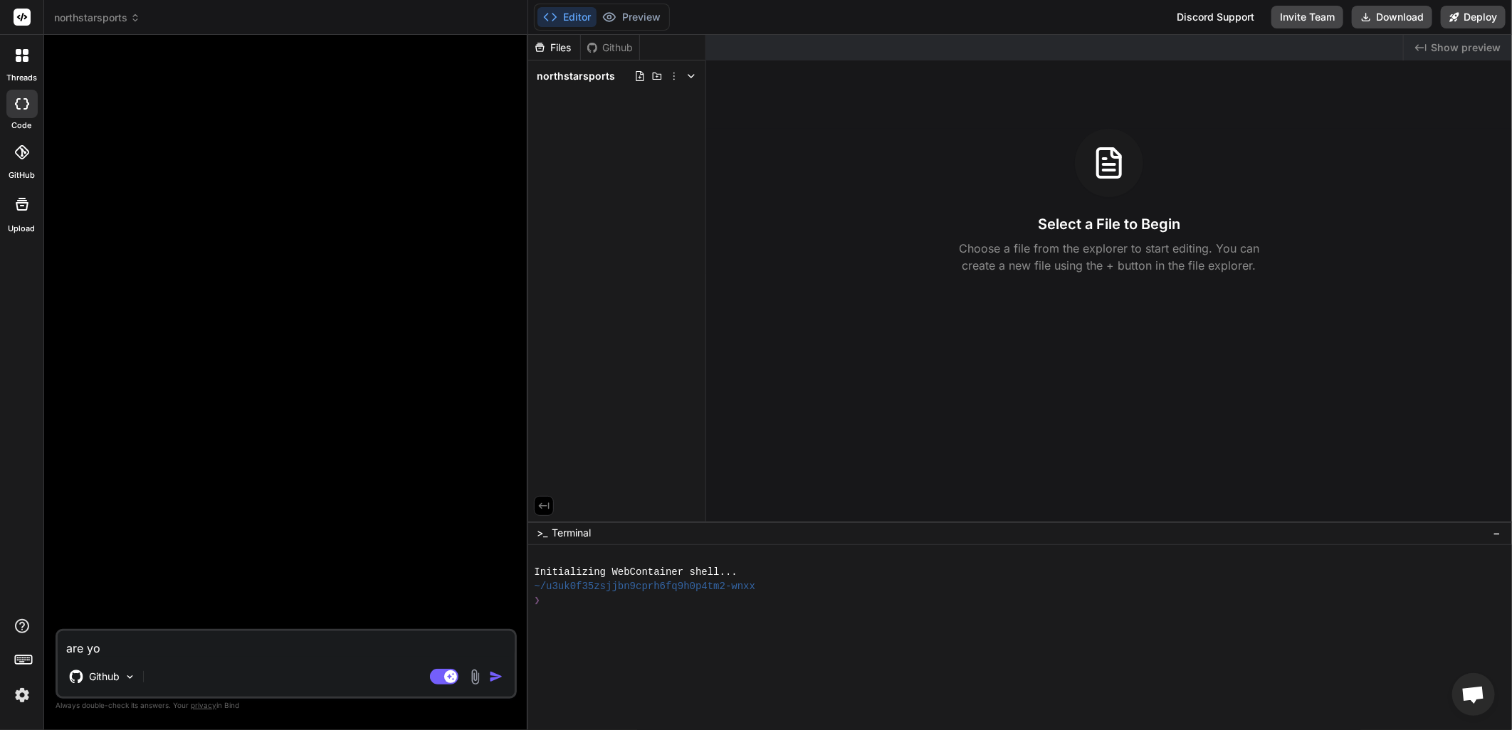
type textarea "x"
type textarea "are you"
type textarea "x"
type textarea "are you a"
type textarea "x"
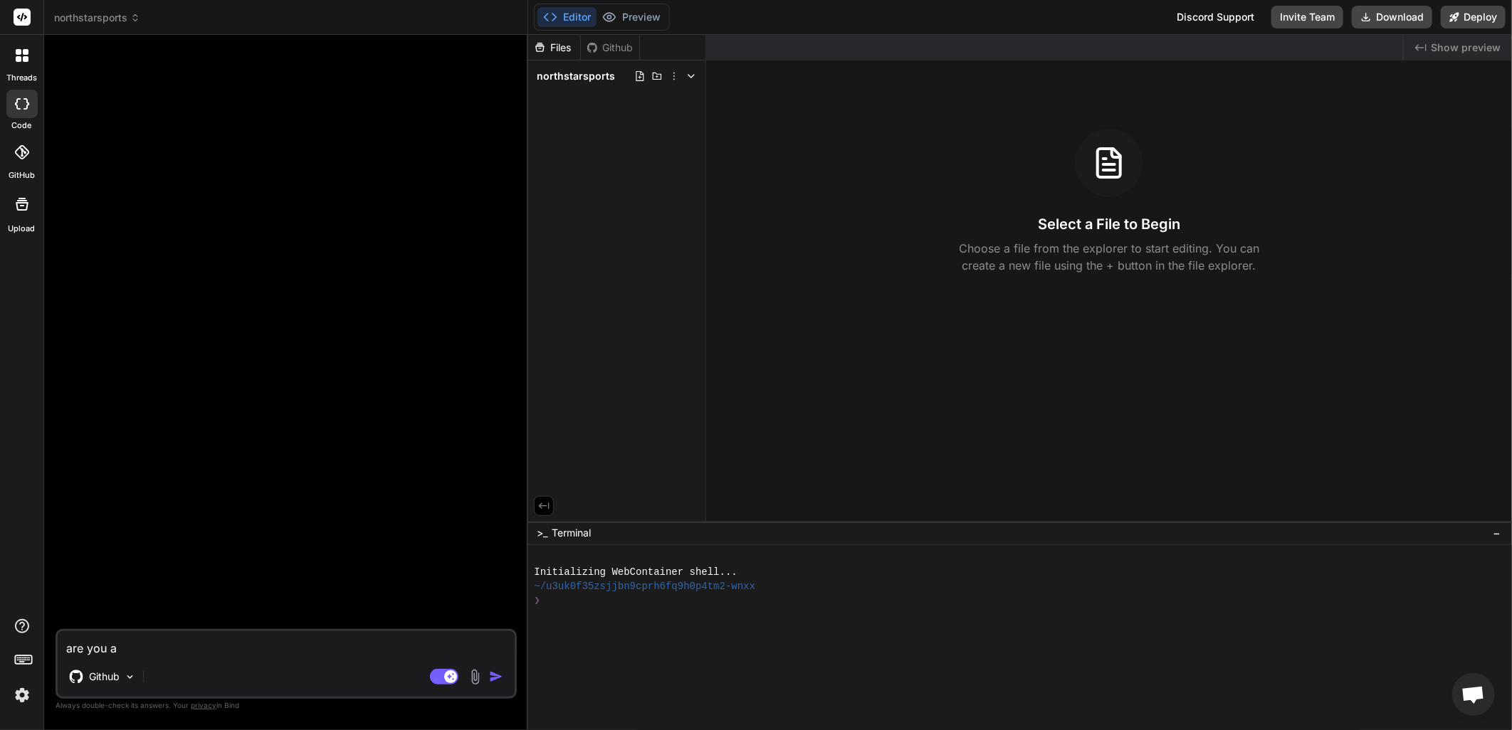
type textarea "are you ab"
type textarea "x"
type textarea "are you abl"
type textarea "x"
type textarea "are you able"
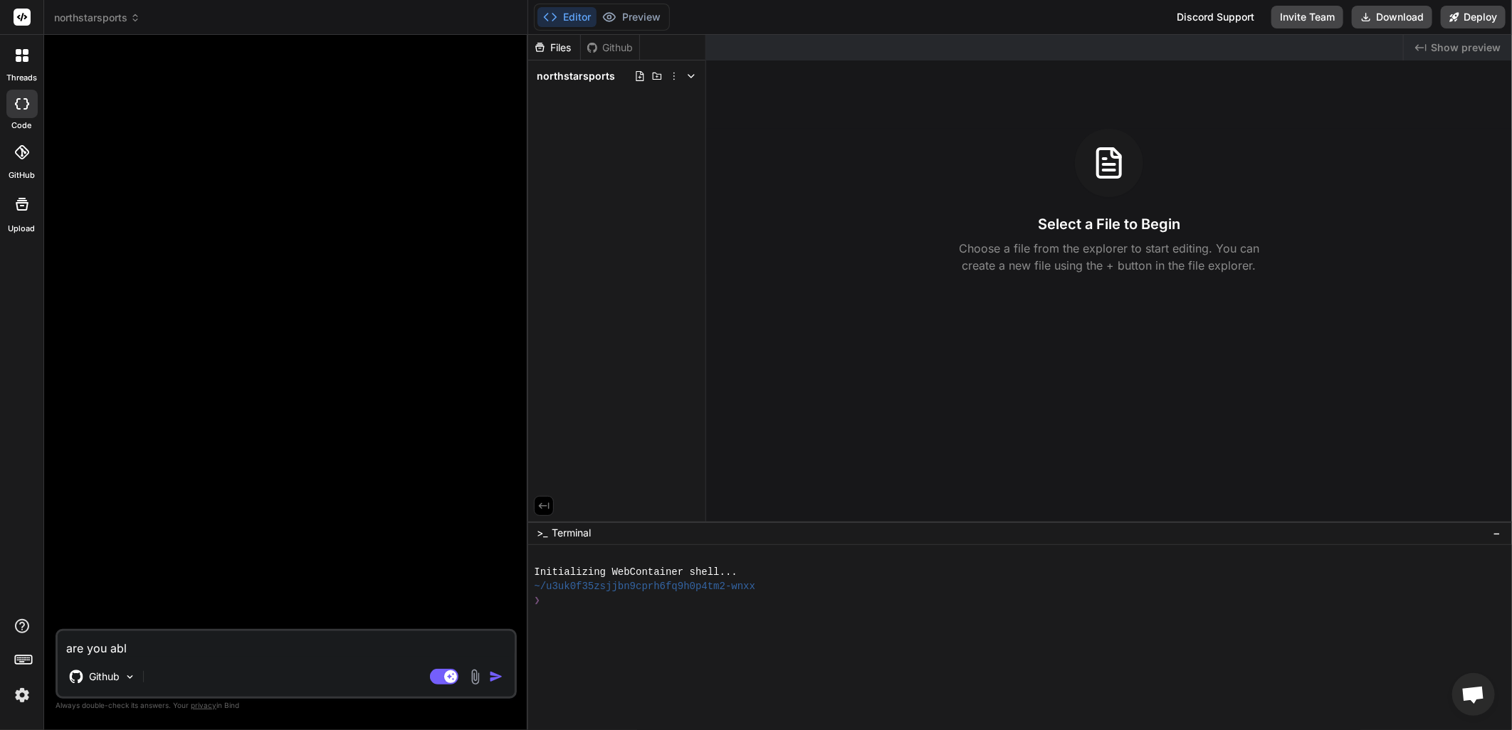
type textarea "x"
type textarea "are you able"
type textarea "x"
type textarea "are you able t"
type textarea "x"
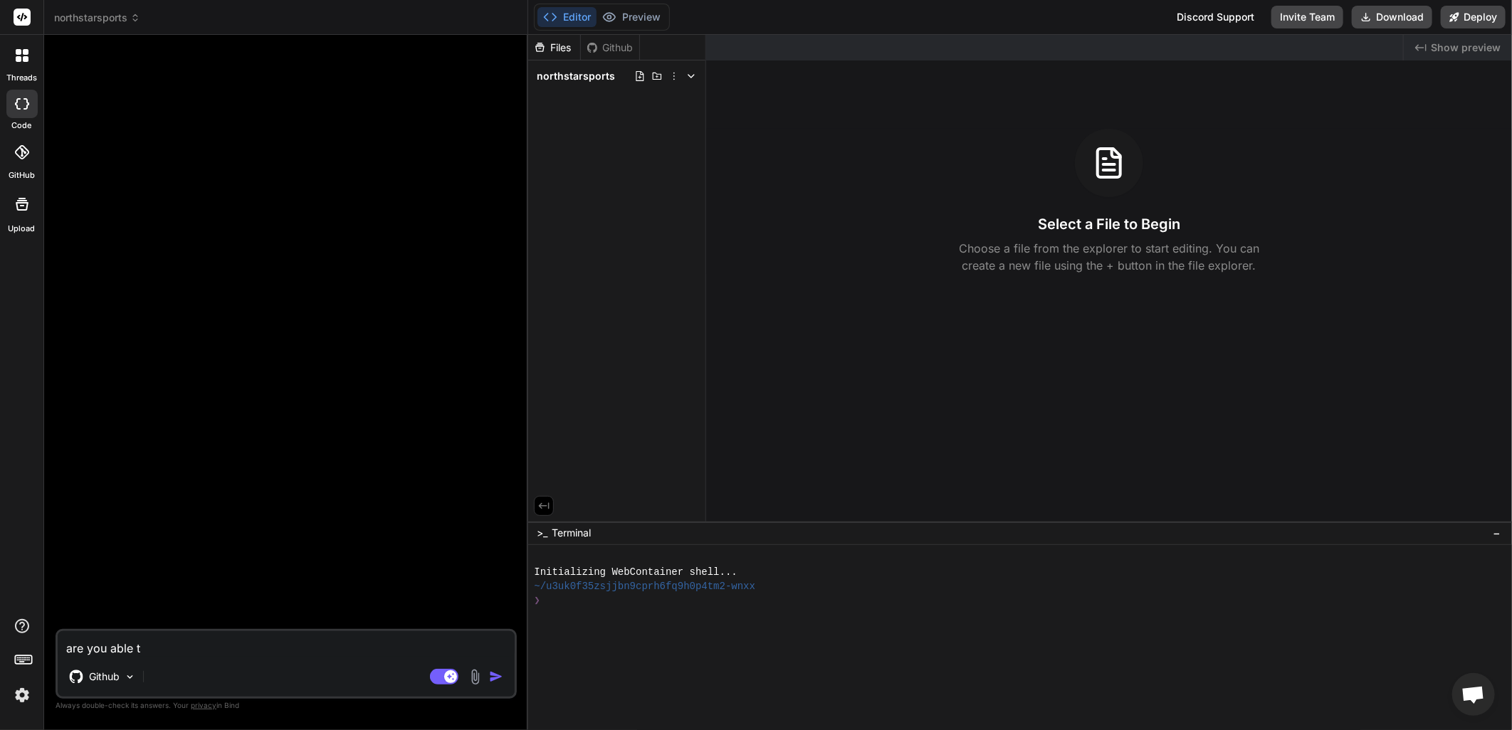
type textarea "are you able to"
type textarea "x"
type textarea "are you able to"
type textarea "x"
type textarea "are you able to e"
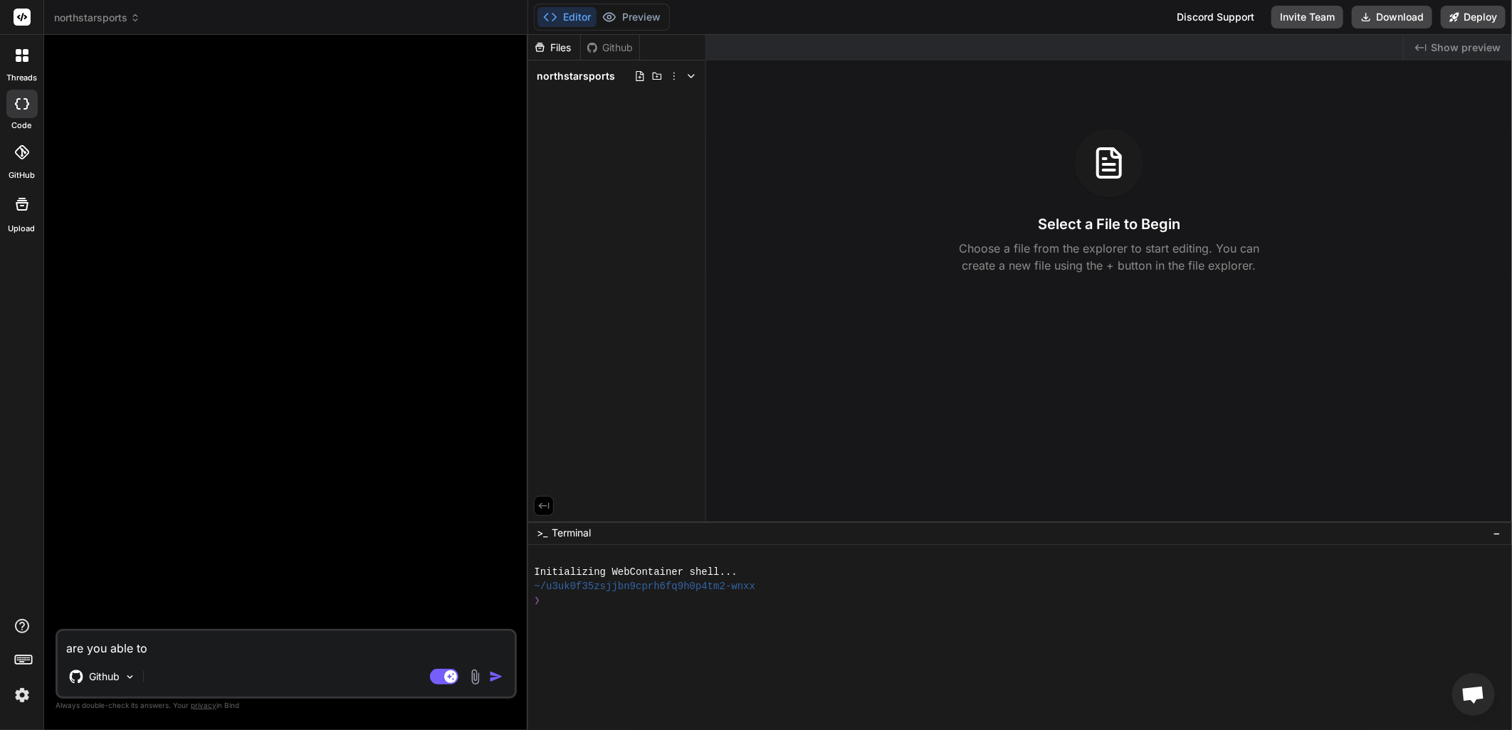
type textarea "x"
type textarea "are you able to ex"
type textarea "x"
type textarea "are you able to ext"
type textarea "x"
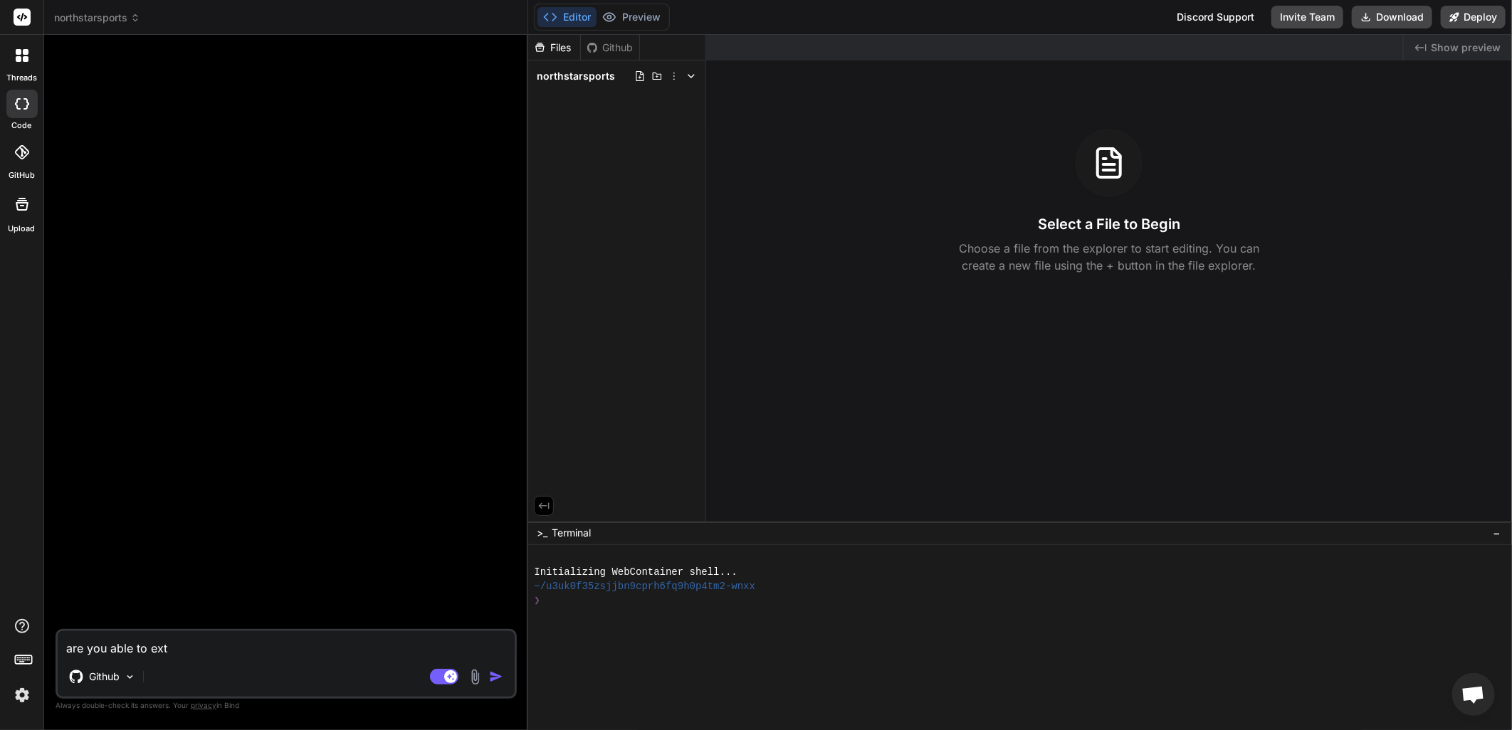
type textarea "are you able to extr"
type textarea "x"
type textarea "are you able to extra"
type textarea "x"
type textarea "are you able to extrac"
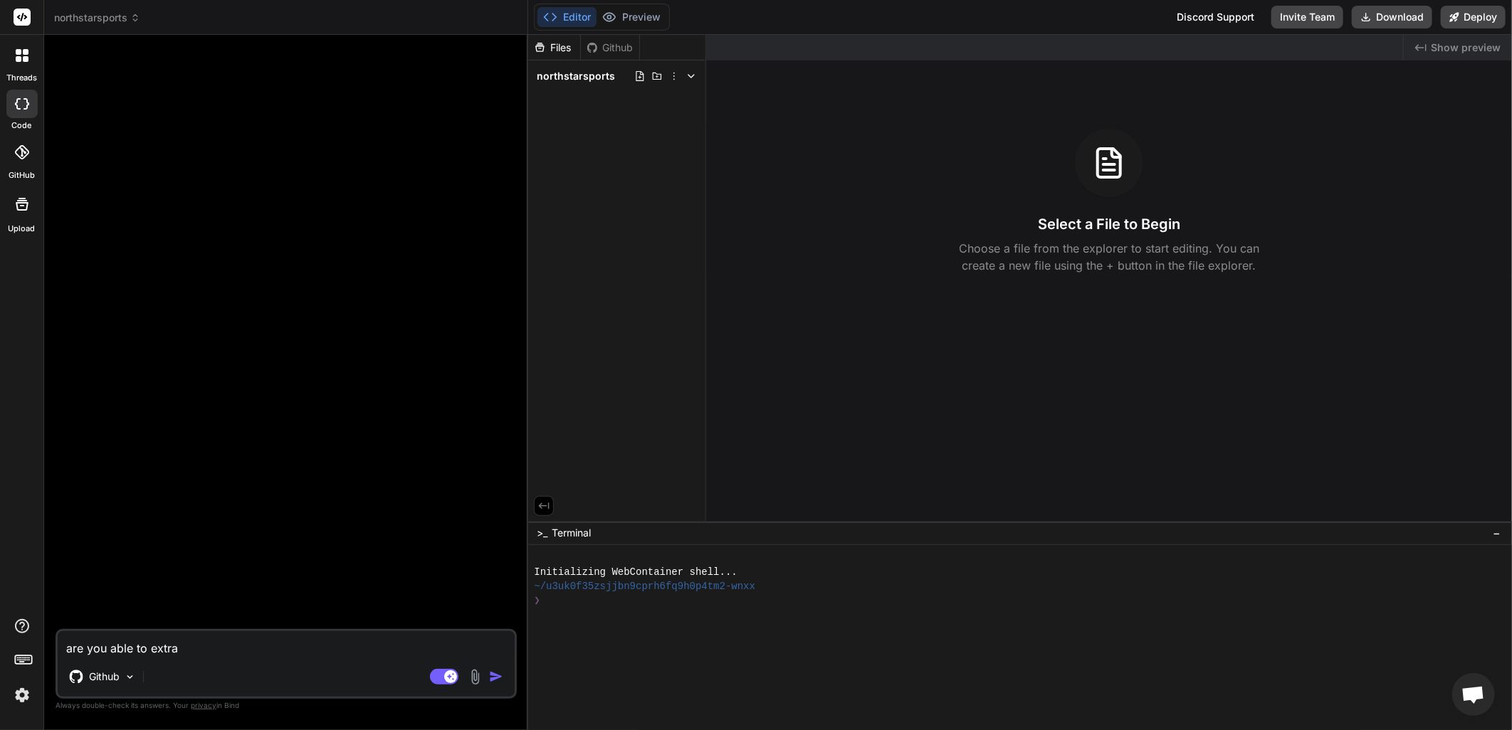
type textarea "x"
type textarea "are you able to extract"
type textarea "x"
type textarea "are you able to extract"
type textarea "x"
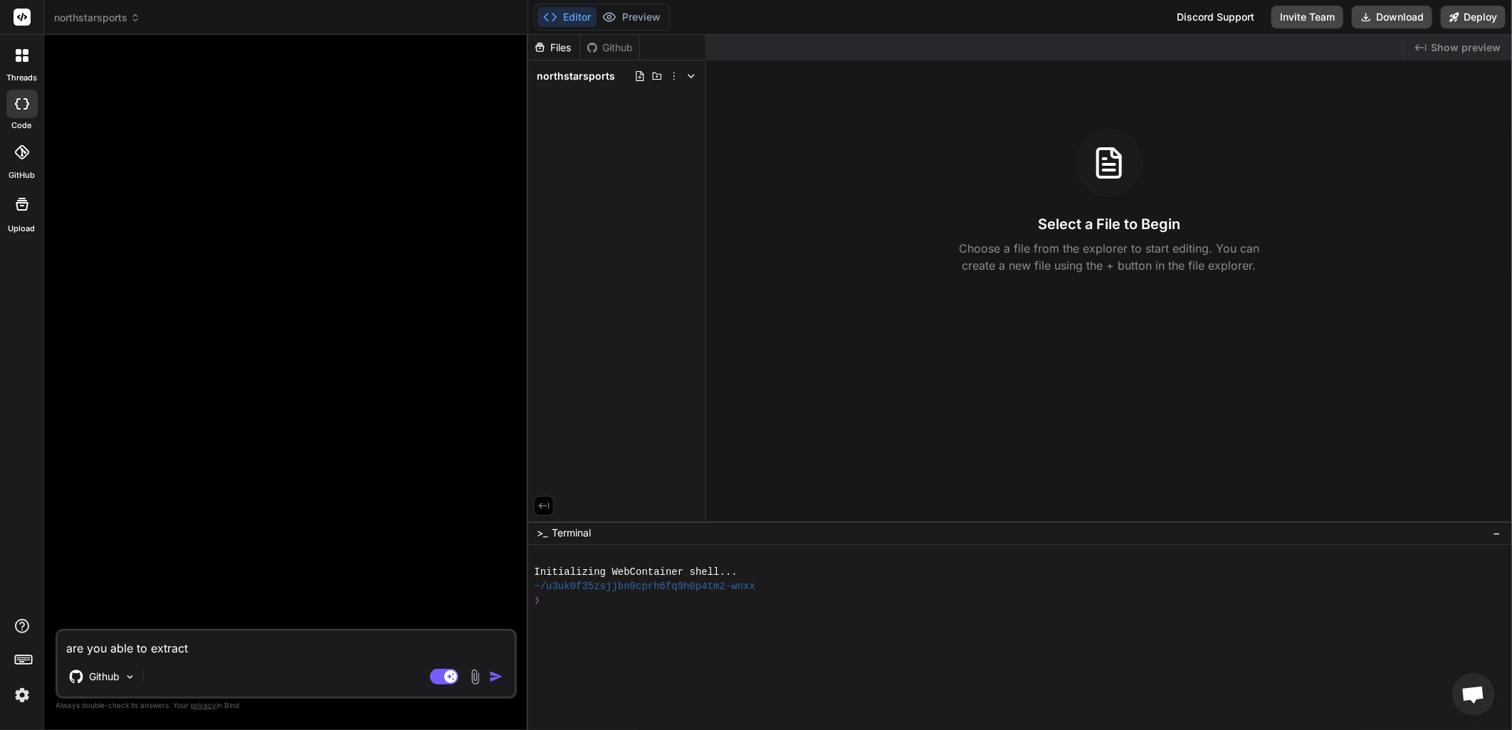
type textarea "are you able to extract a"
type textarea "x"
type textarea "are you able to extract an"
type textarea "x"
type textarea "are you able to extract and"
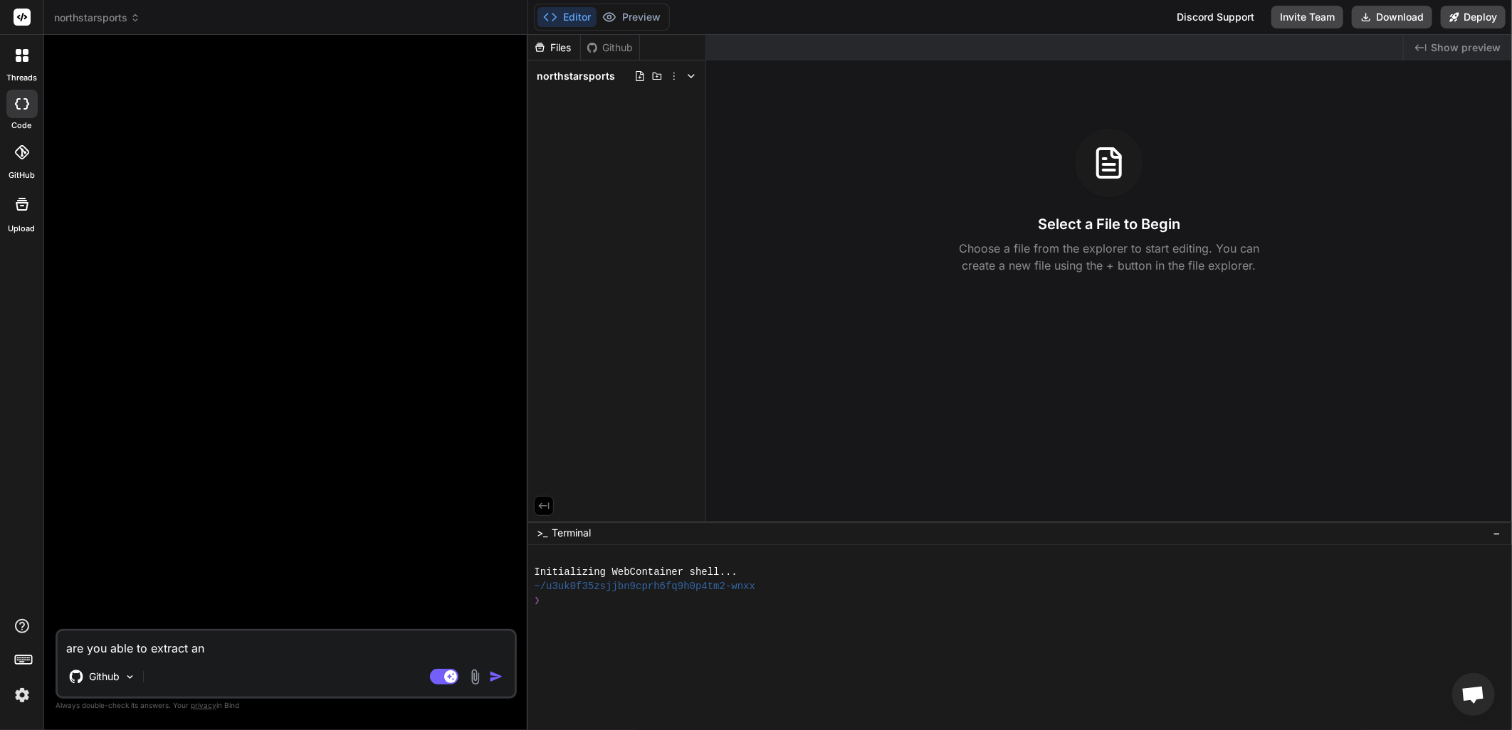
type textarea "x"
type textarea "are you able to extract and"
type textarea "x"
type textarea "are you able to extract and r"
type textarea "x"
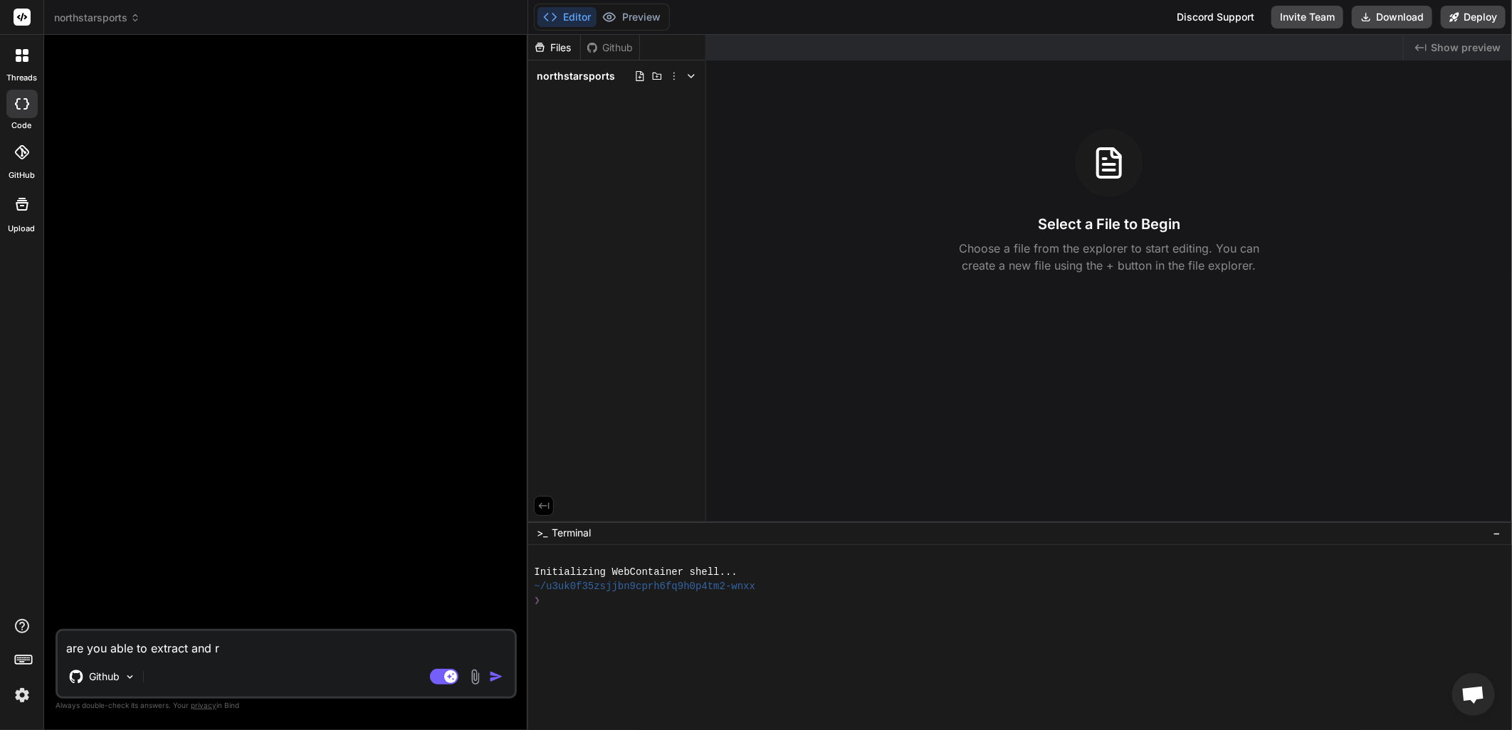
type textarea "are you able to extract and re"
type textarea "x"
type textarea "are you able to extract and rev"
type textarea "x"
type textarea "are you able to extract and revi"
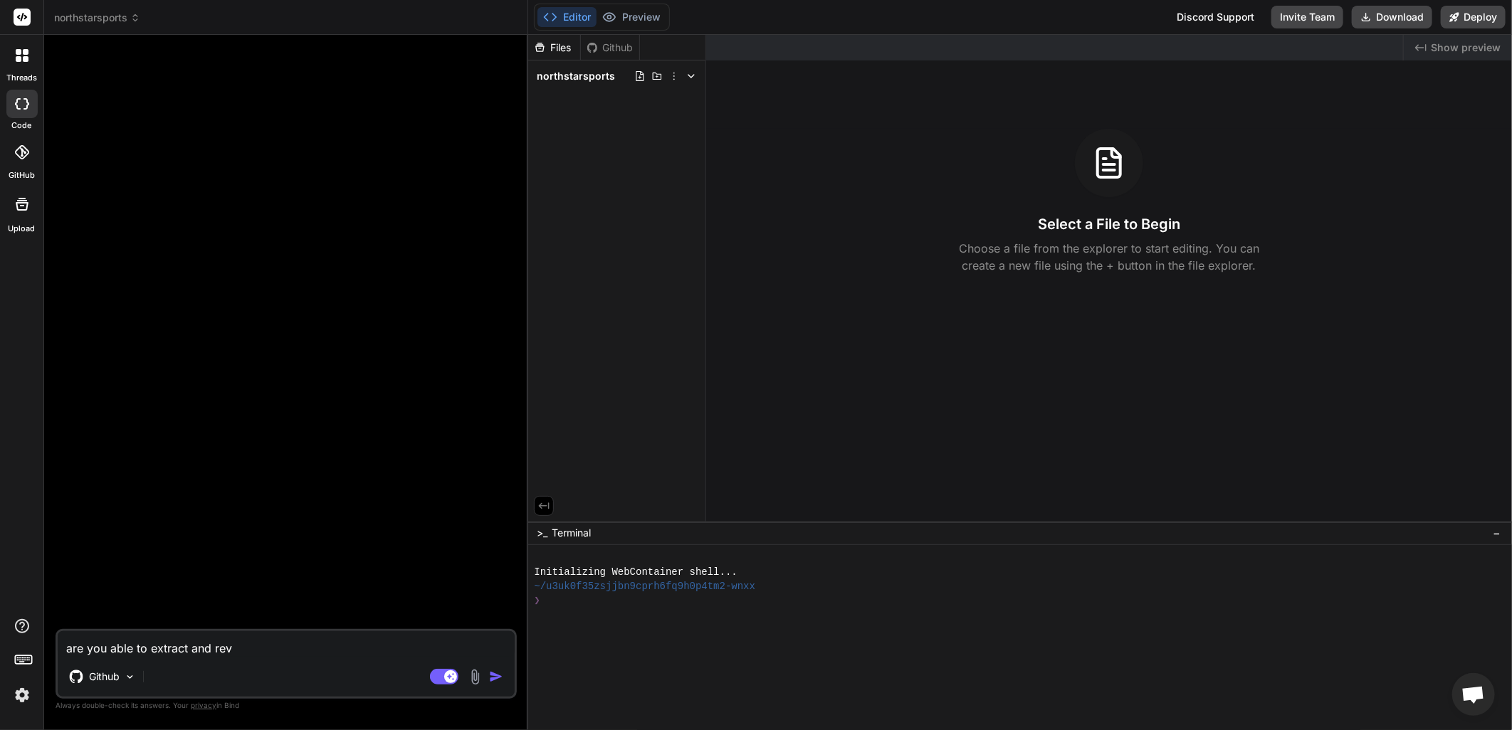
type textarea "x"
type textarea "are you able to extract and revie"
type textarea "x"
type textarea "are you able to extract and review"
type textarea "x"
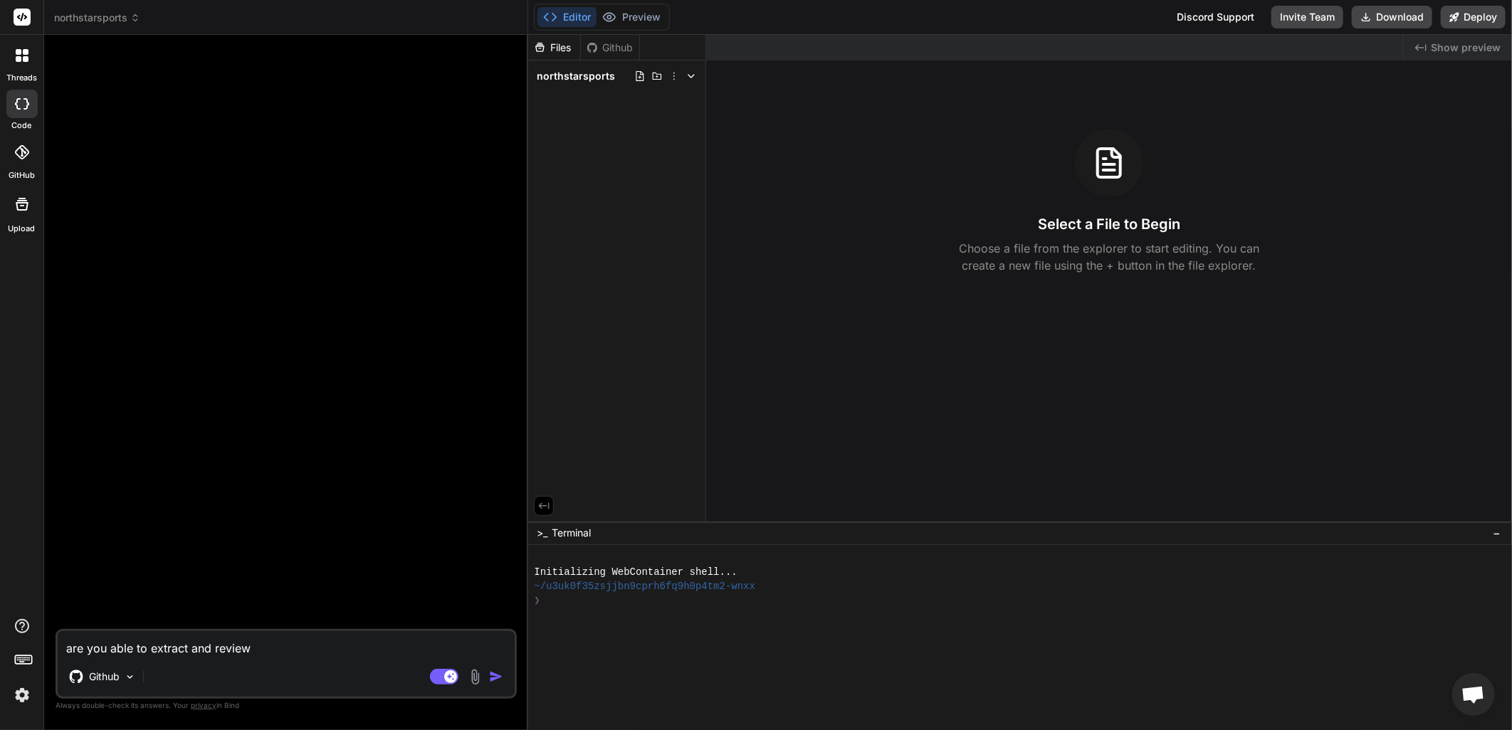
type textarea "are you able to extract and review"
type textarea "x"
type textarea "are you able to extract and review f"
type textarea "x"
type textarea "are you able to extract and review fi"
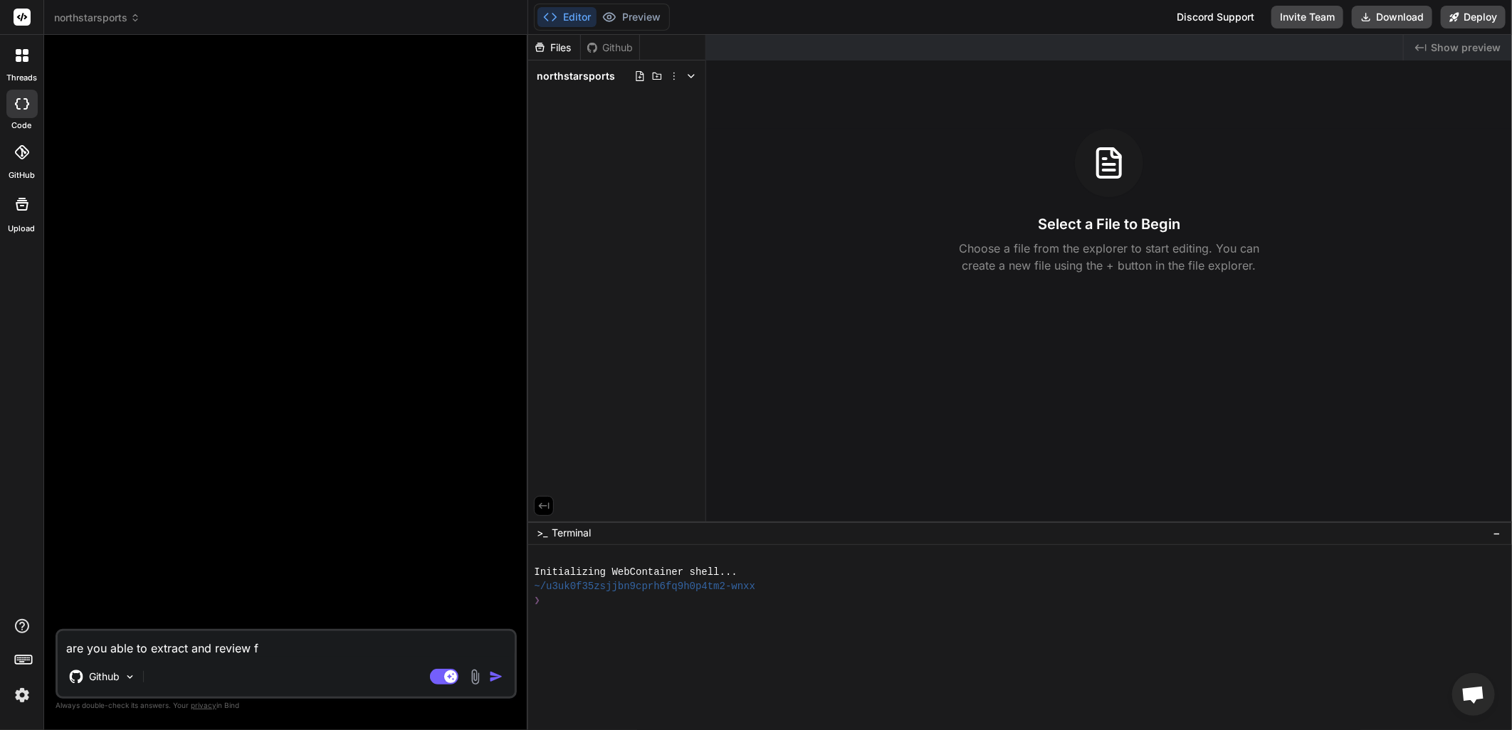
type textarea "x"
type textarea "are you able to extract and review fil"
type textarea "x"
type textarea "are you able to extract and review file"
type textarea "x"
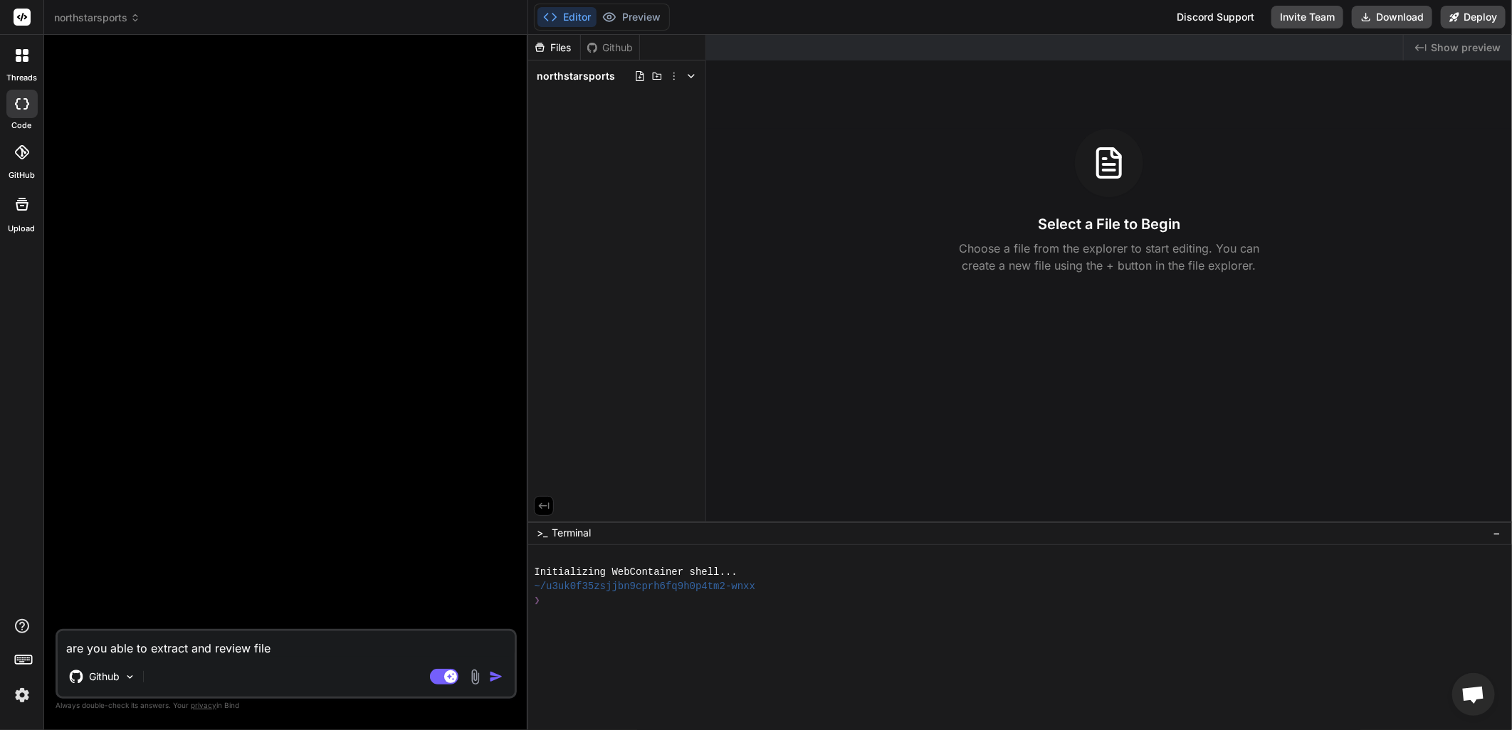
type textarea "are you able to extract and review files"
type textarea "x"
type textarea "are you able to extract and review files"
type textarea "x"
type textarea "are you able to extract and review files u"
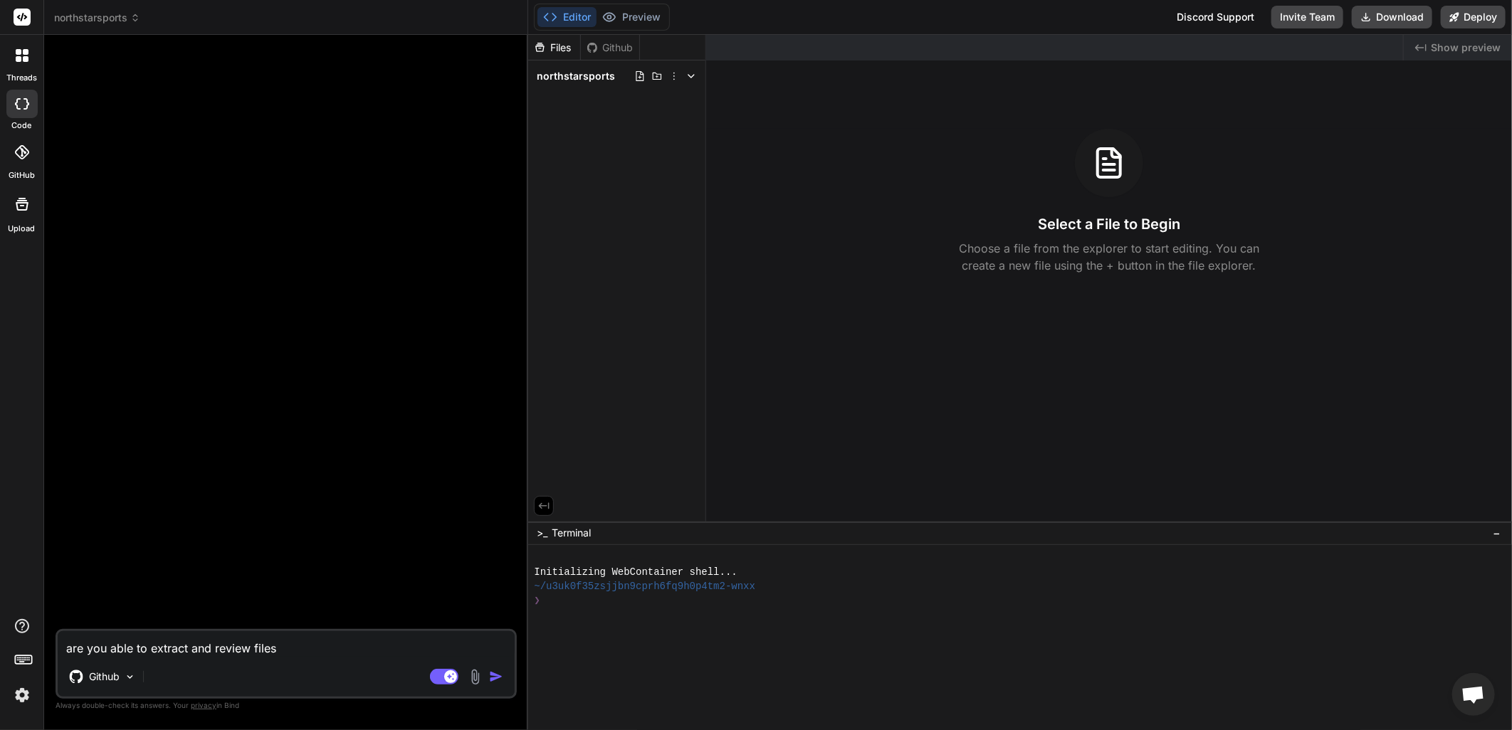
type textarea "x"
type textarea "are you able to extract and review files us"
type textarea "x"
type textarea "are you able to extract and review files usi"
type textarea "x"
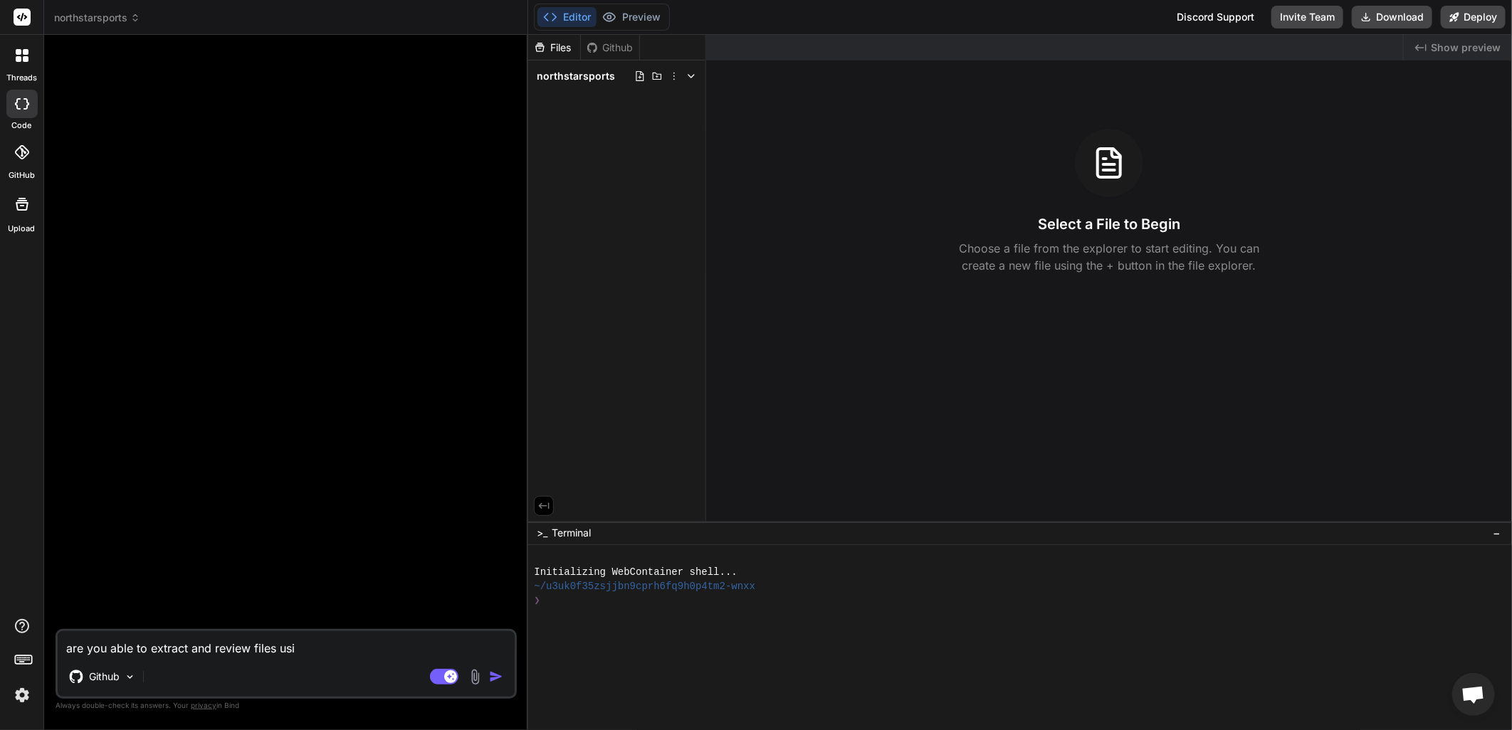
type textarea "are you able to extract and review files usin"
type textarea "x"
type textarea "are you able to extract and review files using"
type textarea "x"
type textarea "are you able to extract and review files using"
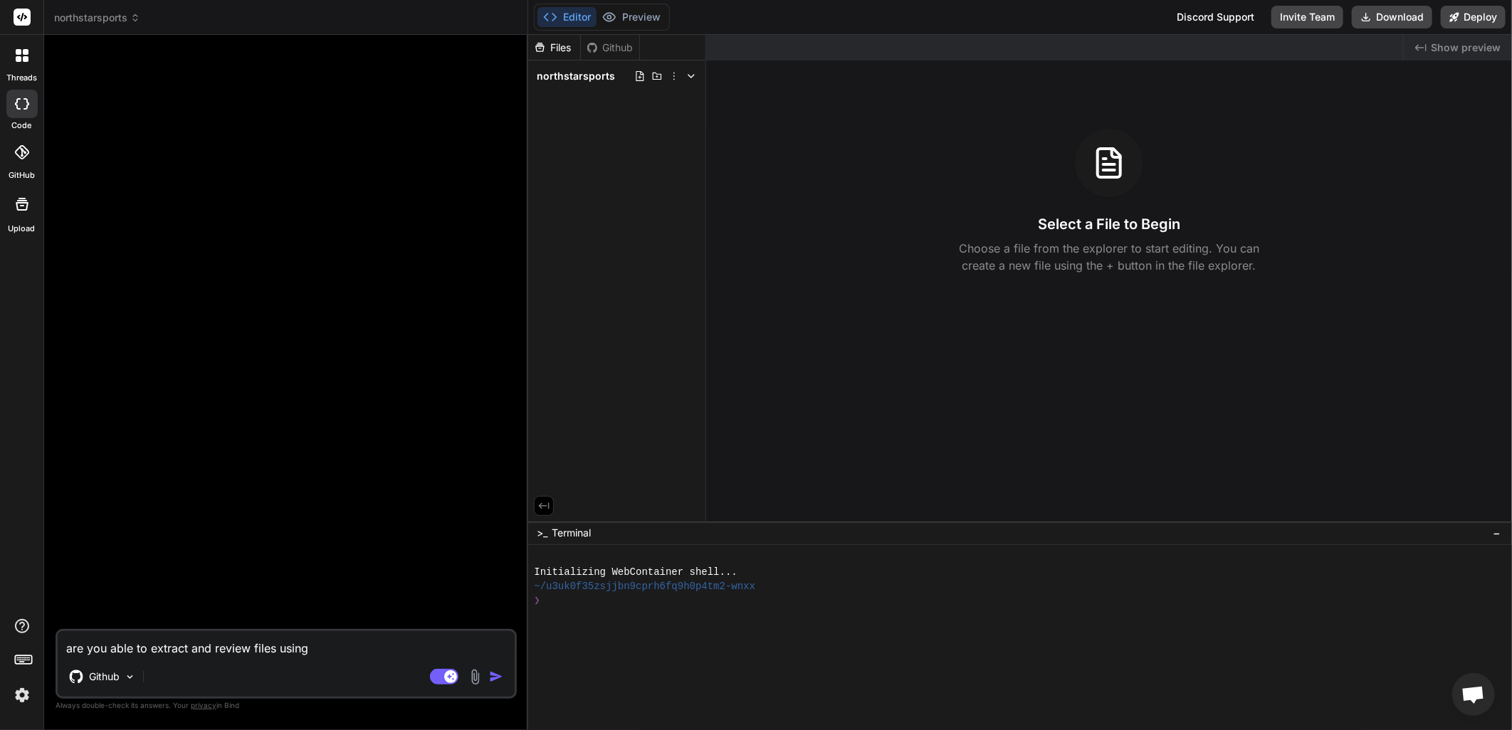
type textarea "x"
type textarea "are you able to extract and review files using a"
type textarea "x"
type textarea "are you able to extract and review files using a"
type textarea "x"
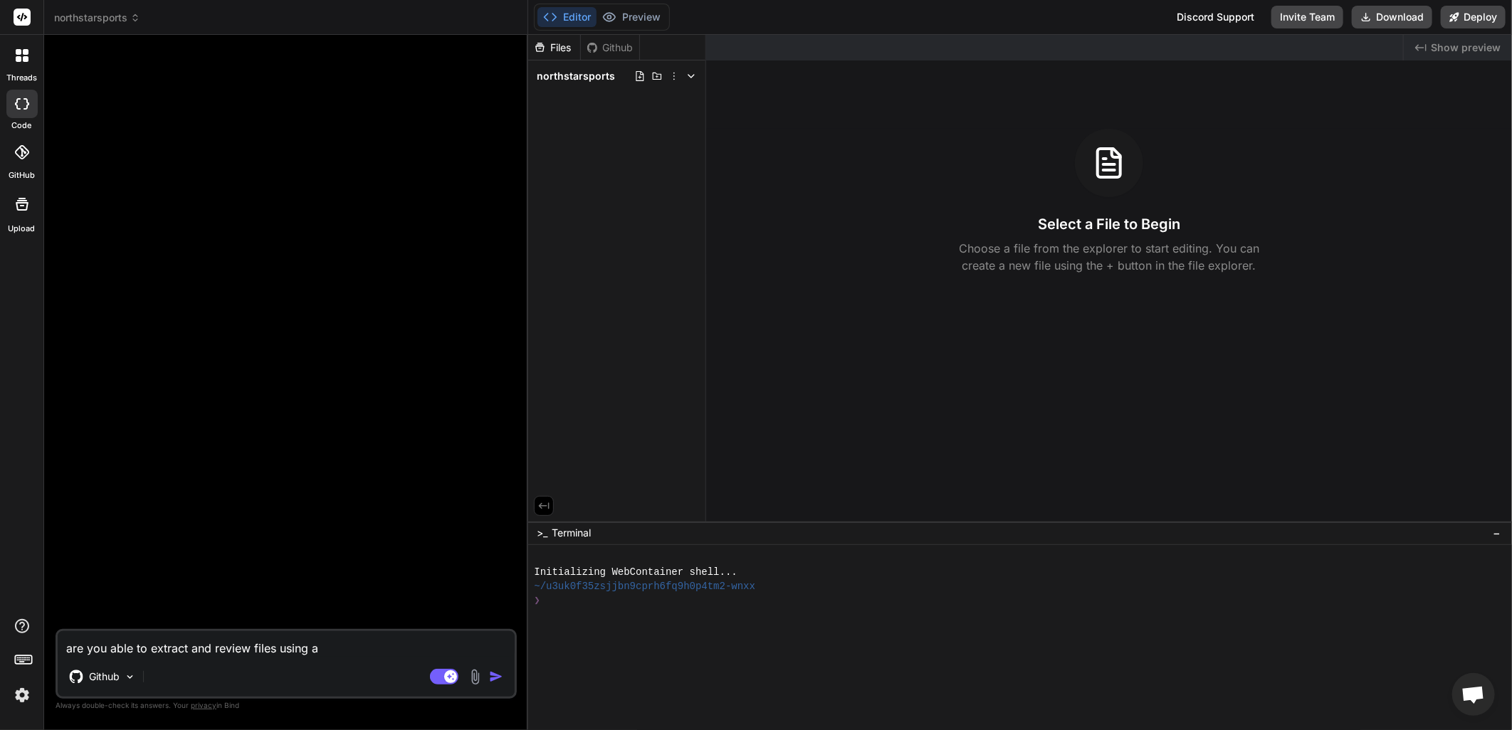
type textarea "are you able to extract and review files using a g"
type textarea "x"
type textarea "are you able to extract and review files using a gi"
type textarea "x"
type textarea "are you able to extract and review files using a git"
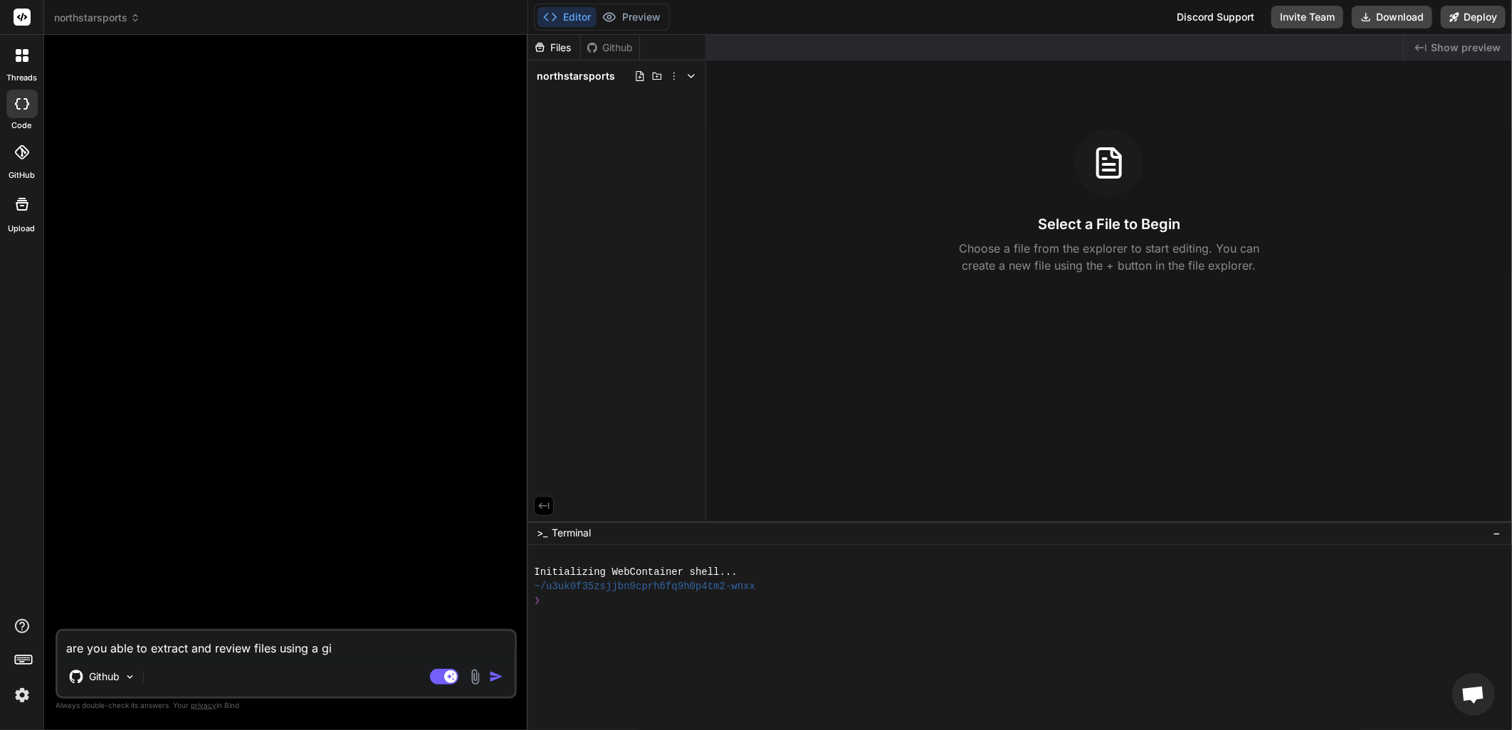
type textarea "x"
type textarea "are you able to extract and review files using a gith"
type textarea "x"
type textarea "are you able to extract and review files using a githu"
type textarea "x"
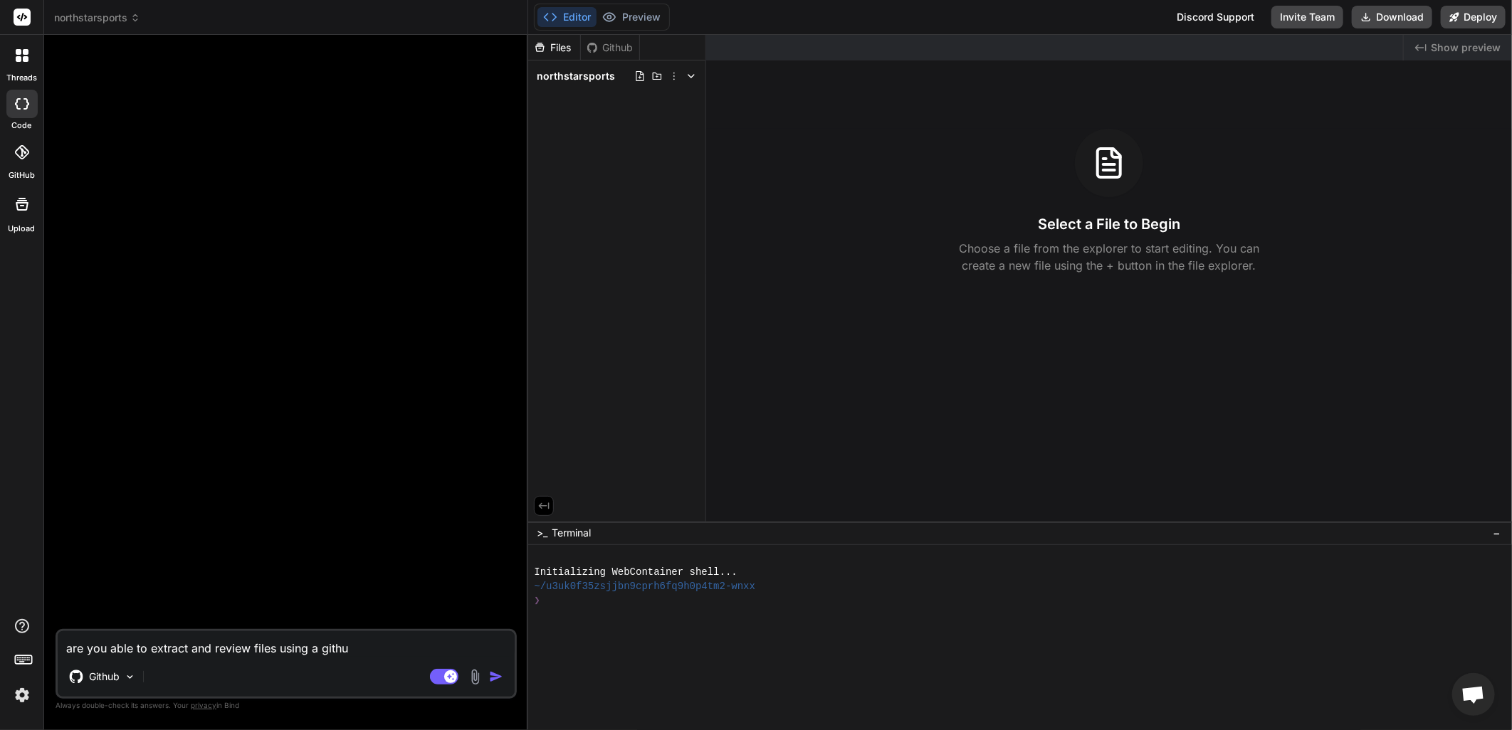
type textarea "are you able to extract and review files using a githun"
type textarea "x"
type textarea "are you able to extract and review files using a githun"
type textarea "x"
type textarea "are you able to extract and review files using a githun"
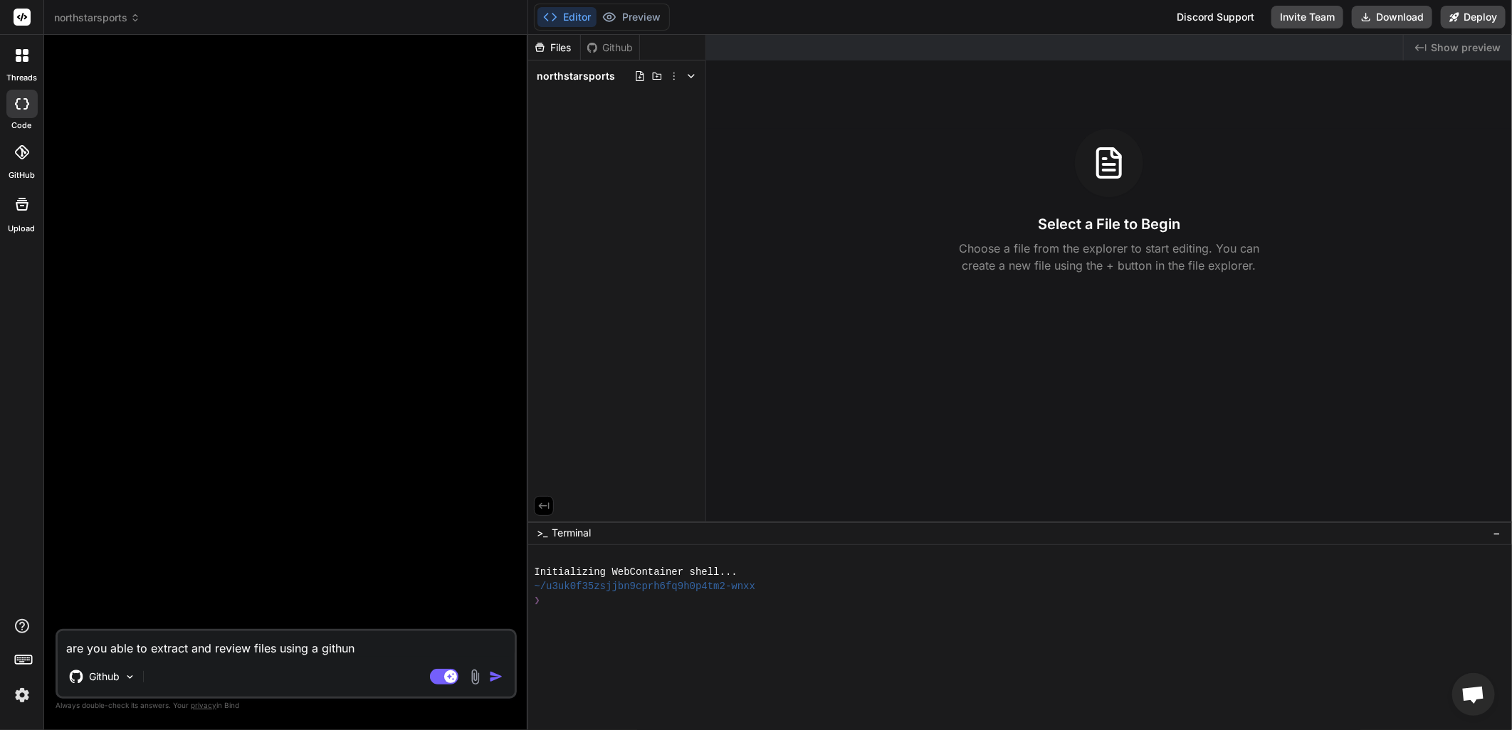
type textarea "x"
type textarea "are you able to extract and review files using a githu"
type textarea "x"
type textarea "are you able to extract and review files using a github"
type textarea "x"
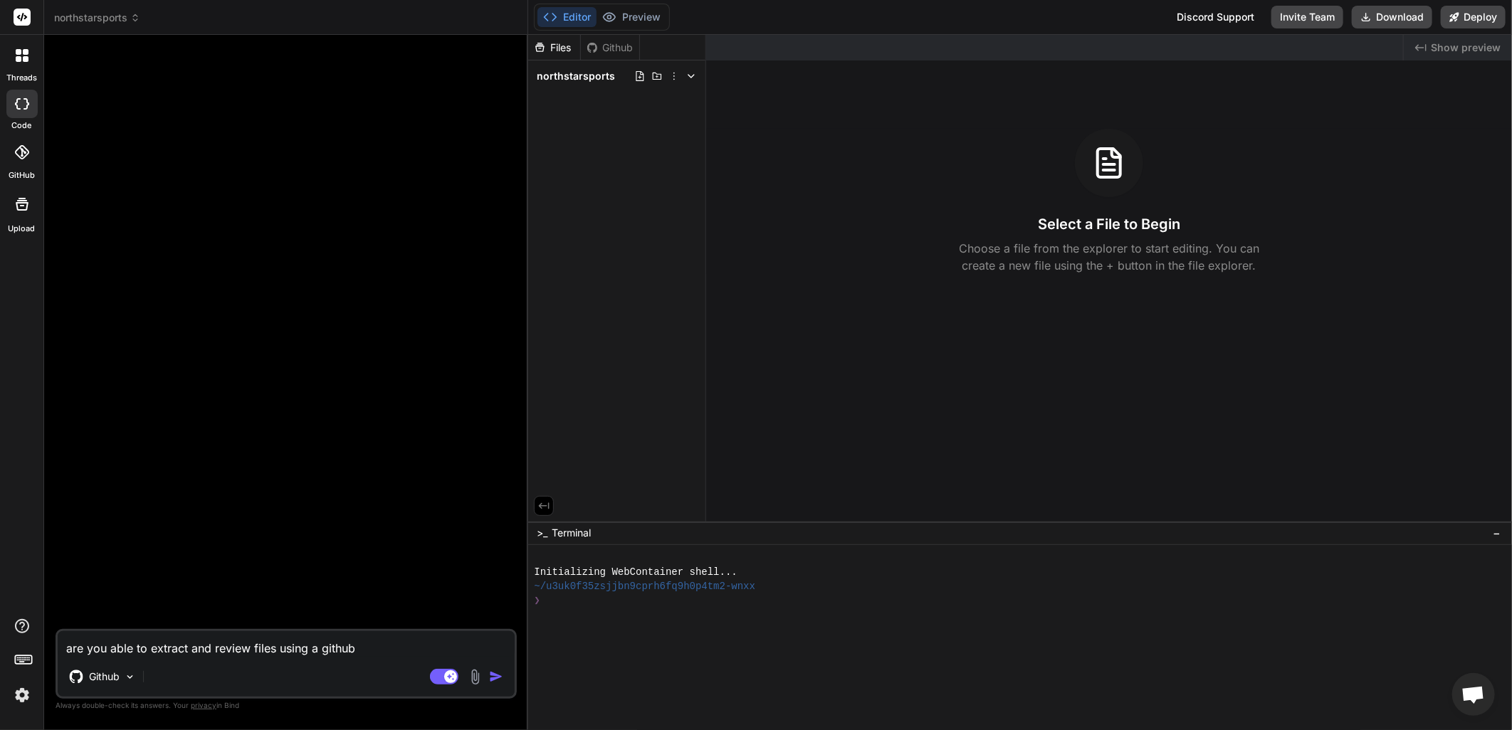
type textarea "are you able to extract and review files using a github"
type textarea "x"
type textarea "are you able to extract and review files using a github r"
type textarea "x"
type textarea "are you able to extract and review files using a github re"
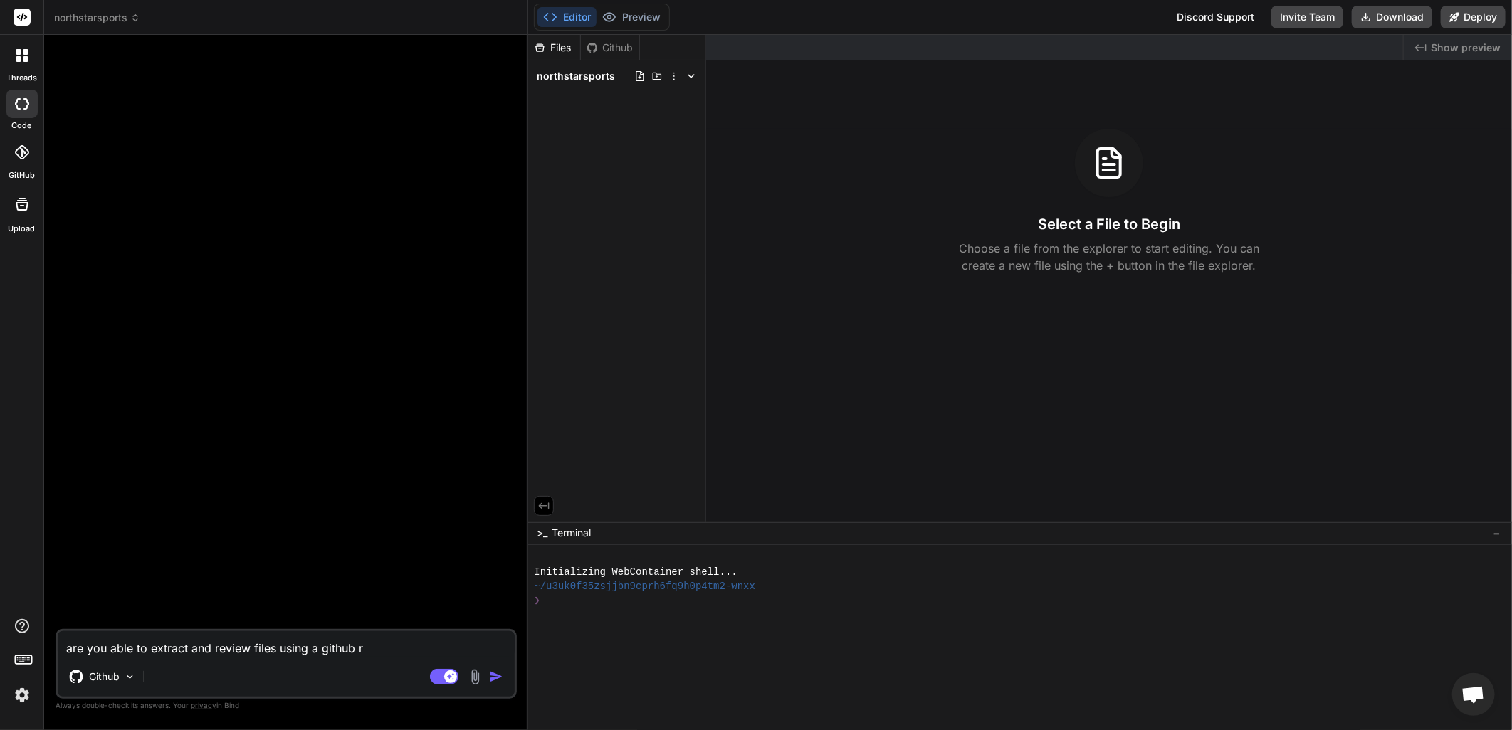
type textarea "x"
type textarea "are you able to extract and review files using a github rep"
type textarea "x"
type textarea "are you able to extract and review files using a github repo"
type textarea "x"
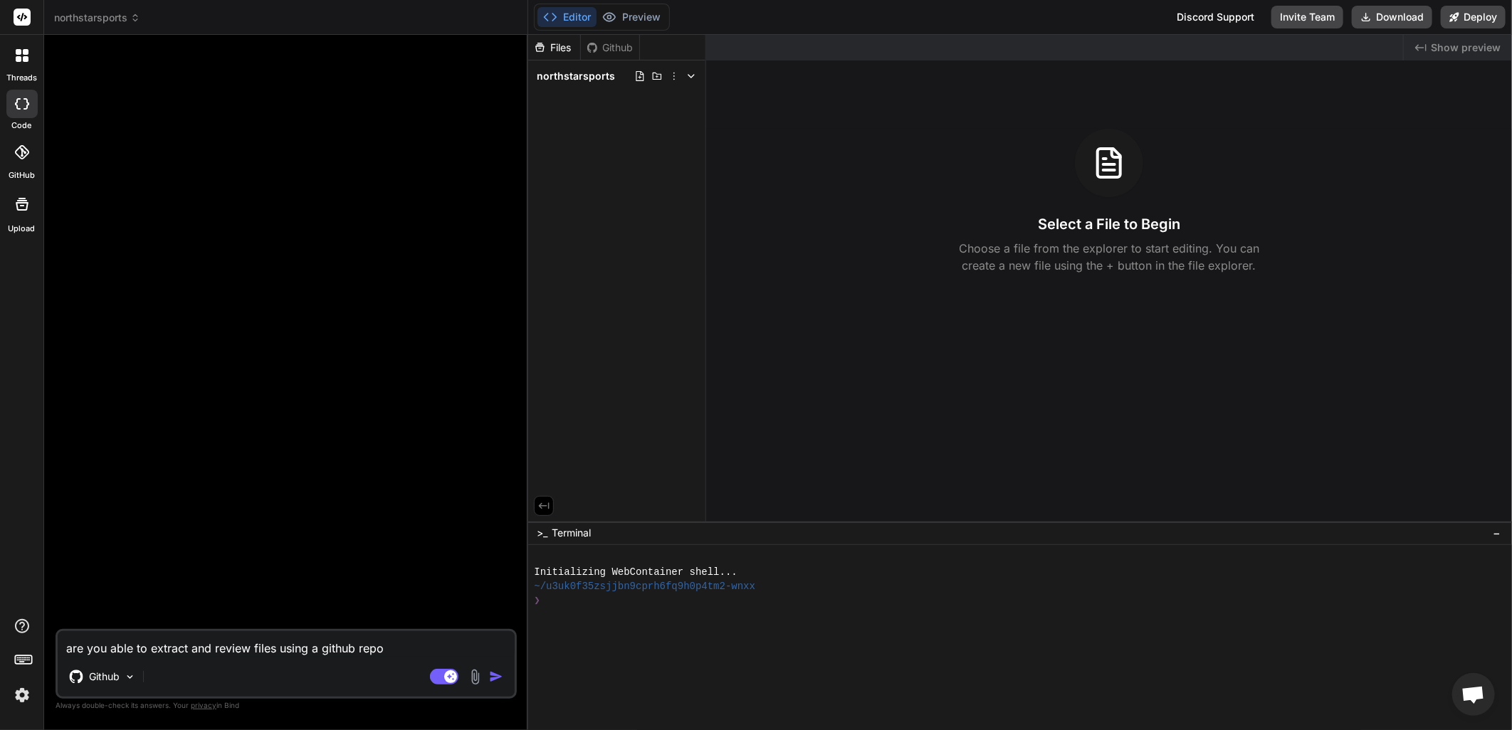
type textarea "are you able to extract and review files using a github repo"
type textarea "x"
type textarea "are you able to extract and review files using a github repo l"
type textarea "x"
type textarea "are you able to extract and review files using a github repo li"
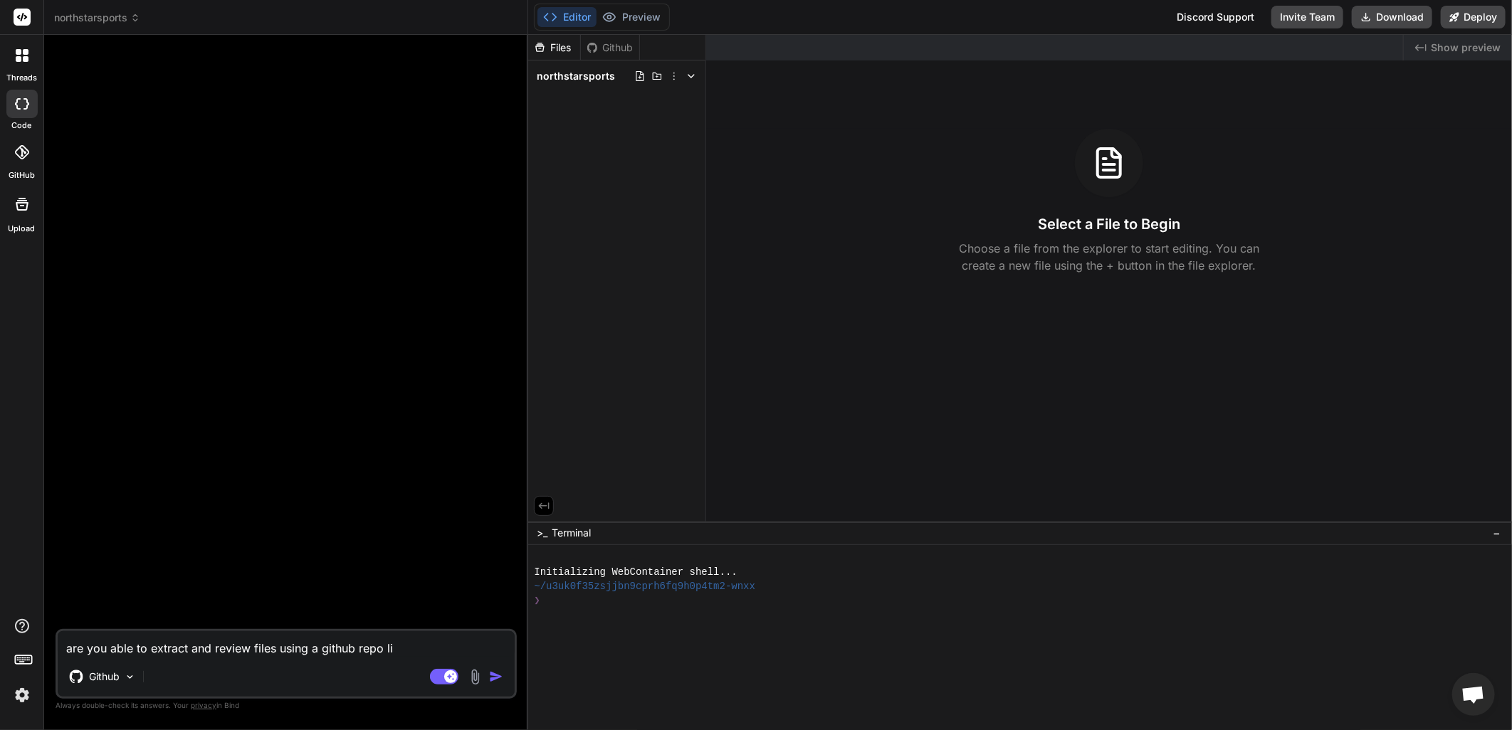
type textarea "x"
type textarea "are you able to extract and review files using a github repo lin"
type textarea "x"
type textarea "are you able to extract and review files using a github repo link"
type textarea "x"
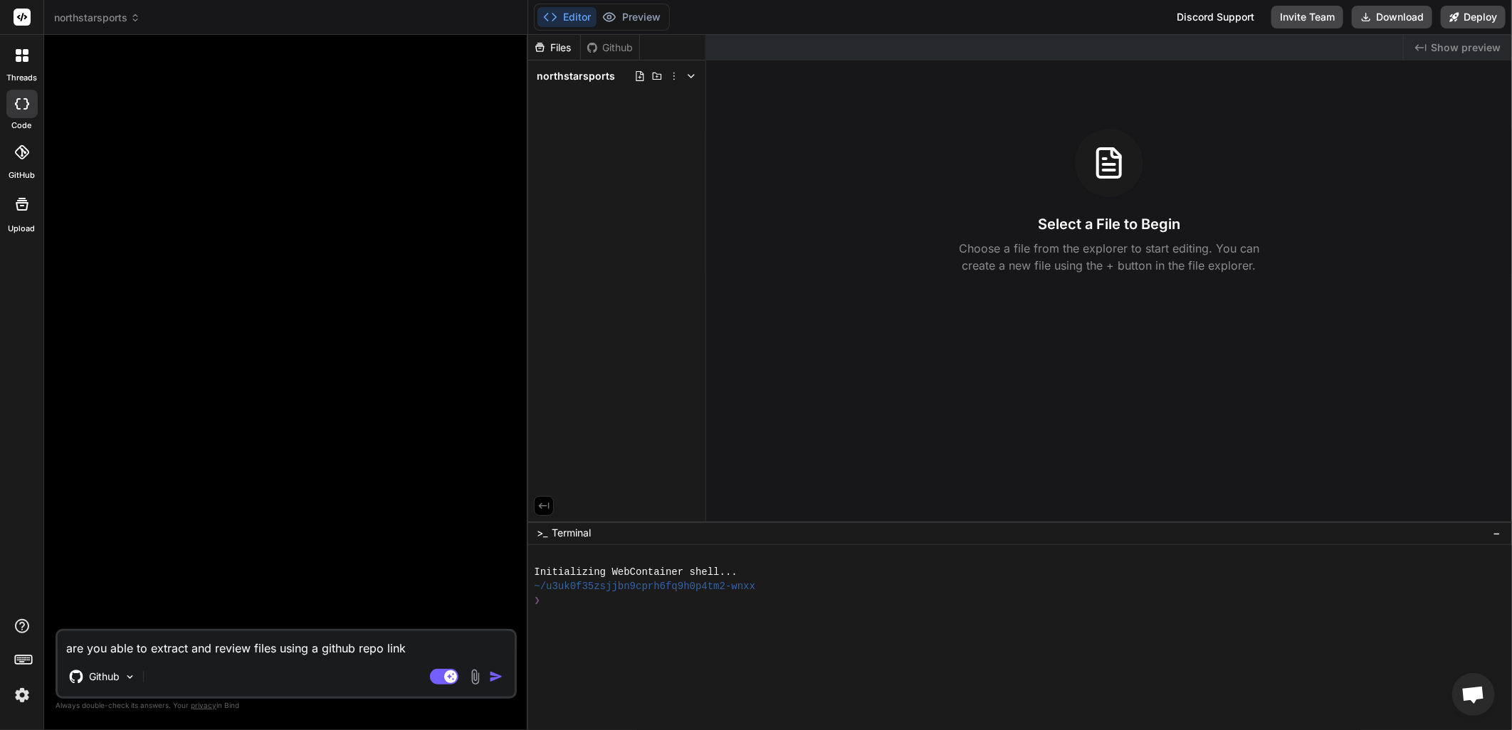
type textarea "are you able to extract and review files using a github repo lin"
type textarea "x"
type textarea "are you able to extract and review files using a github repo li"
type textarea "x"
type textarea "are you able to extract and review files using a github repo l"
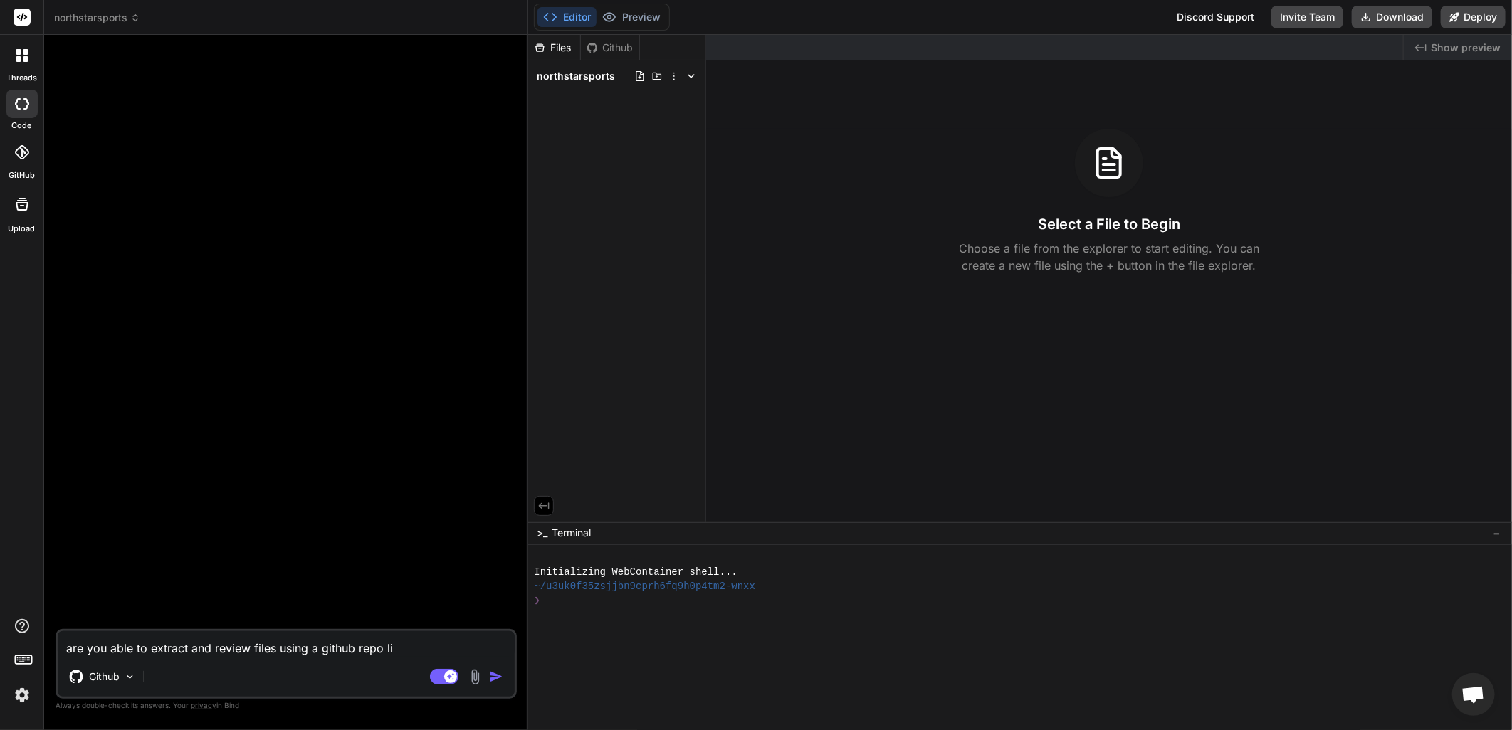
type textarea "x"
type textarea "are you able to extract and review files using a github repo"
type textarea "x"
type textarea "are you able to extract and review files using a github repo u"
type textarea "x"
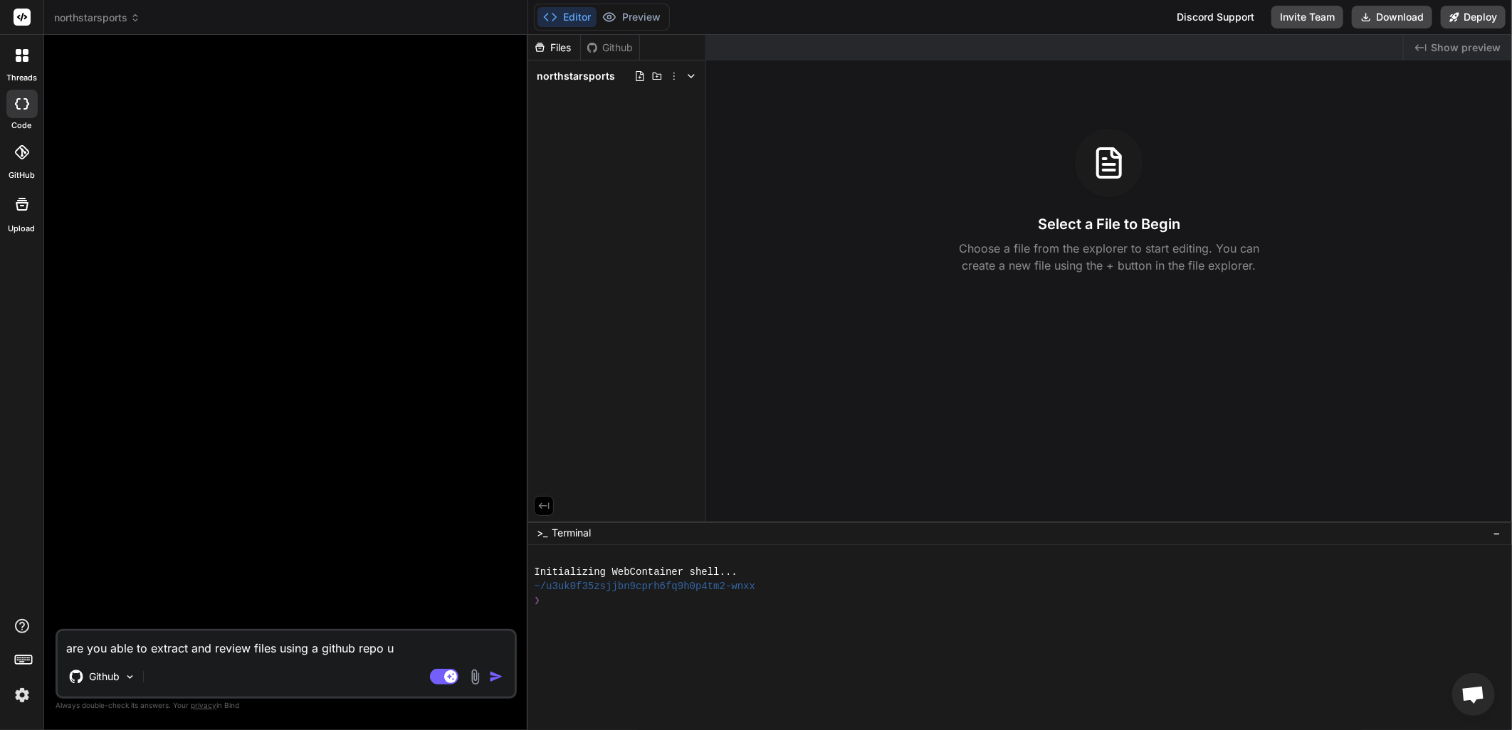
type textarea "are you able to extract and review files using a github repo ur"
type textarea "x"
type textarea "are you able to extract and review files using a github repo url"
type textarea "x"
type textarea "are you able to extract and review files using a github repo url?"
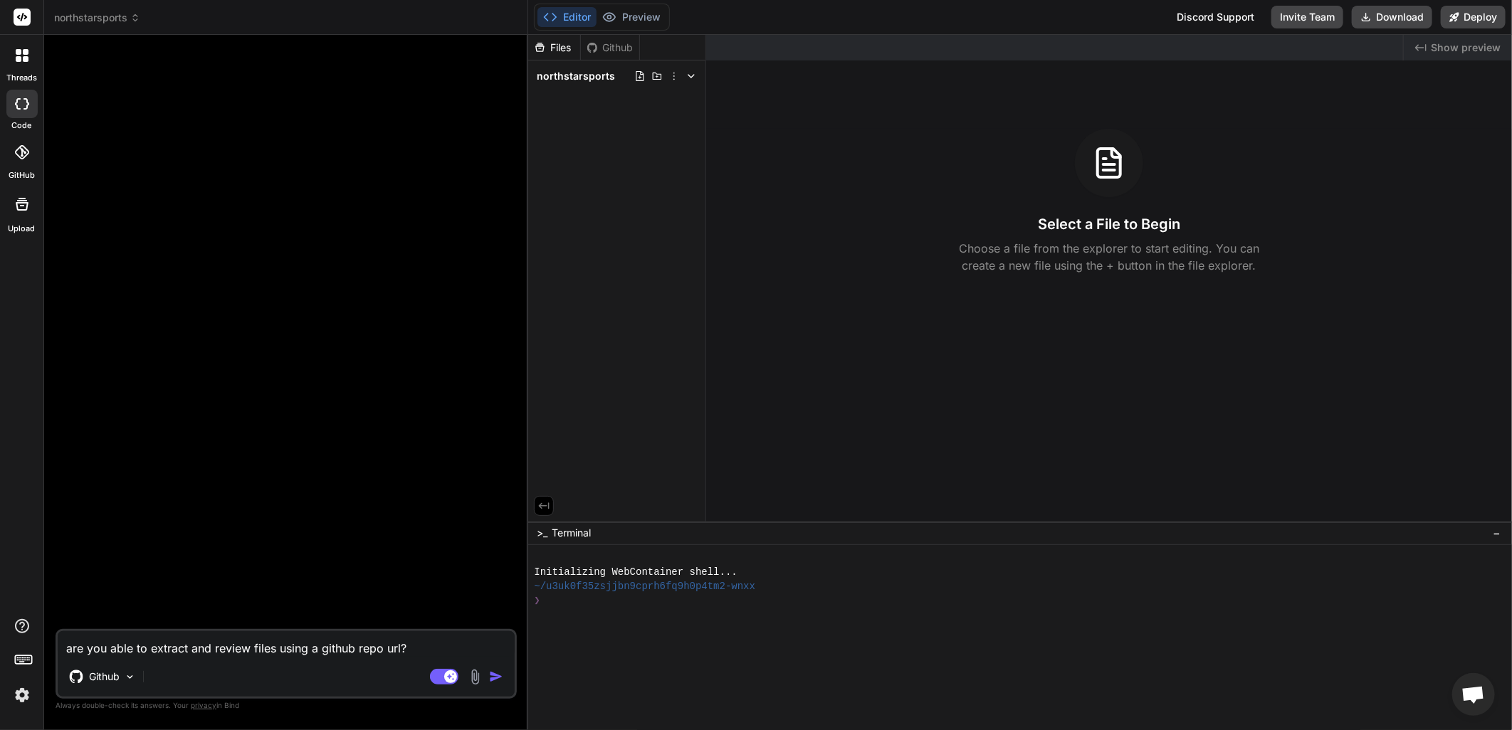
type textarea "x"
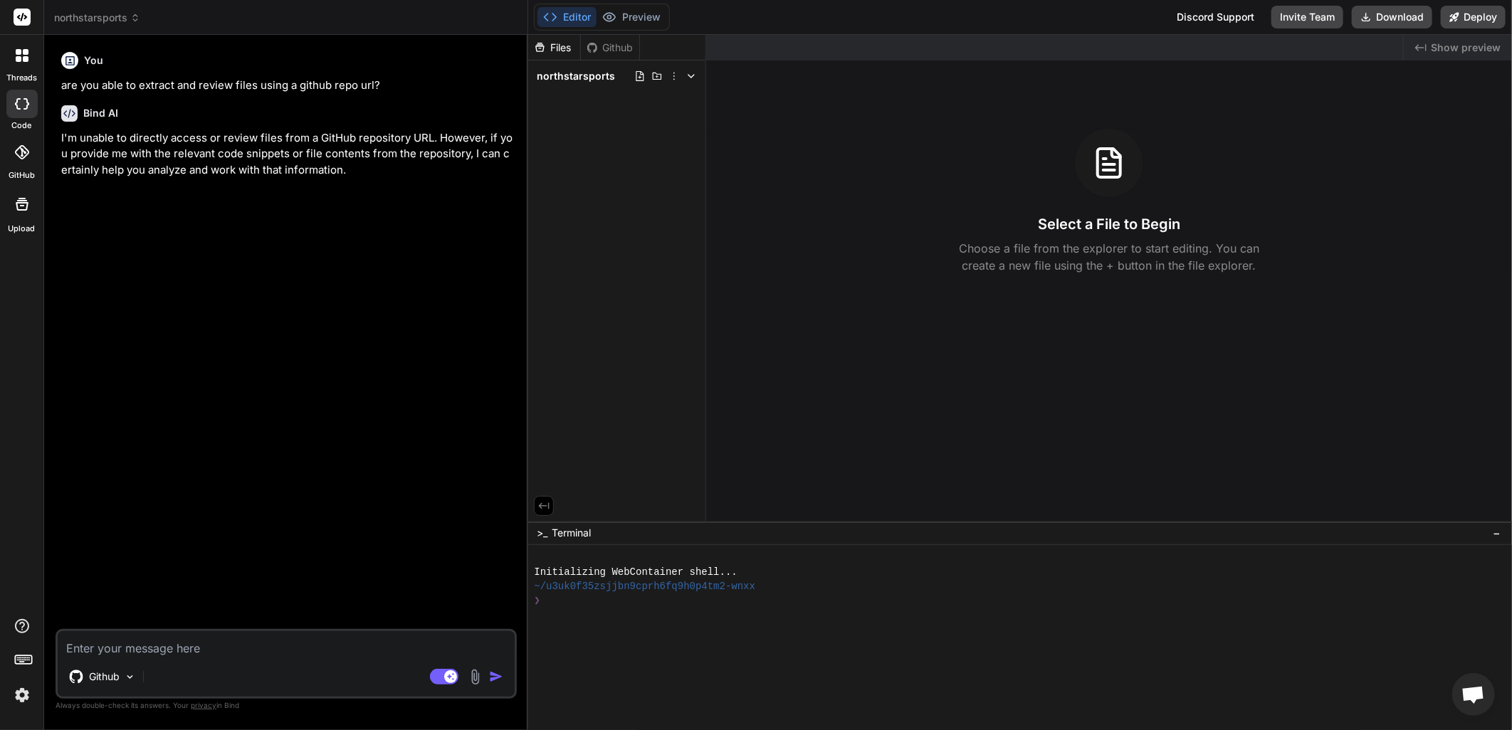
type textarea "x"
click at [189, 648] on textarea at bounding box center [286, 645] width 457 height 26
type textarea "a"
type textarea "x"
type textarea "ar"
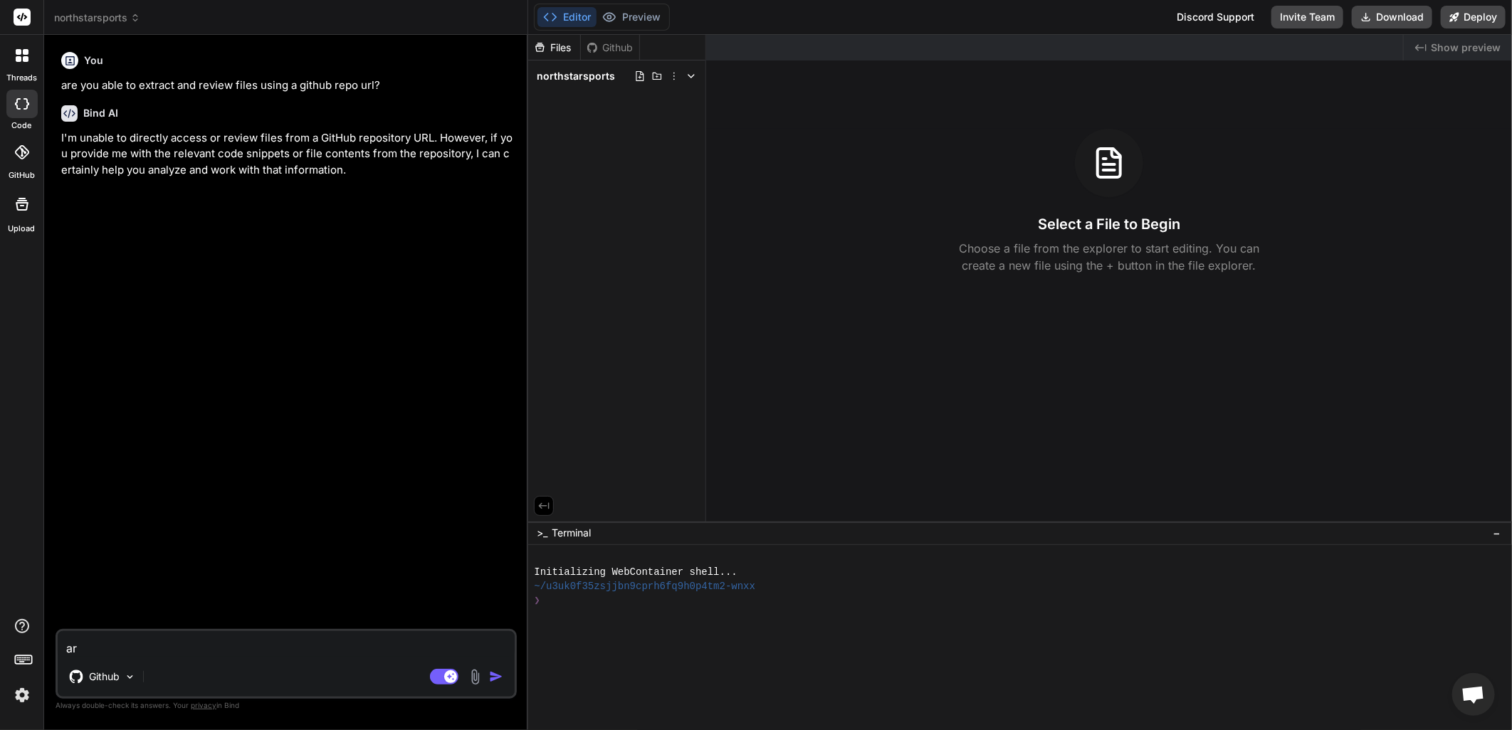
type textarea "x"
type textarea "are"
type textarea "x"
type textarea "are"
type textarea "x"
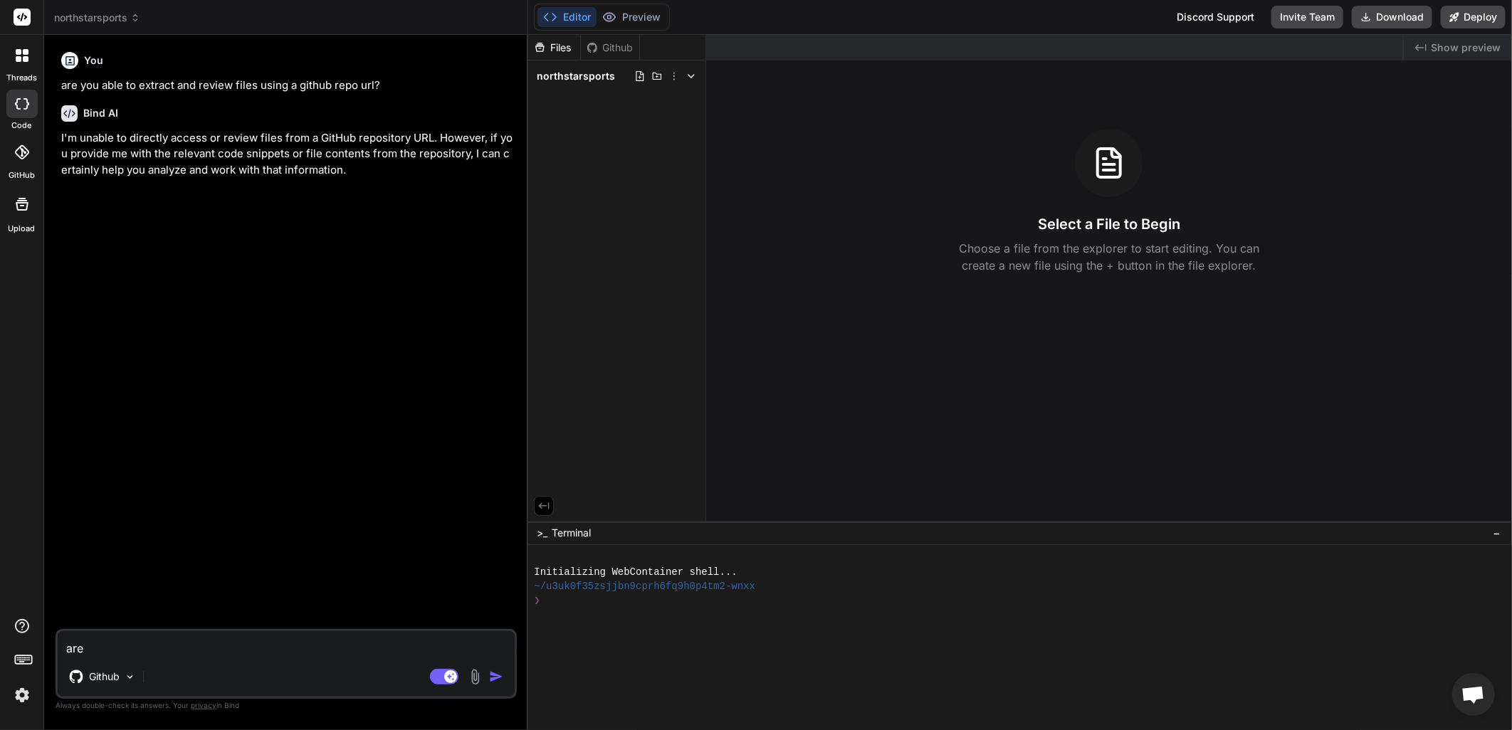
type textarea "are t"
type textarea "x"
type textarea "are th"
type textarea "x"
type textarea "are the"
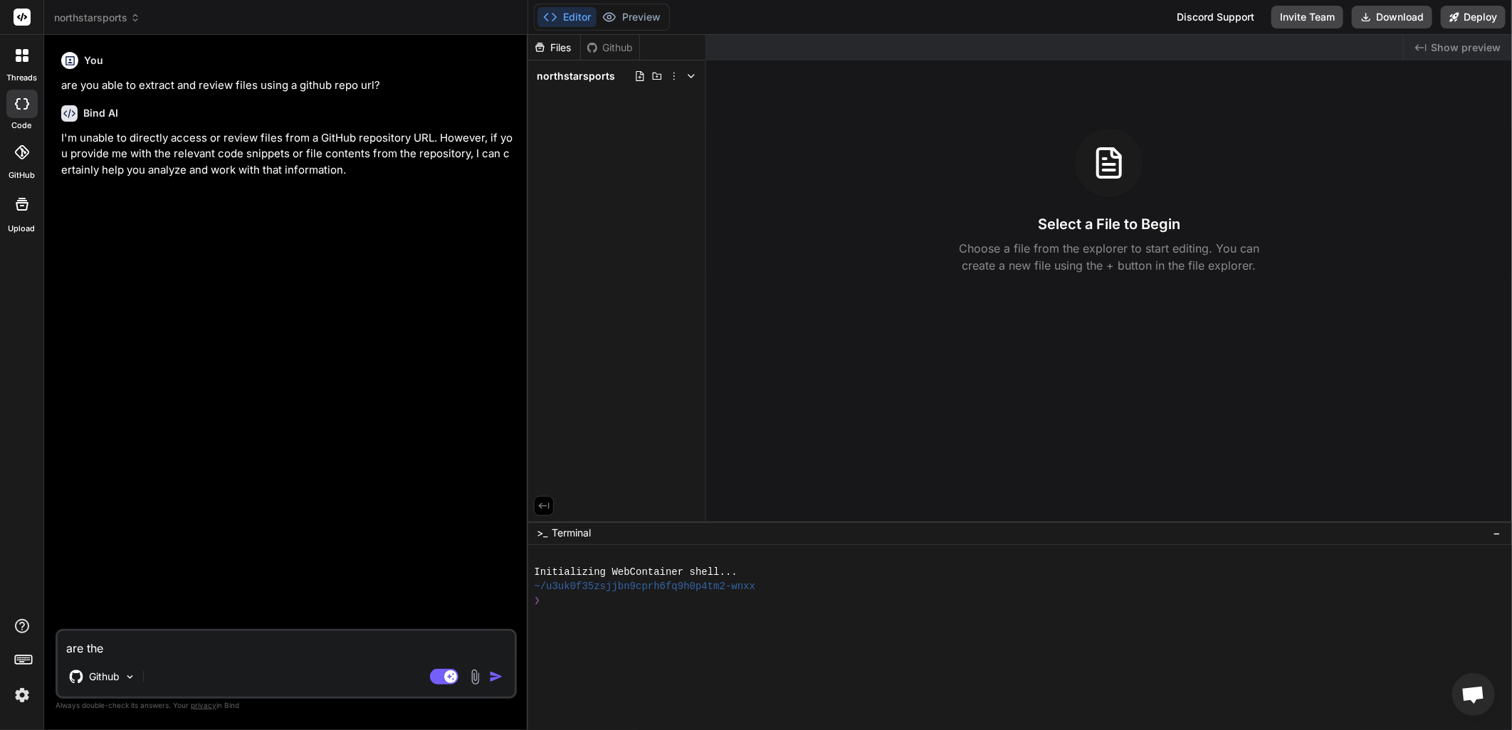
type textarea "x"
type textarea "are ther"
type textarea "x"
type textarea "are there"
type textarea "x"
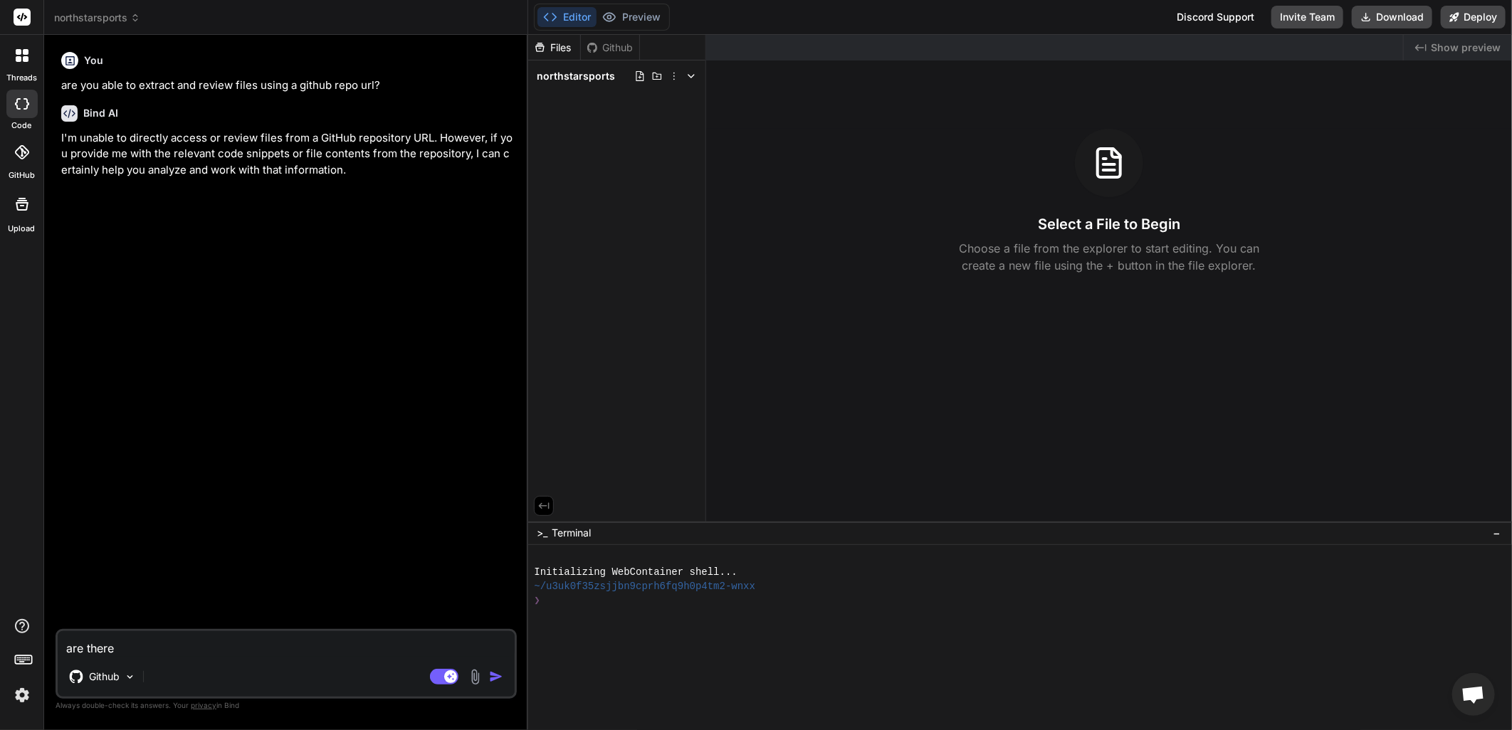
type textarea "are there"
type textarea "x"
type textarea "are there a"
type textarea "x"
type textarea "are there an"
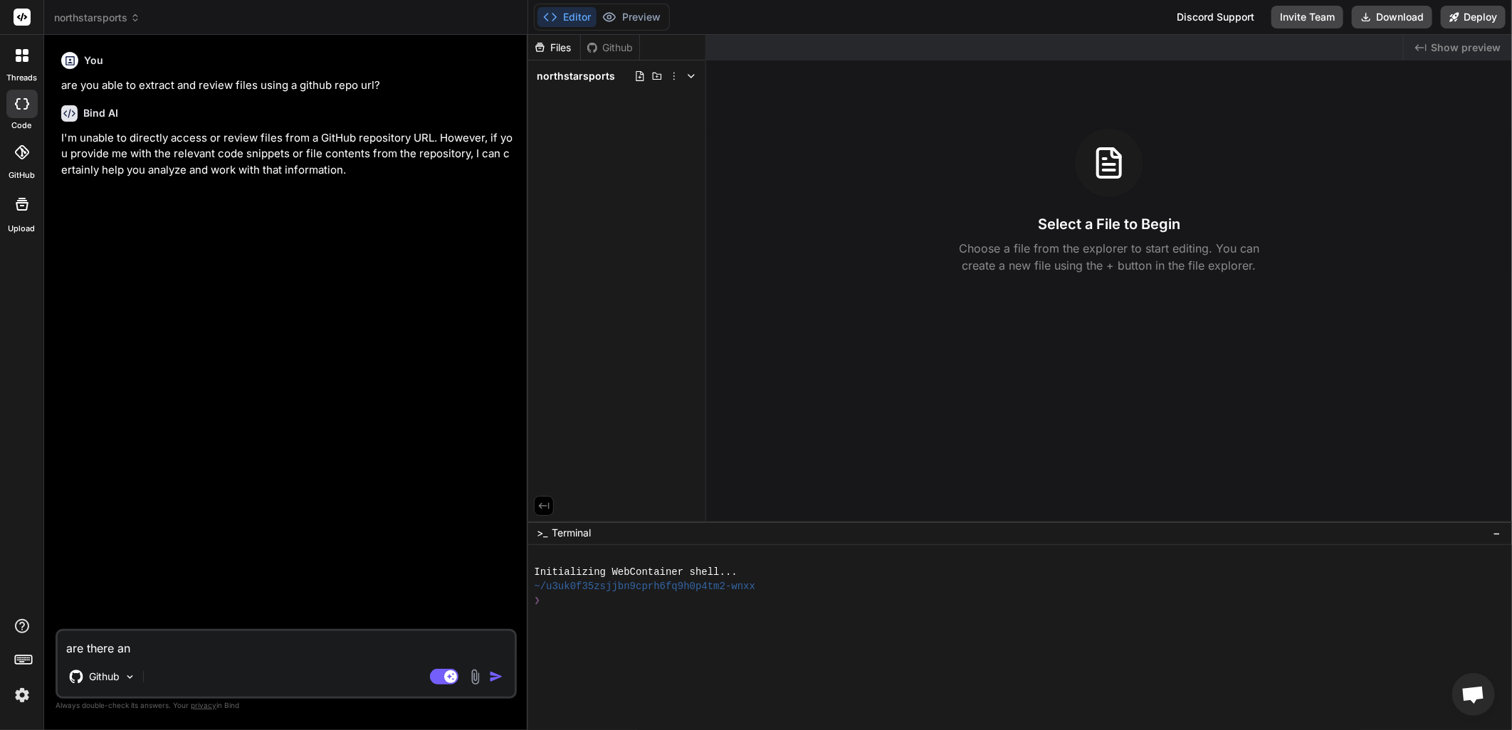
type textarea "x"
type textarea "are there any"
type textarea "x"
type textarea "are there any"
type textarea "x"
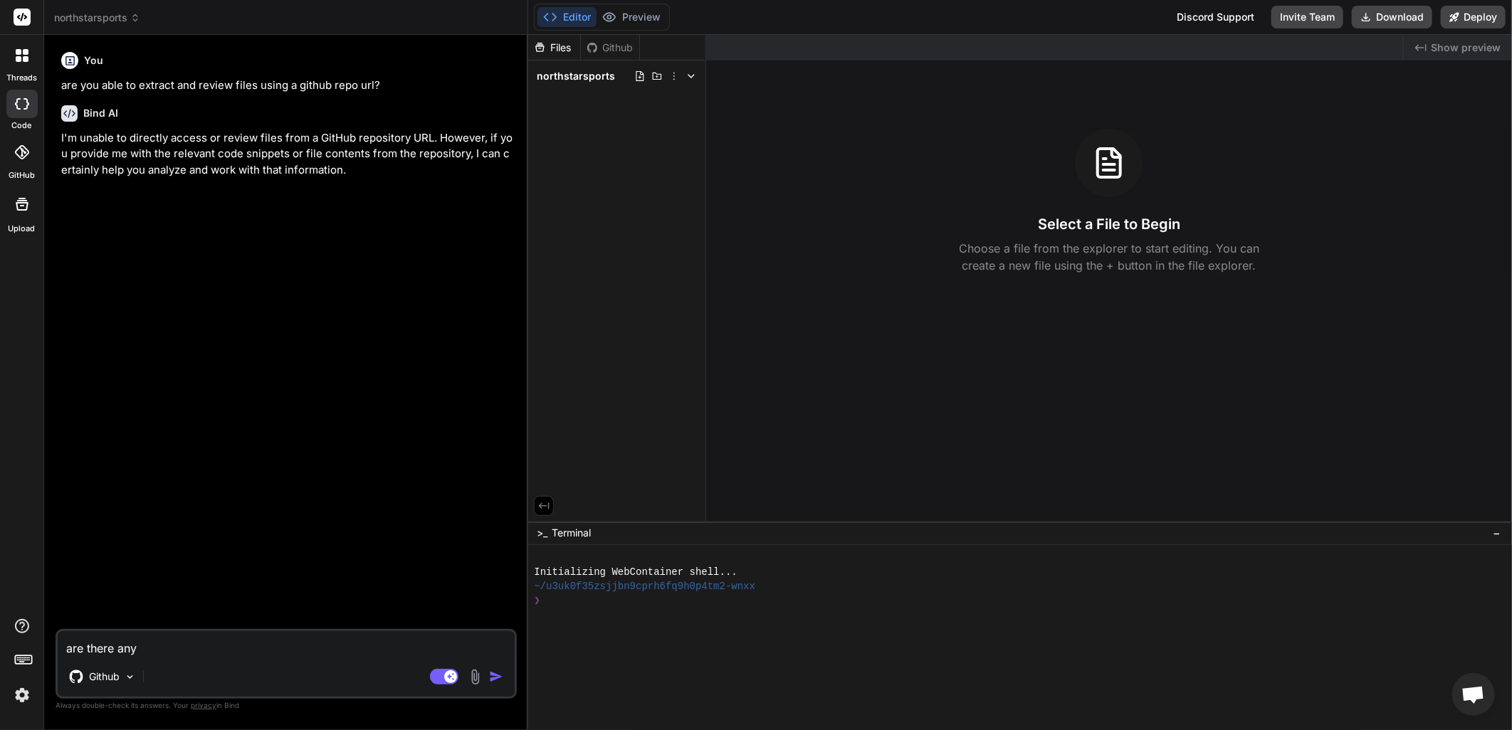
type textarea "are there any w"
type textarea "x"
type textarea "are there any wa"
type textarea "x"
type textarea "are there any way"
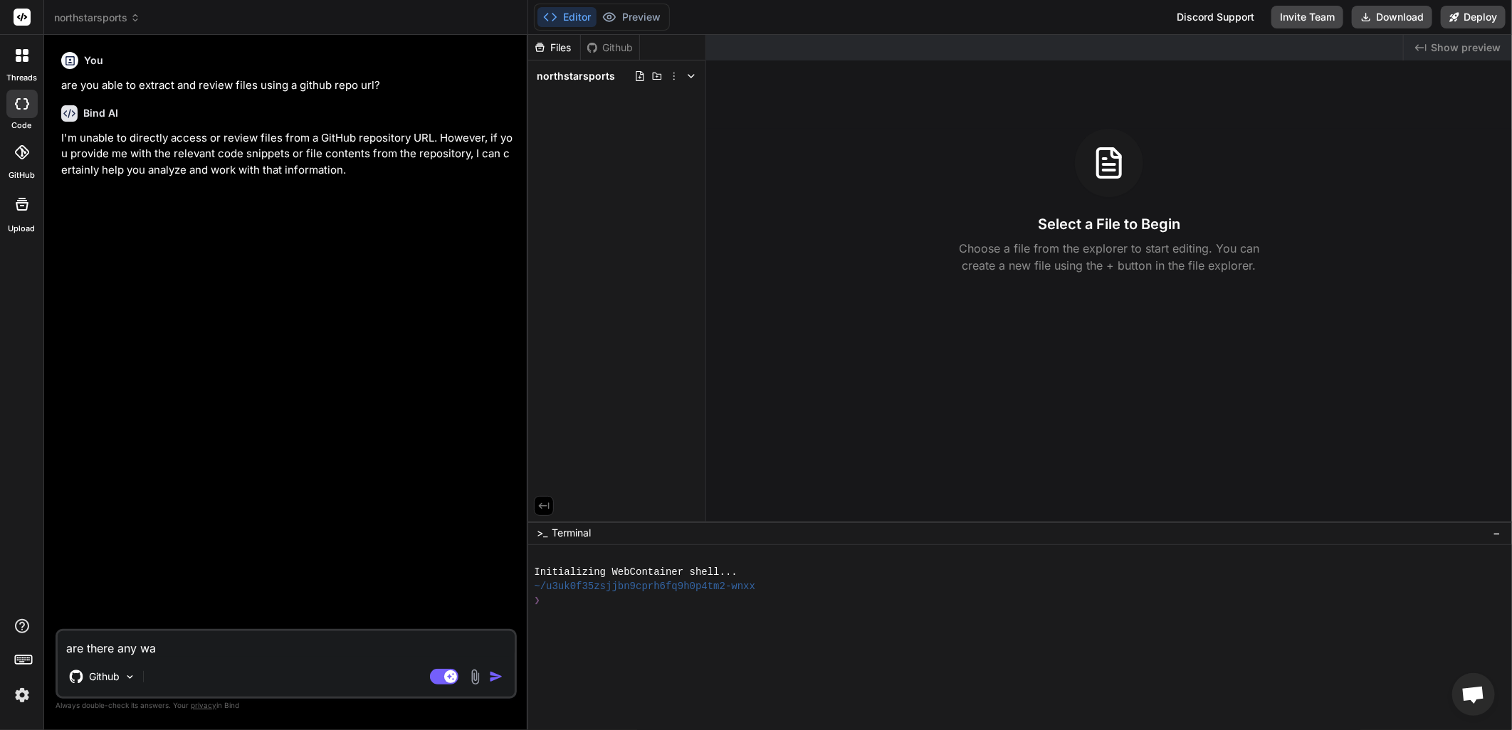
type textarea "x"
type textarea "are there any ways"
type textarea "x"
type textarea "are there any ways"
type textarea "x"
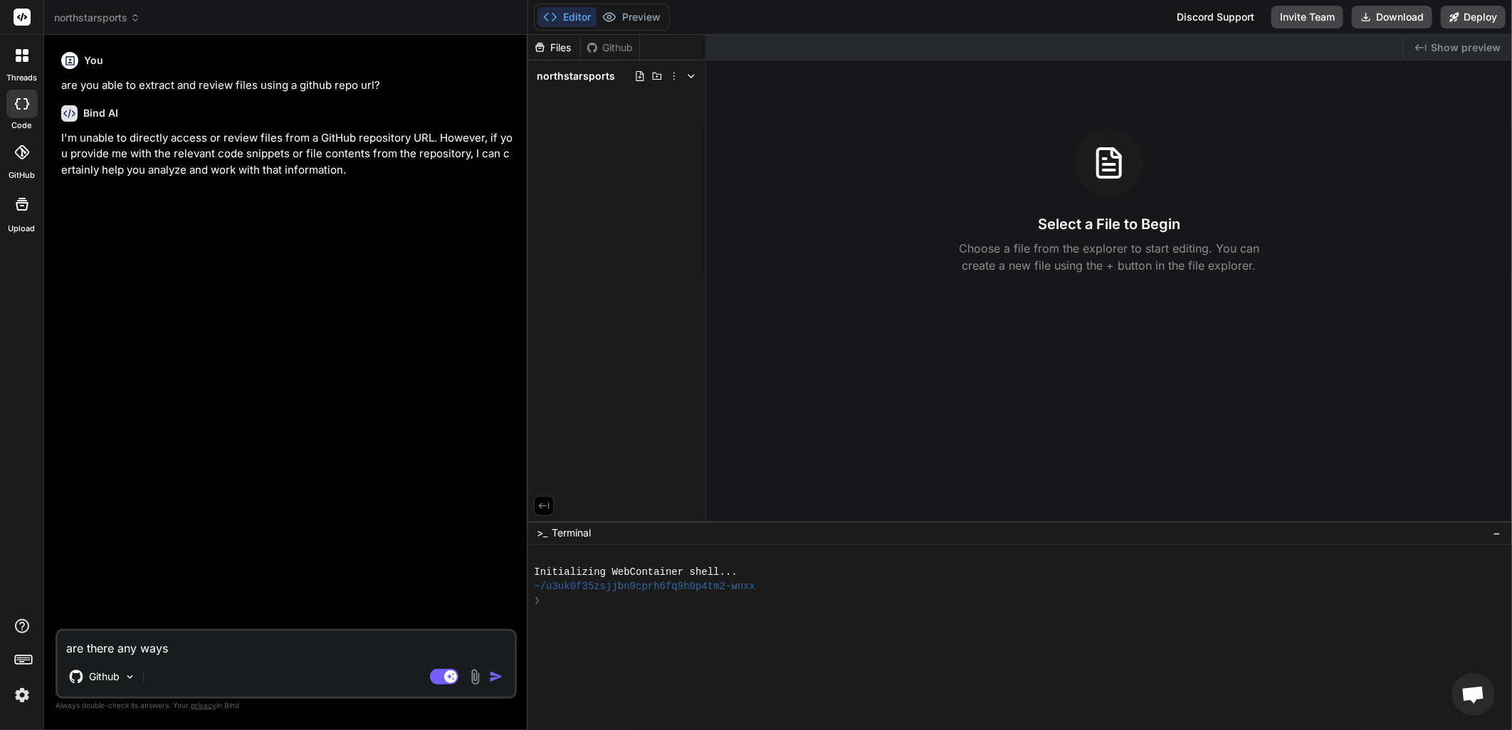
type textarea "are there any ways t"
type textarea "x"
type textarea "are there any ways to"
type textarea "x"
type textarea "are there any ways to"
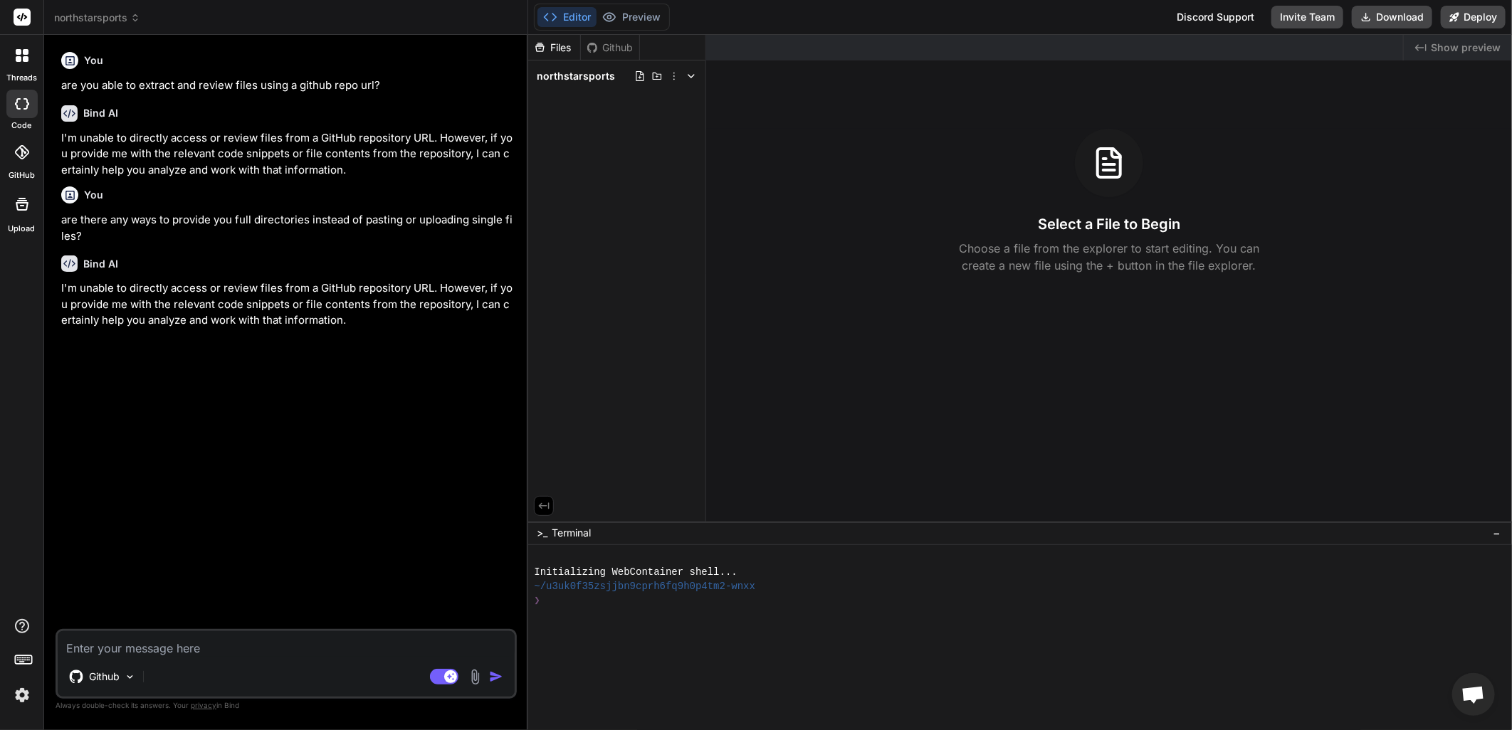
click at [1477, 696] on span "Open chat" at bounding box center [1473, 696] width 23 height 20
